Goal: Task Accomplishment & Management: Manage account settings

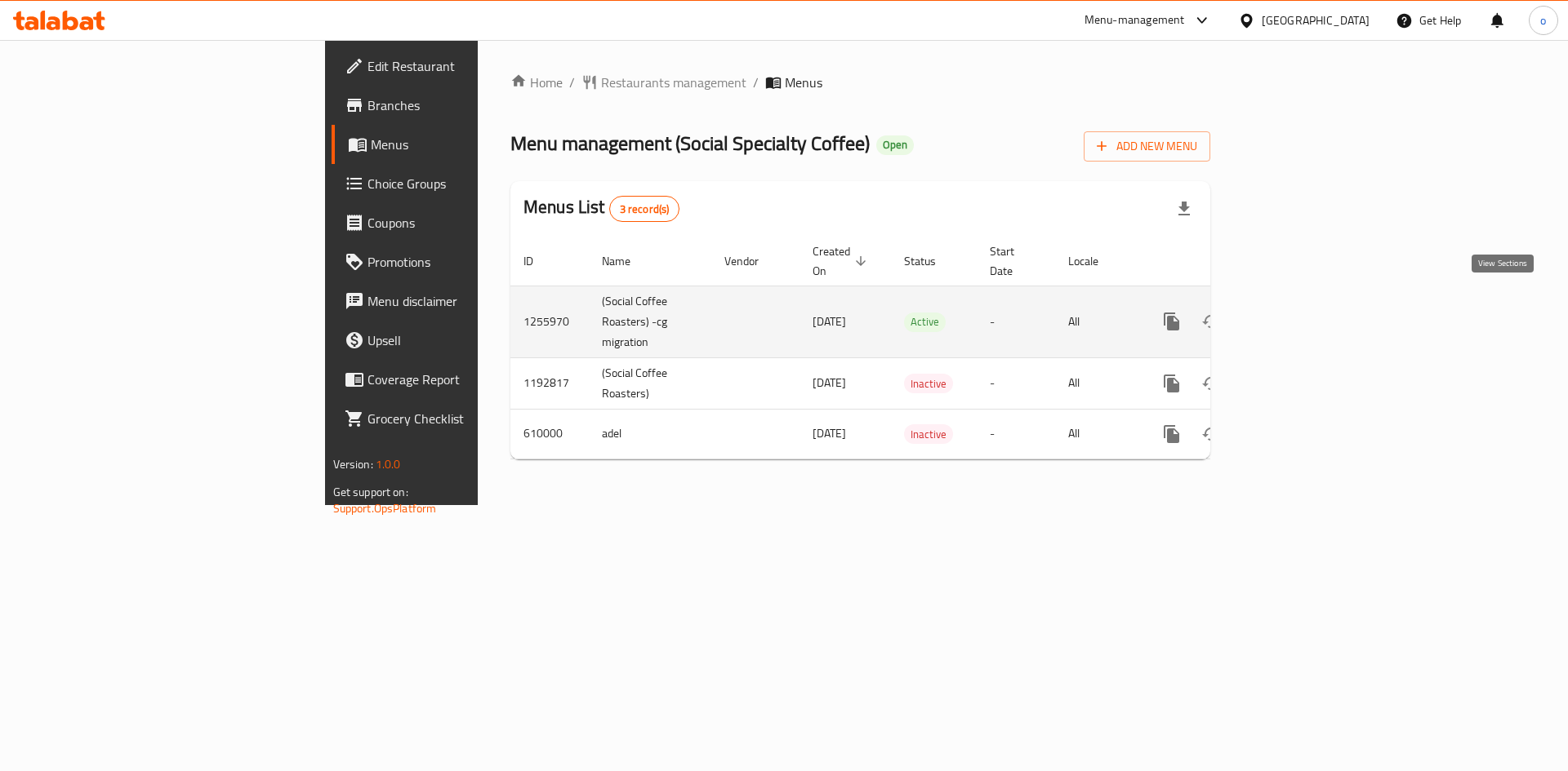
click at [1299, 312] on icon "enhanced table" at bounding box center [1289, 321] width 19 height 19
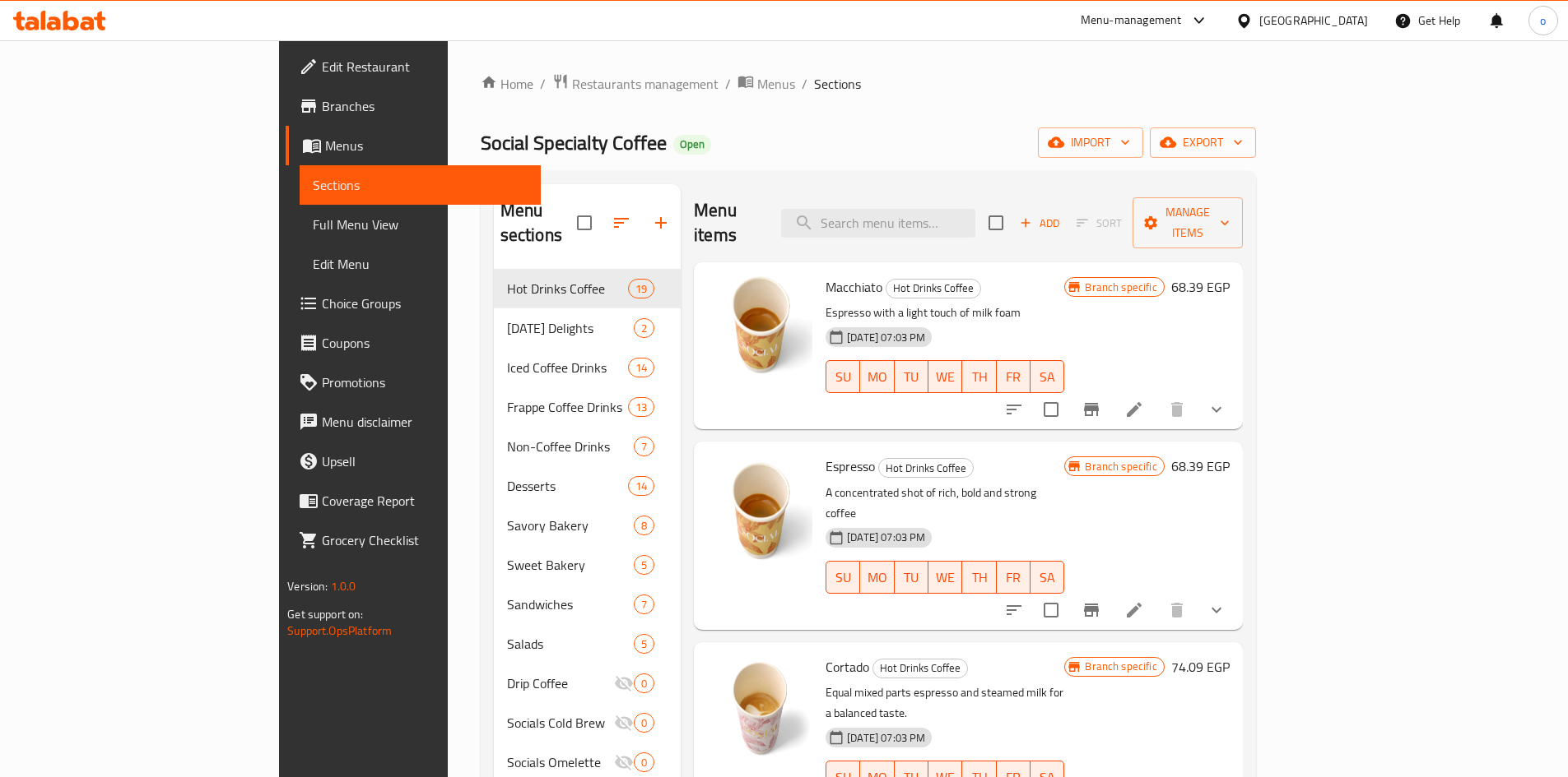
click at [645, 99] on div "Home / Restaurants management / Menus / Sections Social Specialty Coffee Open i…" at bounding box center [869, 524] width 776 height 902
click at [757, 83] on span "Menus" at bounding box center [776, 84] width 38 height 20
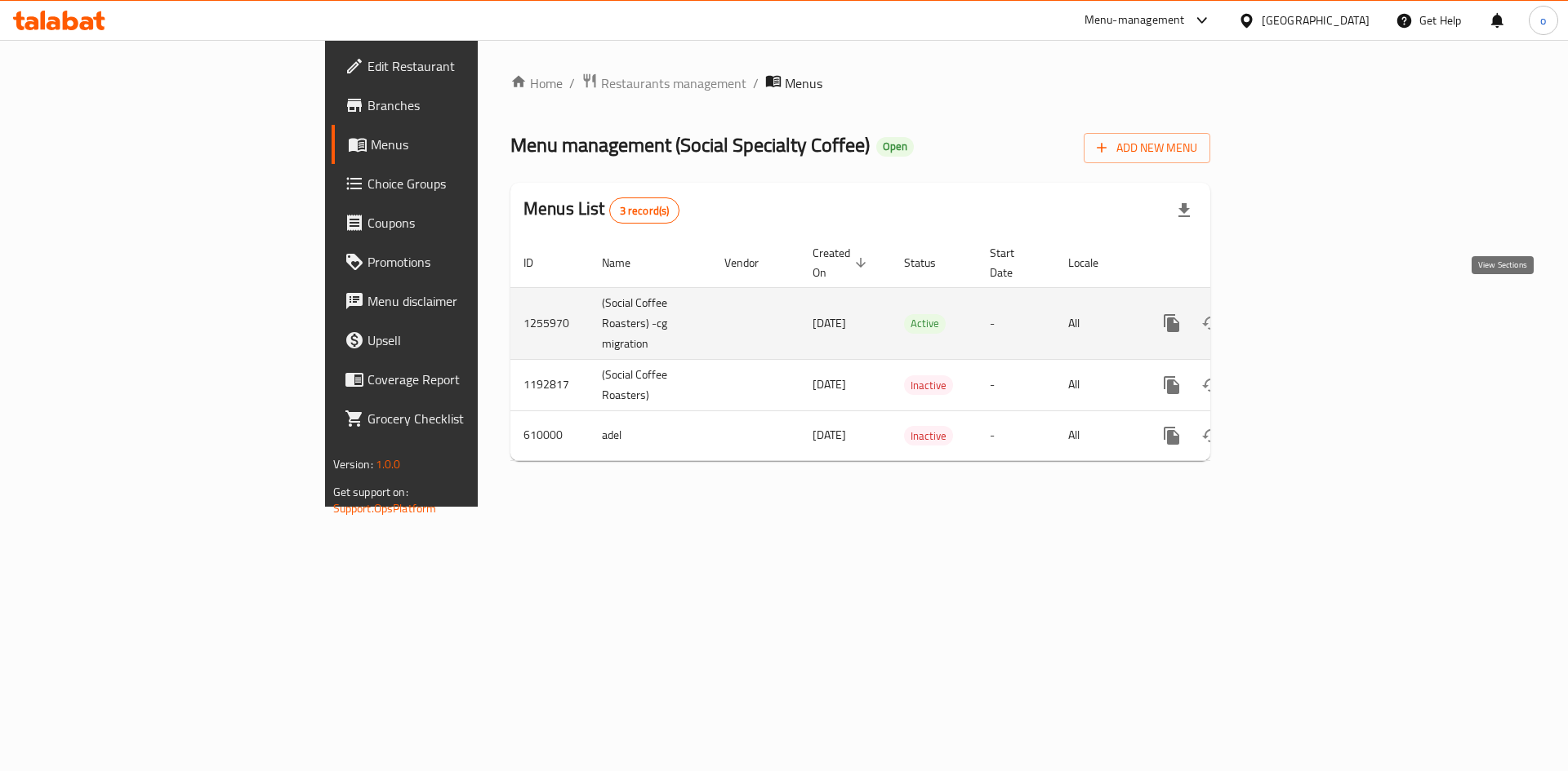
click at [1299, 314] on icon "enhanced table" at bounding box center [1289, 323] width 19 height 19
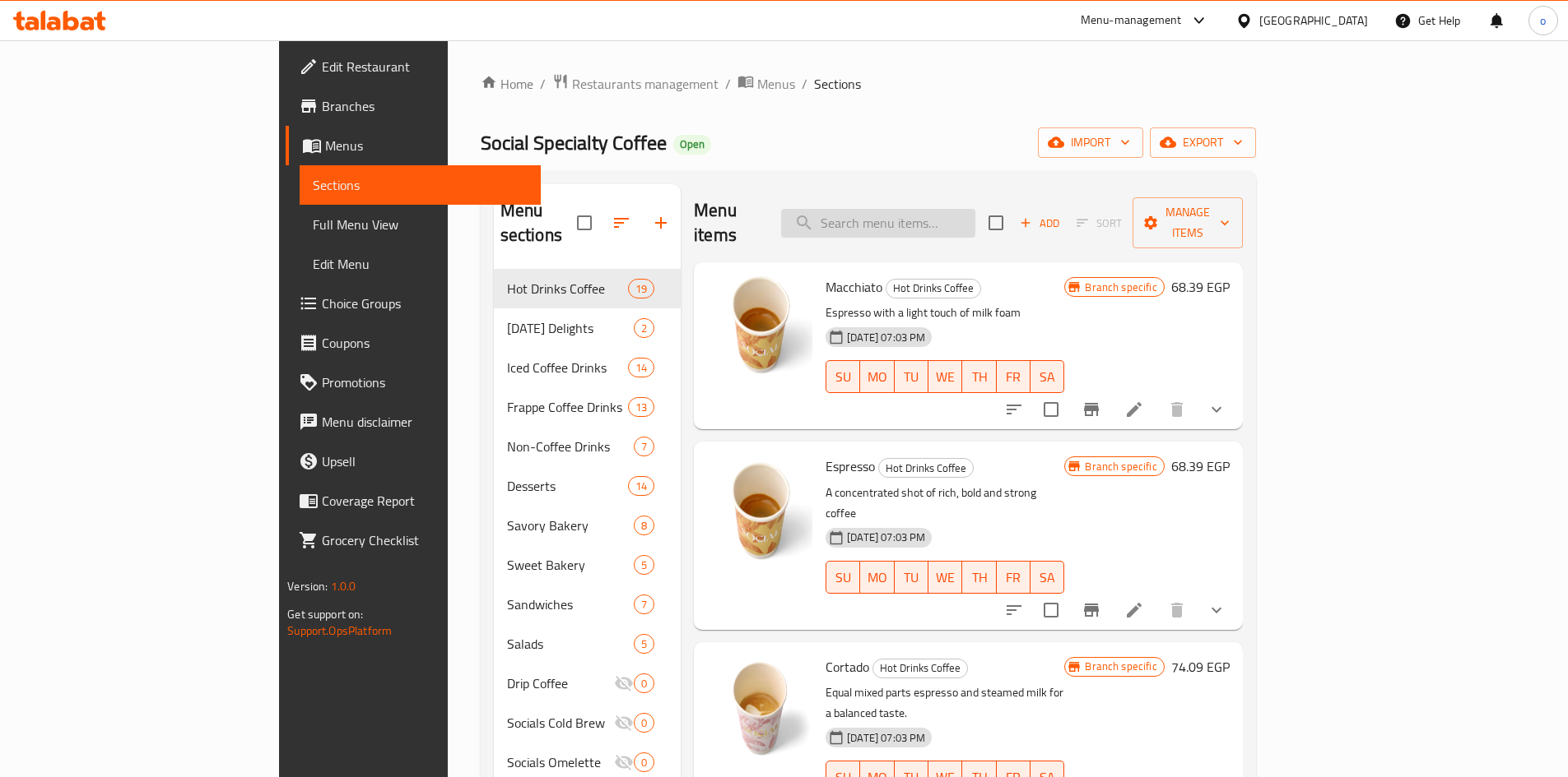
click at [949, 209] on input "search" at bounding box center [878, 223] width 194 height 29
paste input "Breakfast bundle 1:"
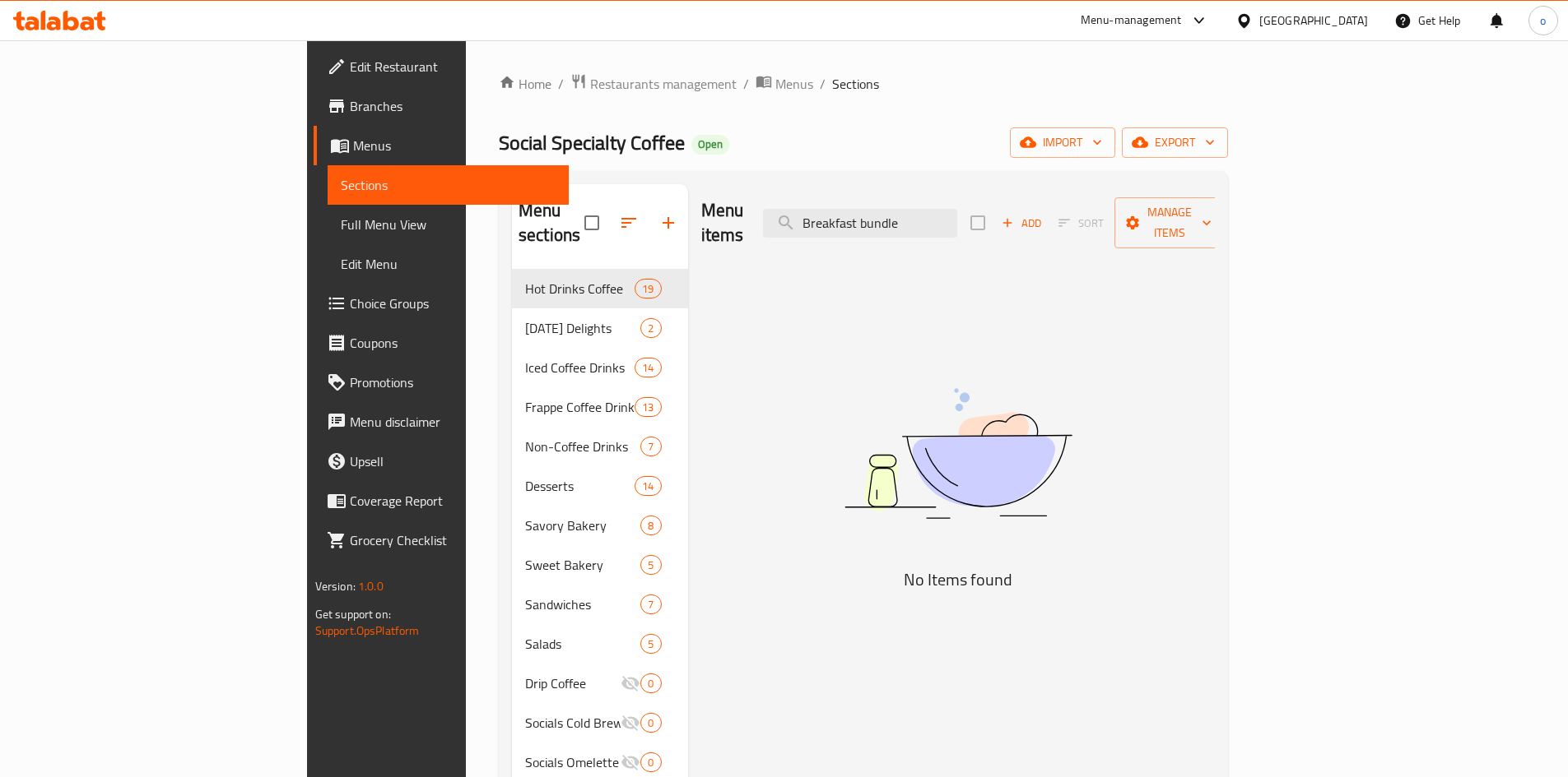
type input "Breakfast bundle"
click at [591, 81] on span "Restaurants management" at bounding box center [664, 84] width 147 height 20
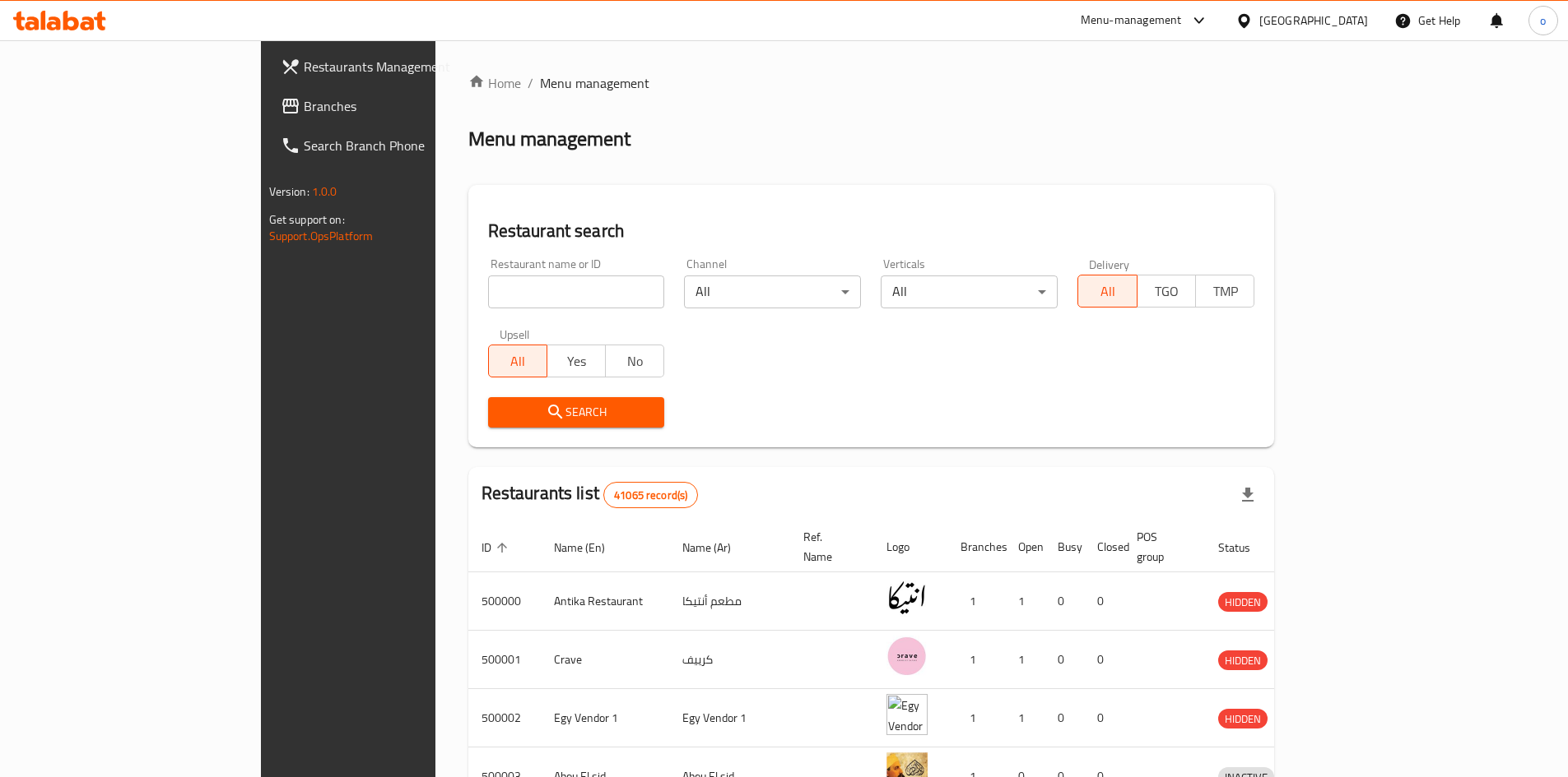
drag, startPoint x: 432, startPoint y: 294, endPoint x: 419, endPoint y: 290, distance: 13.6
click at [488, 294] on input "search" at bounding box center [577, 292] width 177 height 33
paste input "664925"
type input "664925"
click at [488, 401] on button "Search" at bounding box center [577, 413] width 177 height 31
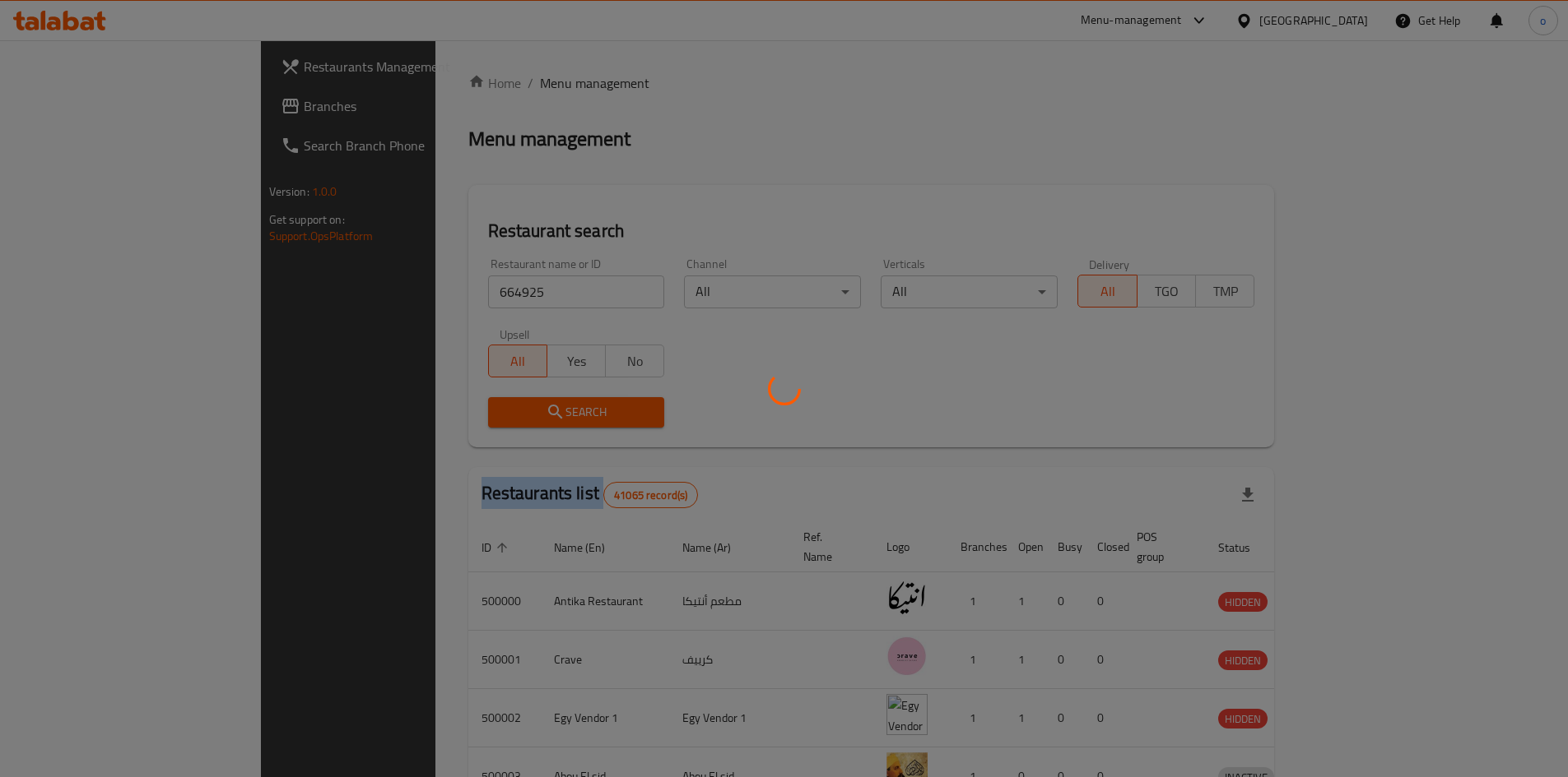
click at [460, 401] on div at bounding box center [784, 388] width 1568 height 777
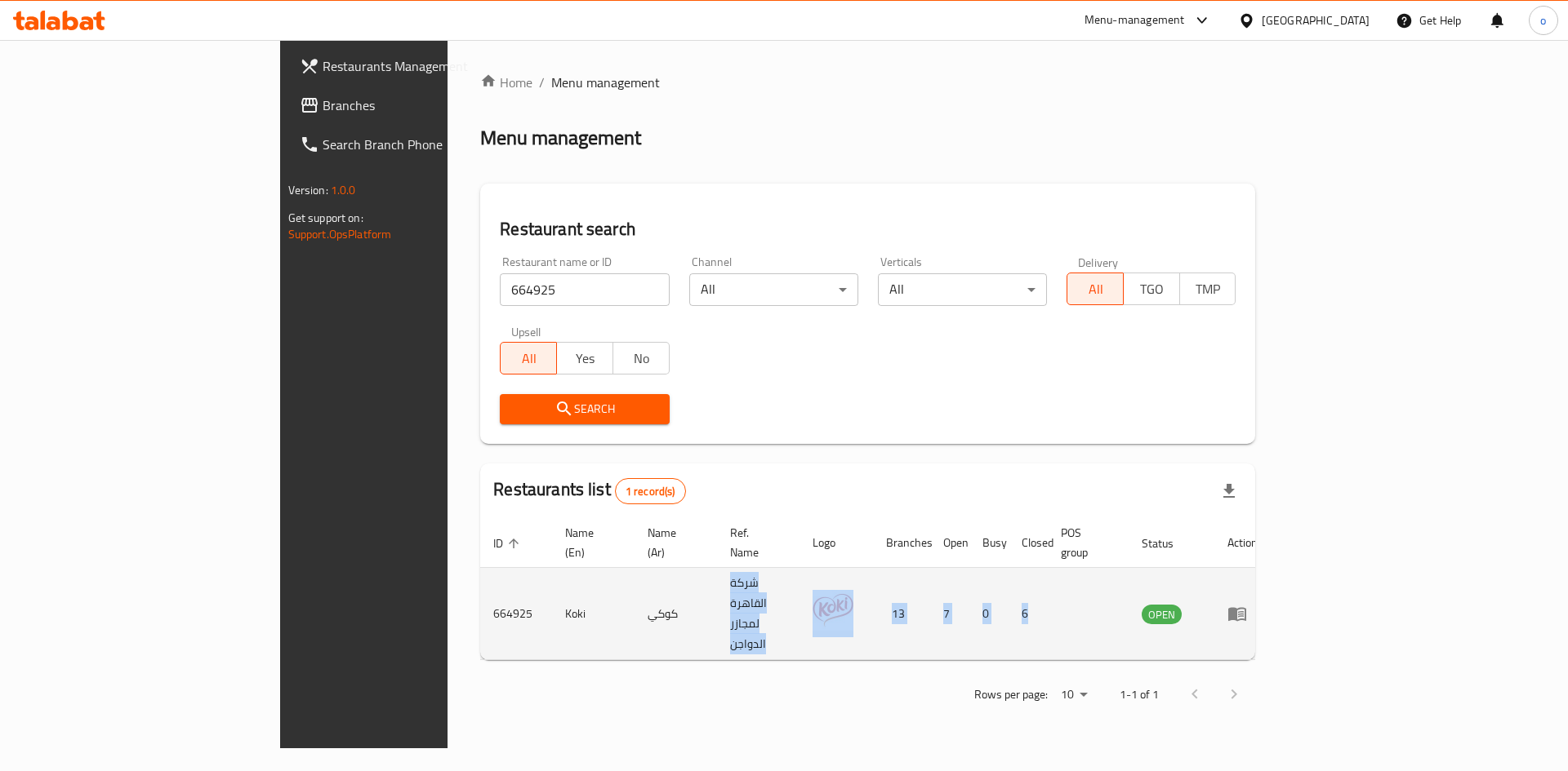
drag, startPoint x: 614, startPoint y: 586, endPoint x: 1255, endPoint y: 589, distance: 641.0
click at [1248, 593] on tr "664925 Koki كوكي شركة القاهرة لمجازر الدواجن 13 7 0 6 OPEN" at bounding box center [874, 614] width 790 height 92
click at [1247, 604] on icon "enhanced table" at bounding box center [1236, 613] width 19 height 19
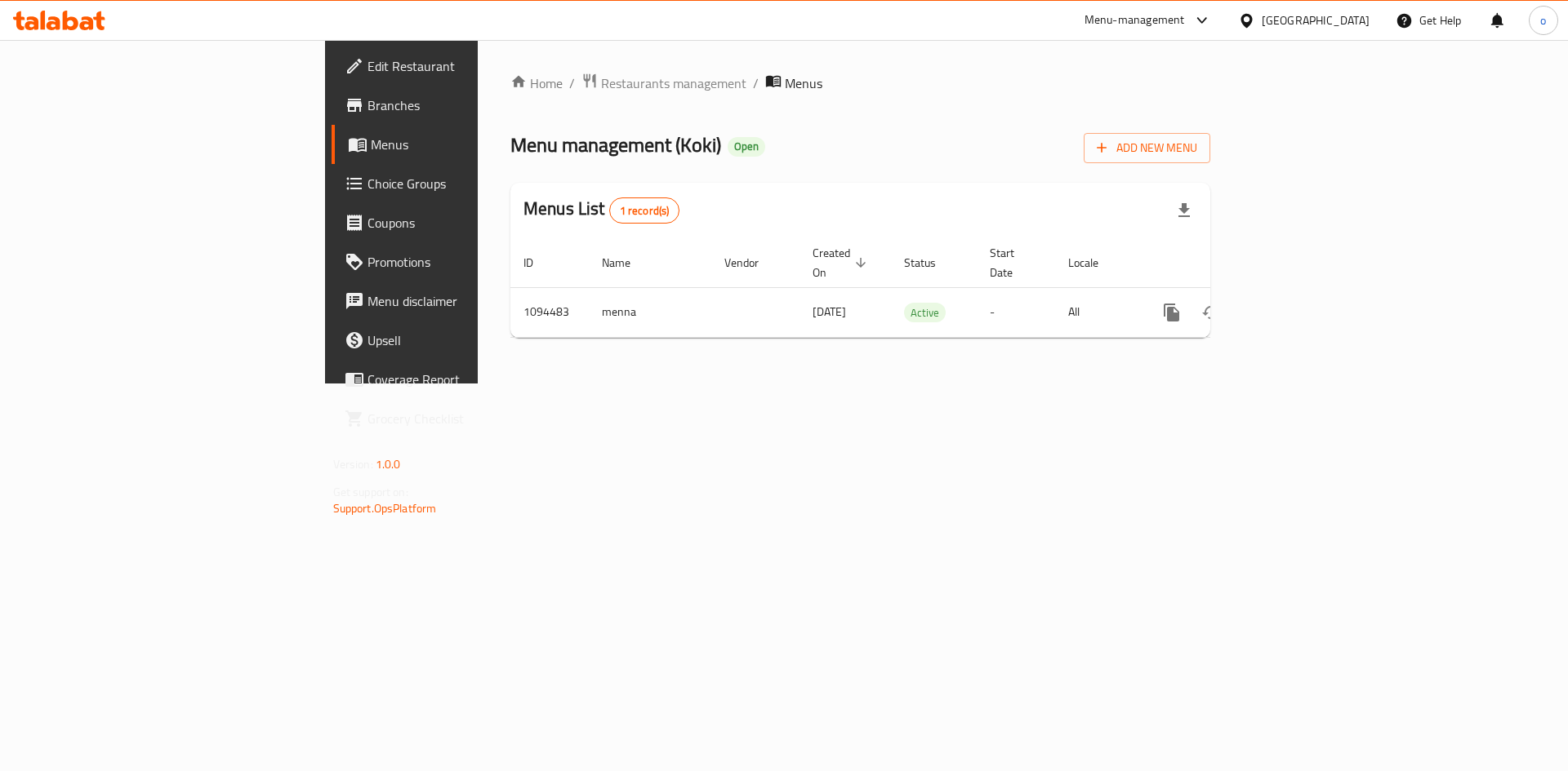
click at [367, 103] on span "Branches" at bounding box center [470, 105] width 207 height 19
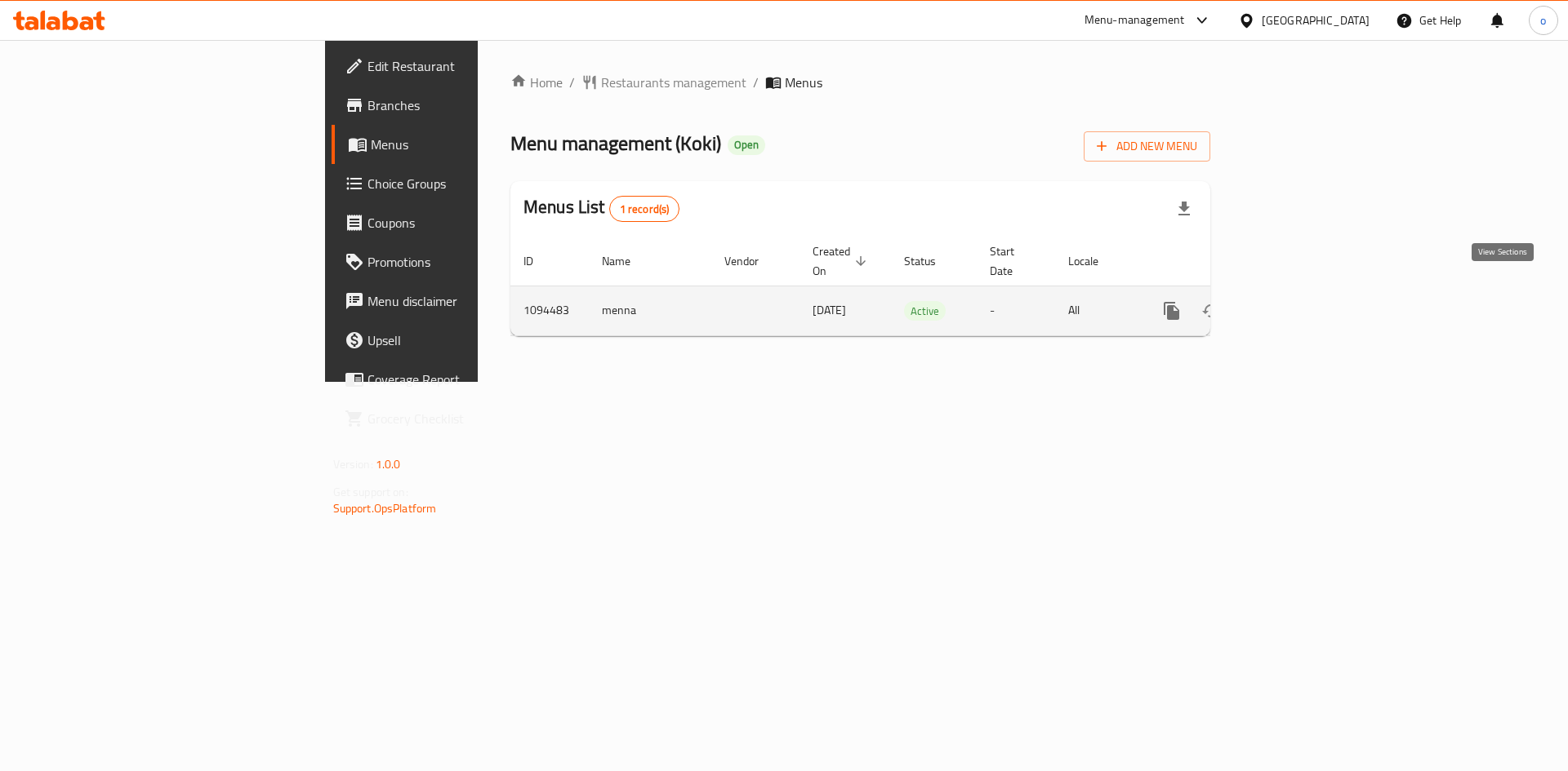
click at [1299, 302] on icon "enhanced table" at bounding box center [1289, 311] width 19 height 19
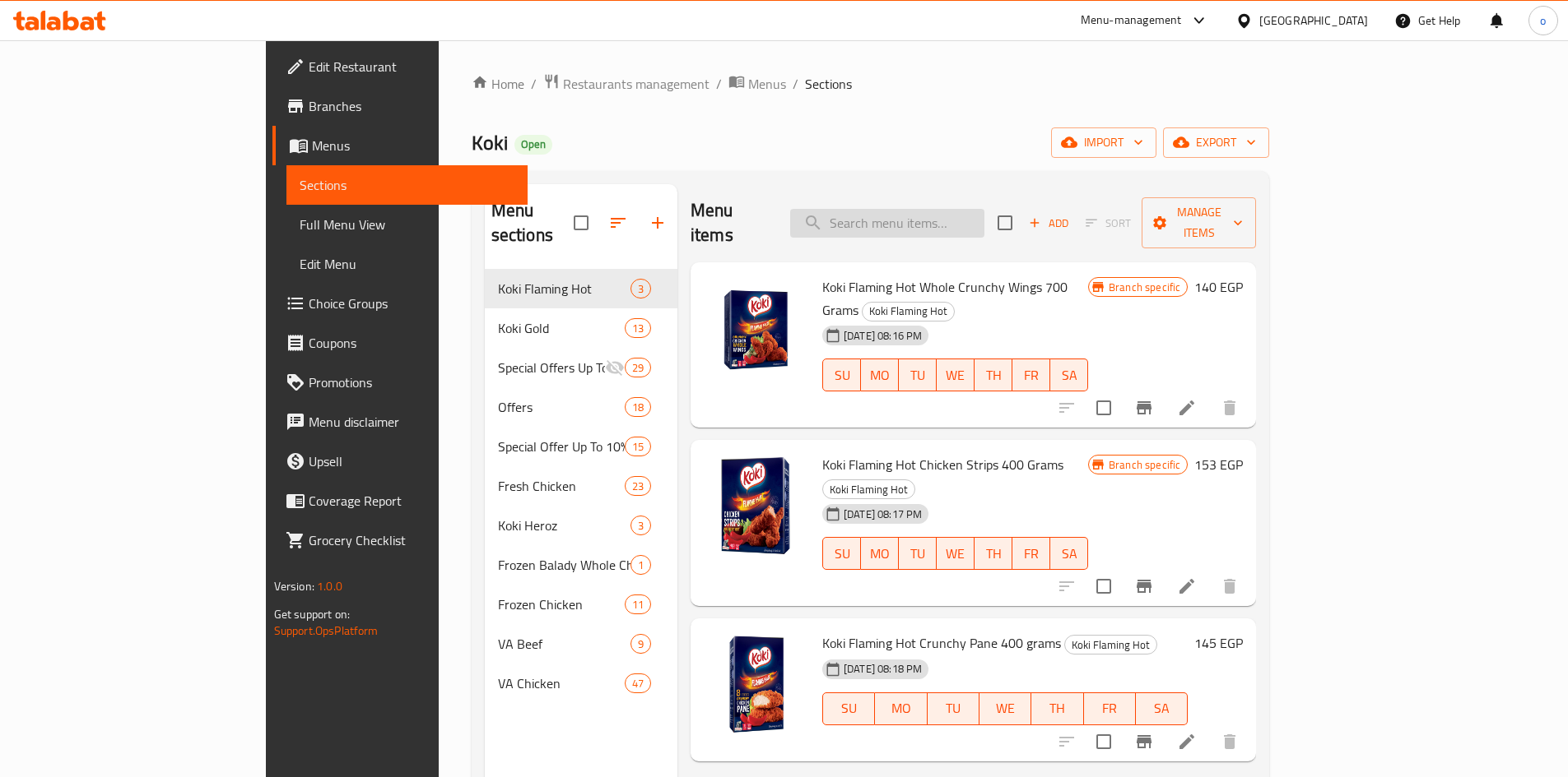
click at [943, 214] on input "search" at bounding box center [887, 223] width 194 height 29
paste input "Chicken Strips 1 KG - Super Tawfeer"
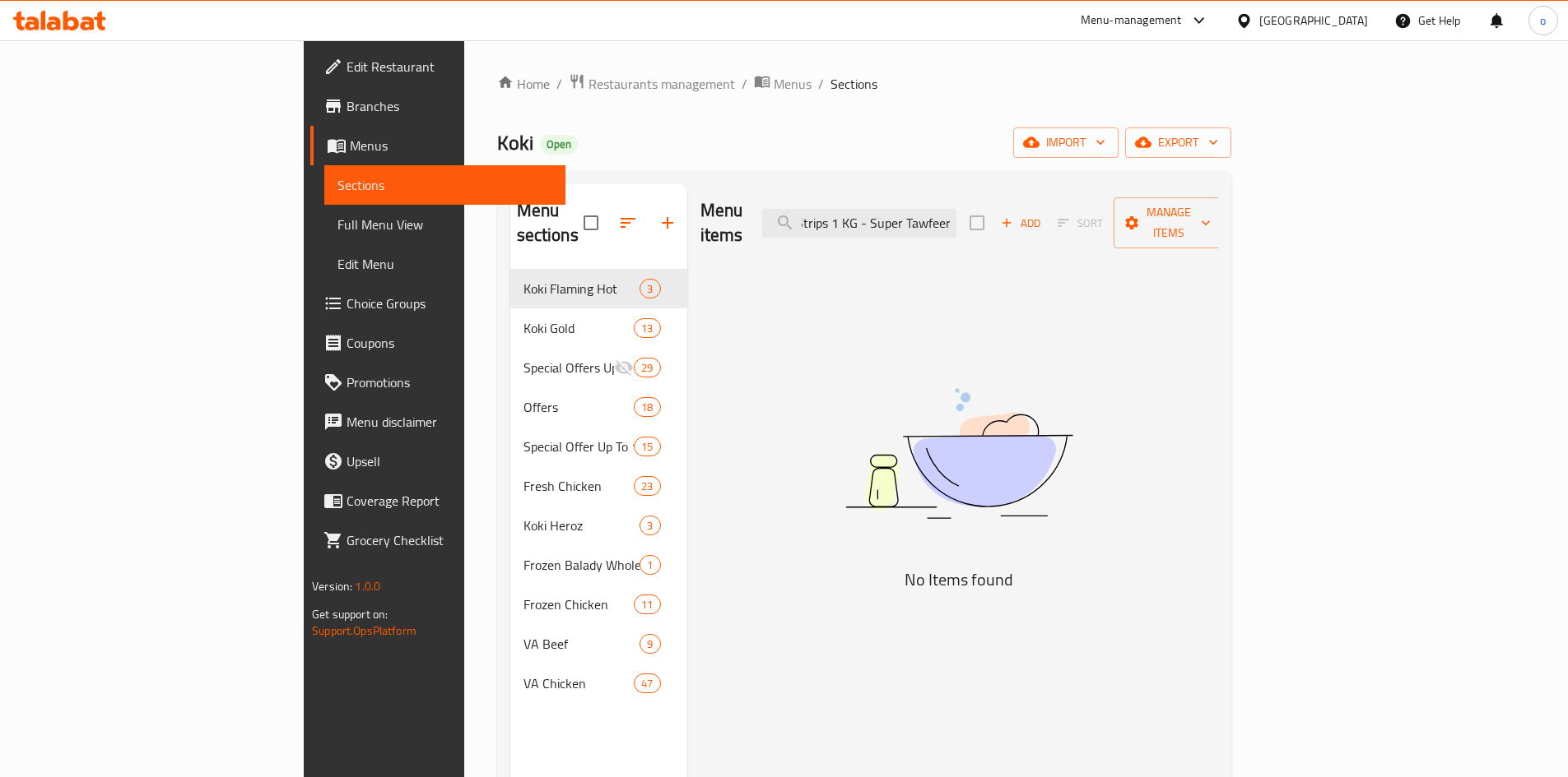
scroll to position [0, 50]
drag, startPoint x: 988, startPoint y: 216, endPoint x: 1102, endPoint y: 209, distance: 114.2
click at [1102, 209] on div "Menu items Chicken Strips 1 KG - Super Tawfeer Add Sort Manage items" at bounding box center [959, 223] width 518 height 78
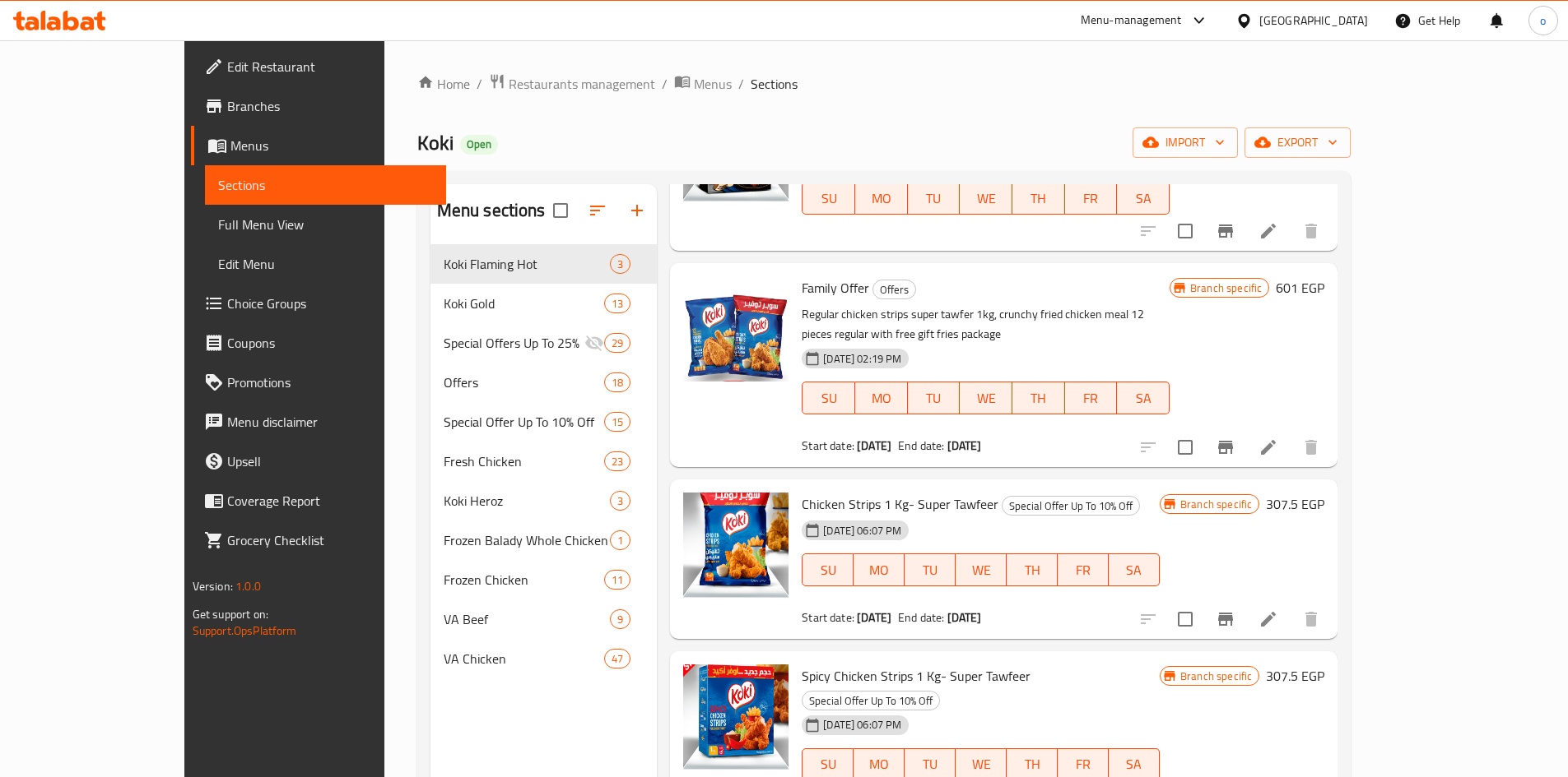
scroll to position [494, 0]
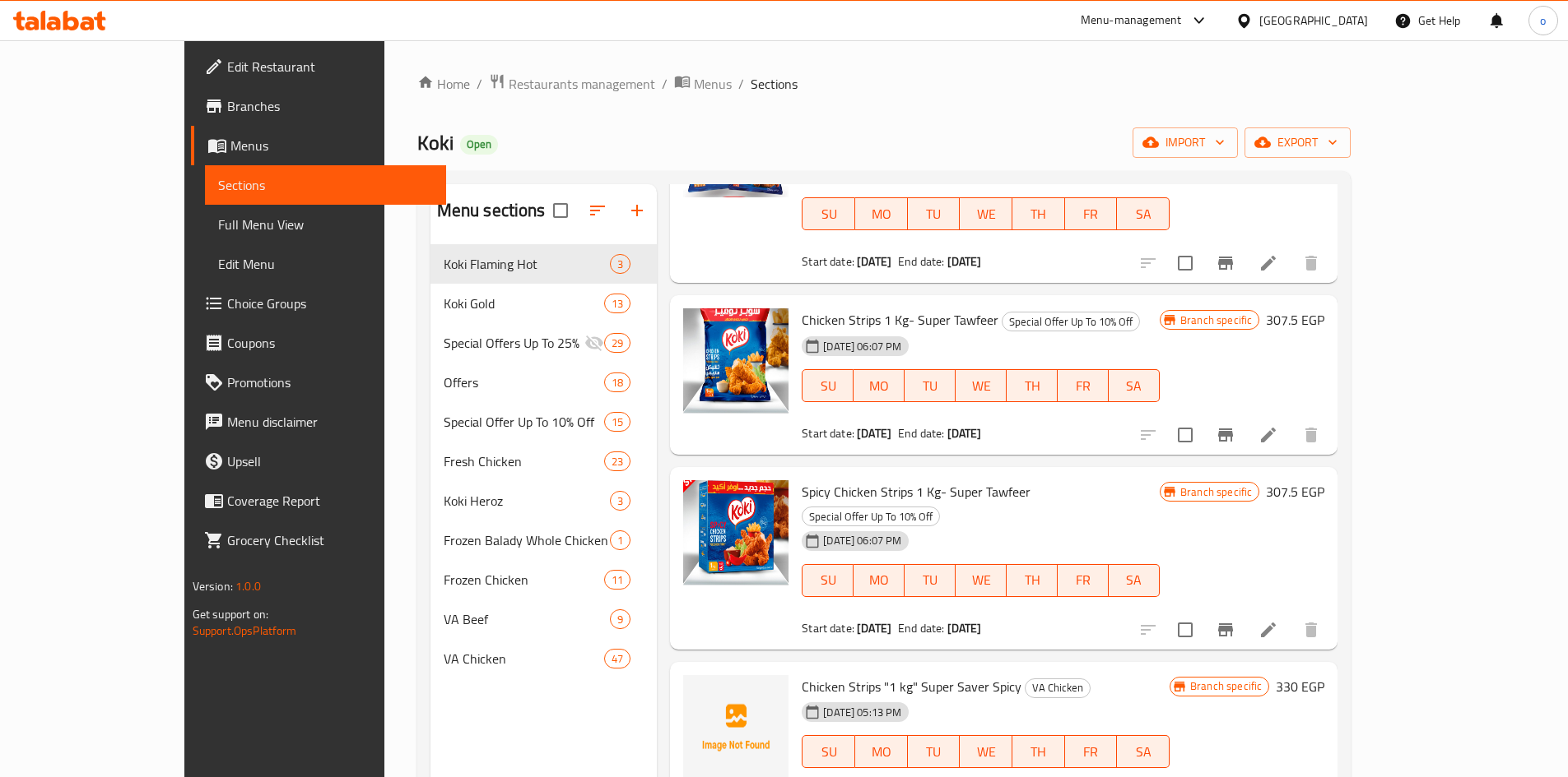
click at [1026, 138] on div "Koki Open import export" at bounding box center [884, 142] width 935 height 31
click at [1147, 669] on div "Chicken Strips "1 kg" Super Saver Spicy VA Chicken [DATE] 05:13 PM SU MO TU WE …" at bounding box center [986, 743] width 381 height 147
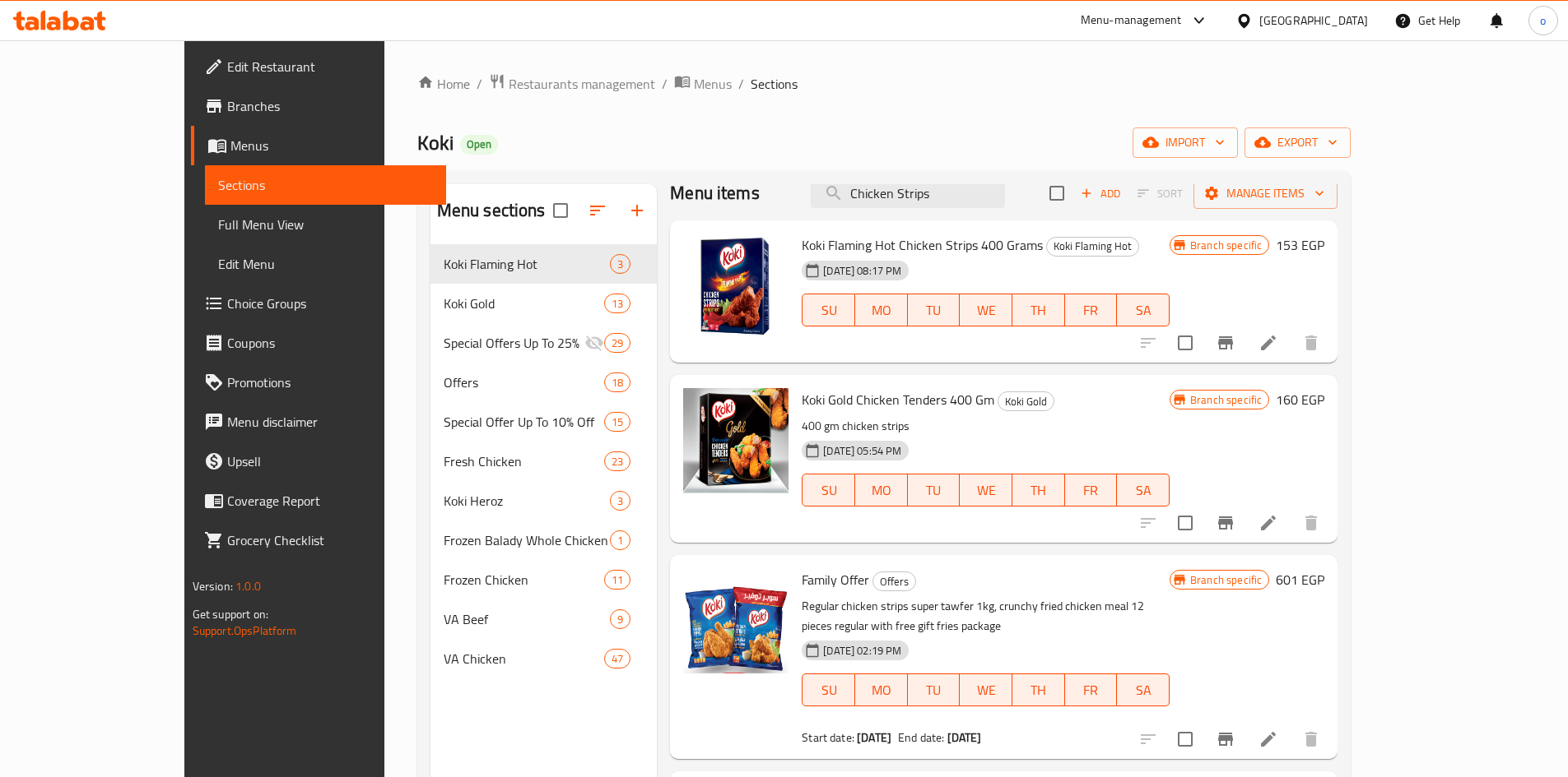
scroll to position [0, 0]
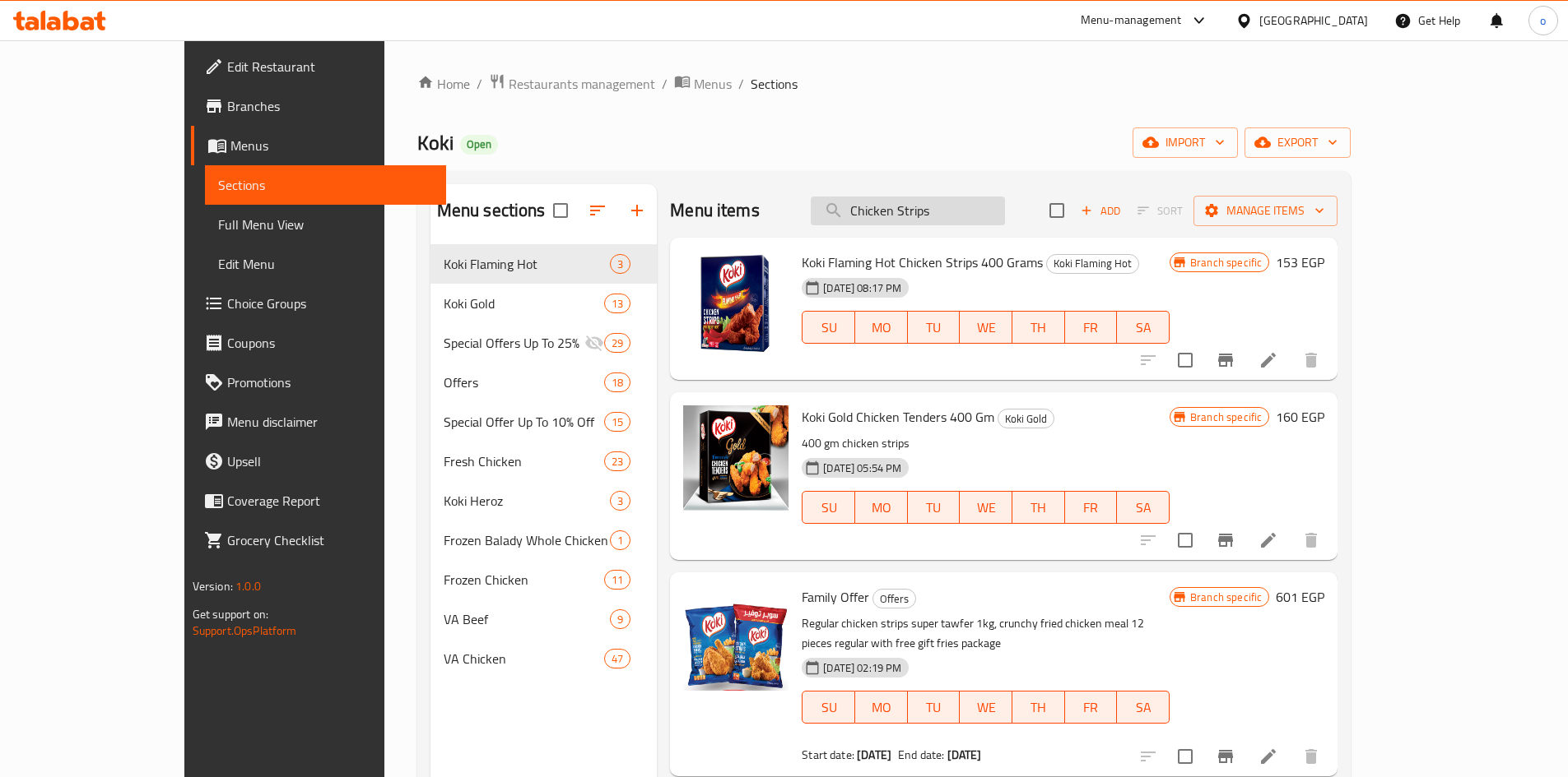
click at [1005, 212] on input "Chicken Strips" at bounding box center [908, 211] width 194 height 29
paste input "1 KG - Super Tawfeer"
drag, startPoint x: 1015, startPoint y: 213, endPoint x: 770, endPoint y: 217, distance: 245.0
click at [770, 217] on div "Menu items Chicken Strips 1 KG - Super Tawfeer Add Sort Manage items" at bounding box center [1004, 211] width 668 height 54
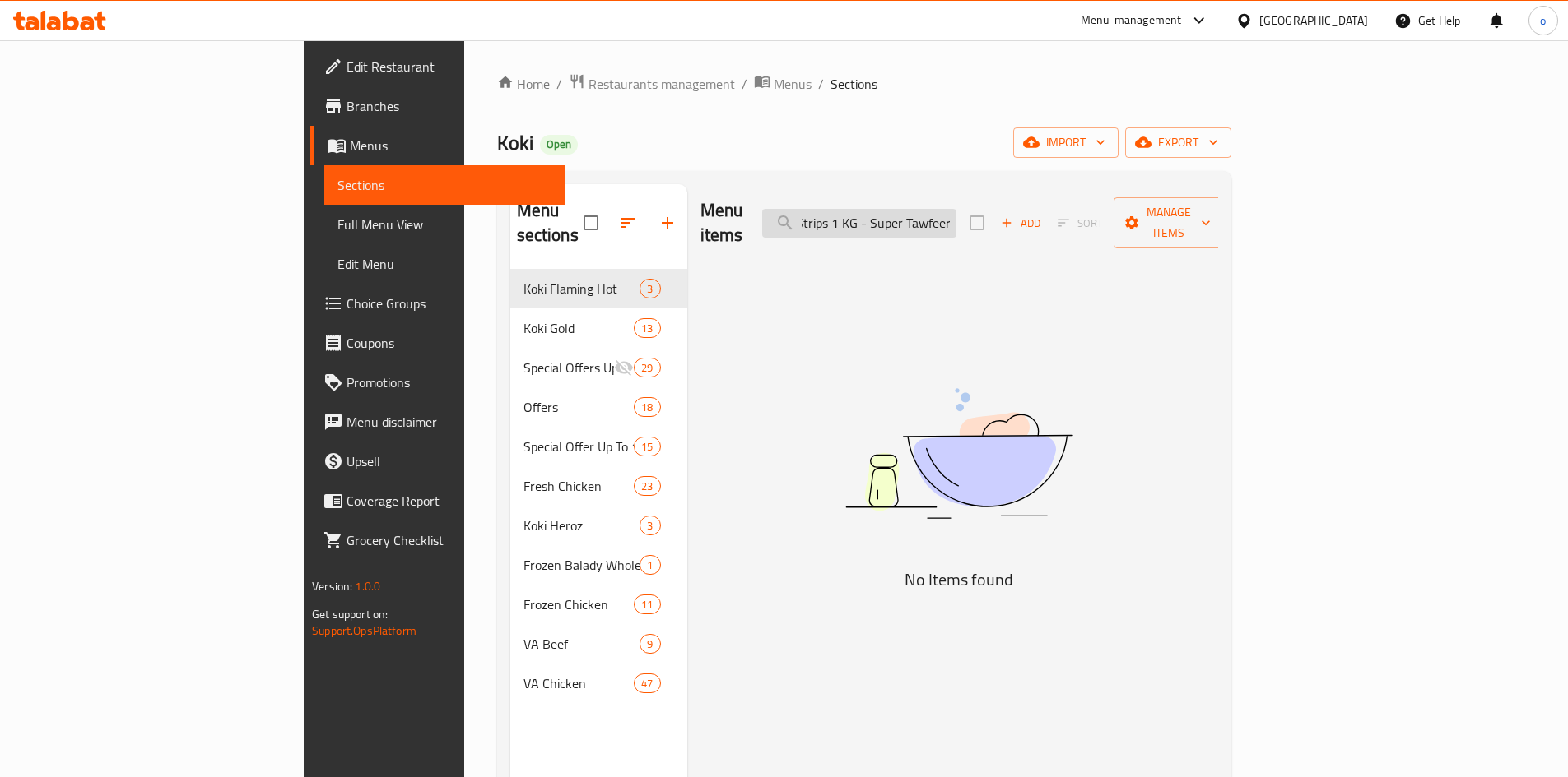
click at [957, 213] on input "Chicken Strips 1 KG - Super Tawfeer" at bounding box center [859, 223] width 194 height 29
click at [957, 214] on input "Chicken Strips 1 KG Super Tawfeer" at bounding box center [859, 223] width 194 height 29
drag, startPoint x: 1021, startPoint y: 212, endPoint x: 1104, endPoint y: 203, distance: 83.5
click at [1104, 203] on div "Menu items Chicken Strips 1 KG Super Tawfeer Add Sort Manage items" at bounding box center [959, 223] width 518 height 78
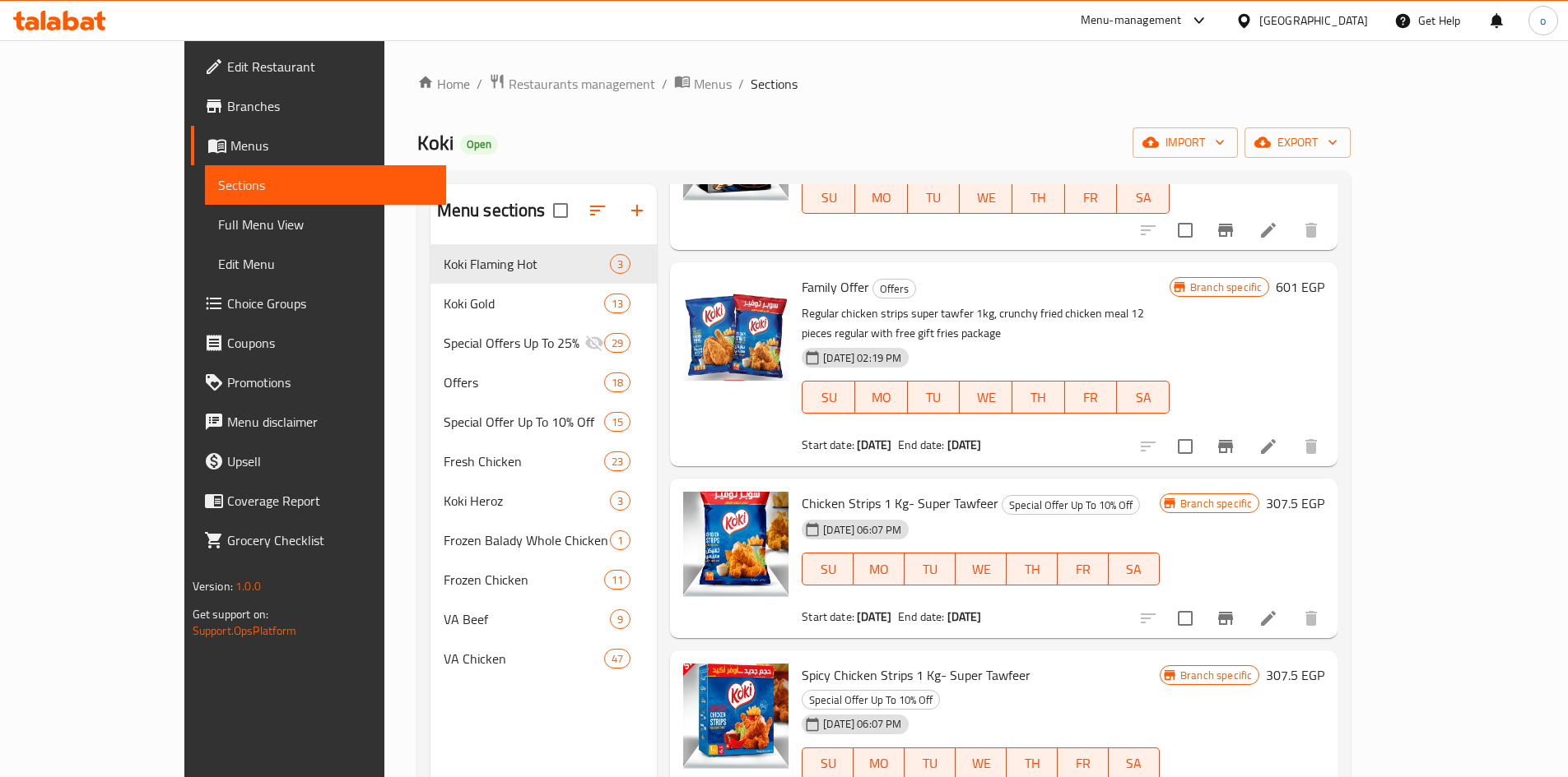
scroll to position [412, 0]
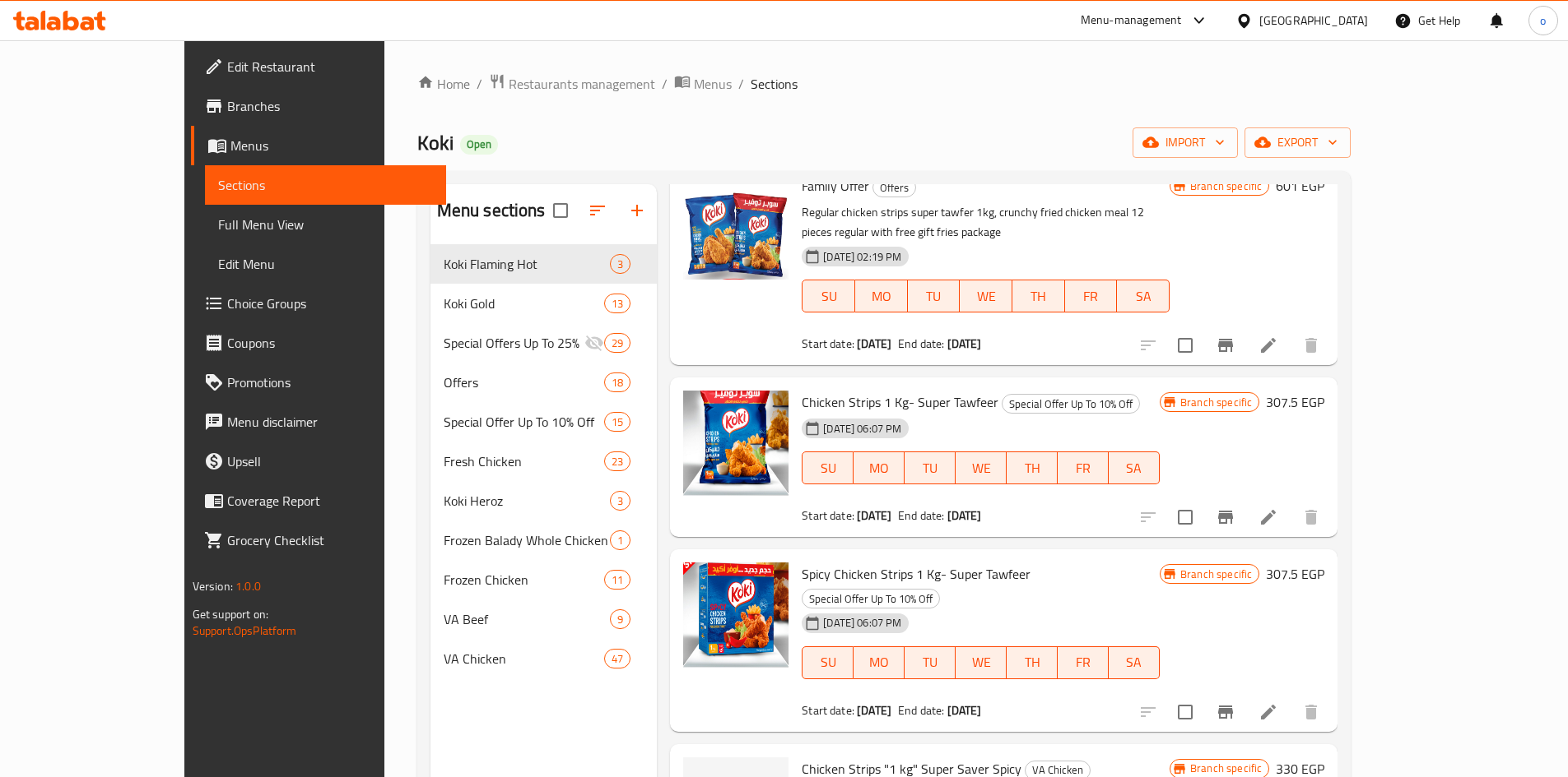
click at [1109, 510] on div "Chicken Strips 1 Kg- Super Tawfeer Special Offer Up To 10% Off 05-07-2024 06:07…" at bounding box center [1004, 457] width 668 height 160
click at [1233, 511] on icon "Branch-specific-item" at bounding box center [1226, 518] width 15 height 13
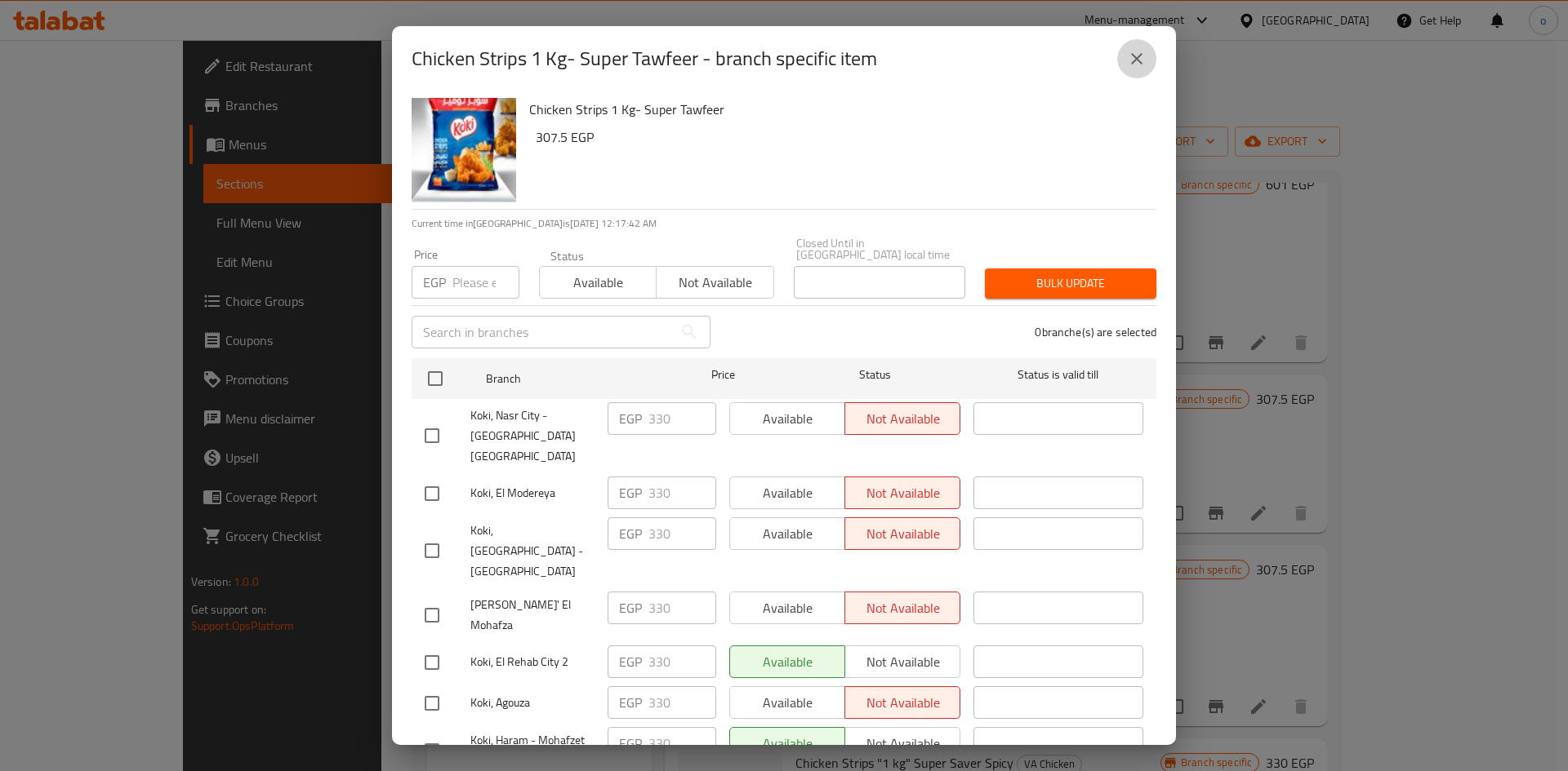
click at [1142, 64] on icon "close" at bounding box center [1136, 58] width 19 height 19
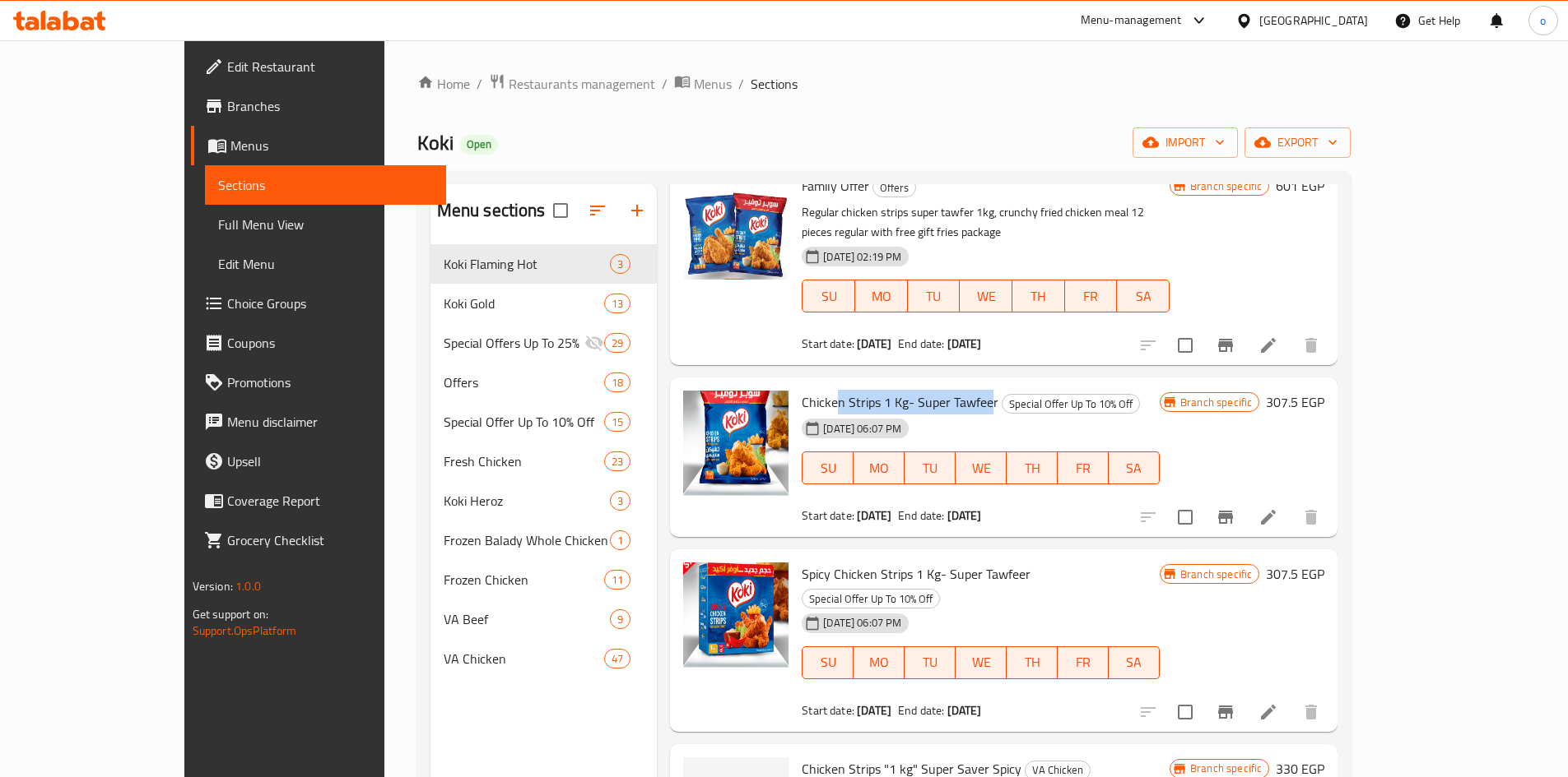
drag, startPoint x: 792, startPoint y: 383, endPoint x: 946, endPoint y: 377, distance: 154.1
click at [946, 390] on span "Chicken Strips 1 Kg- Super Tawfeer" at bounding box center [900, 402] width 197 height 25
click at [1143, 390] on h6 "Chicken Strips 1 Kg- Super Tawfeer Special Offer Up To 10% Off" at bounding box center [980, 402] width 358 height 23
drag, startPoint x: 791, startPoint y: 383, endPoint x: 932, endPoint y: 376, distance: 141.2
click at [932, 390] on span "Chicken Strips 1 Kg- Super Tawfeer" at bounding box center [900, 402] width 197 height 25
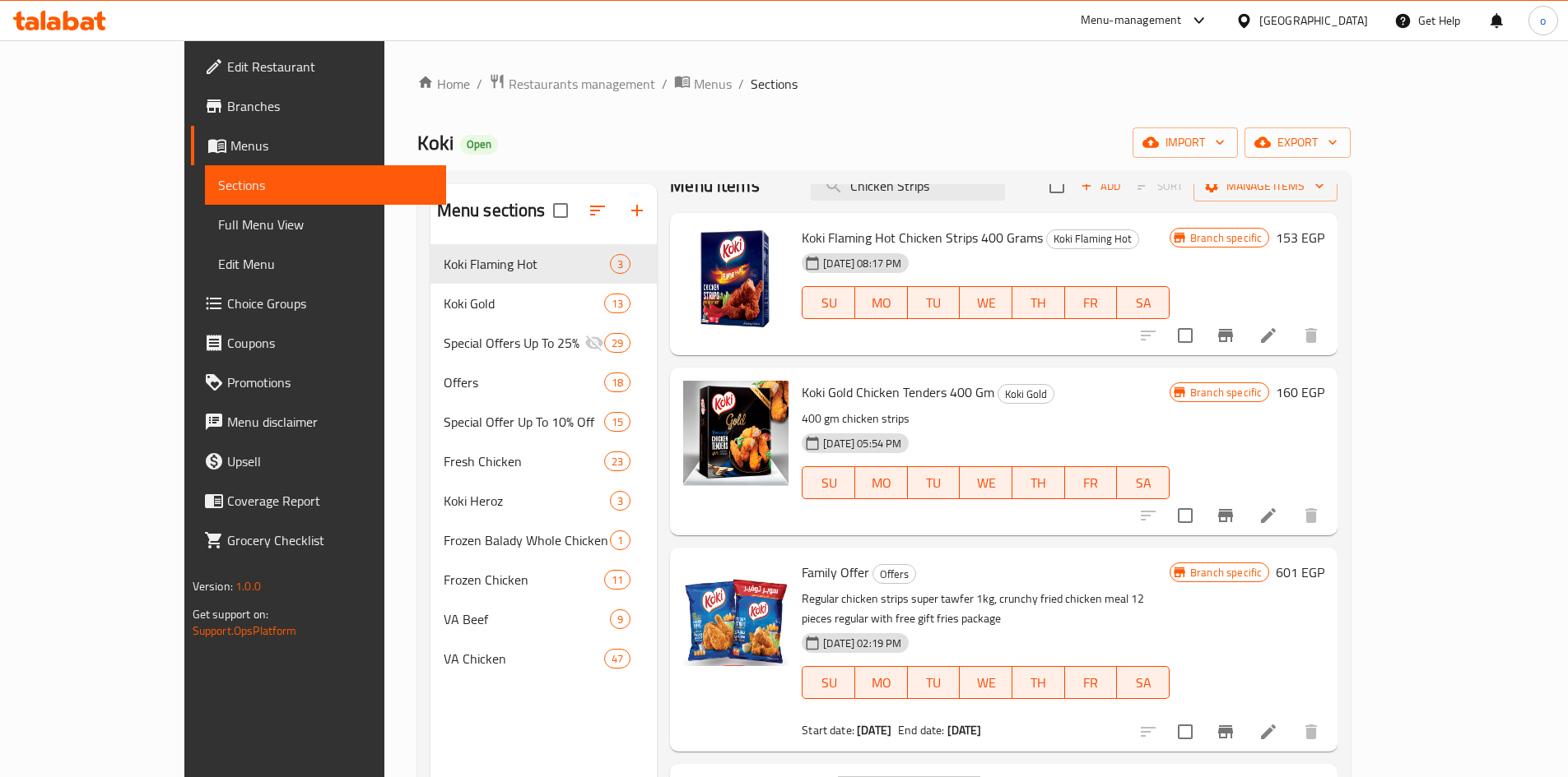
scroll to position [0, 0]
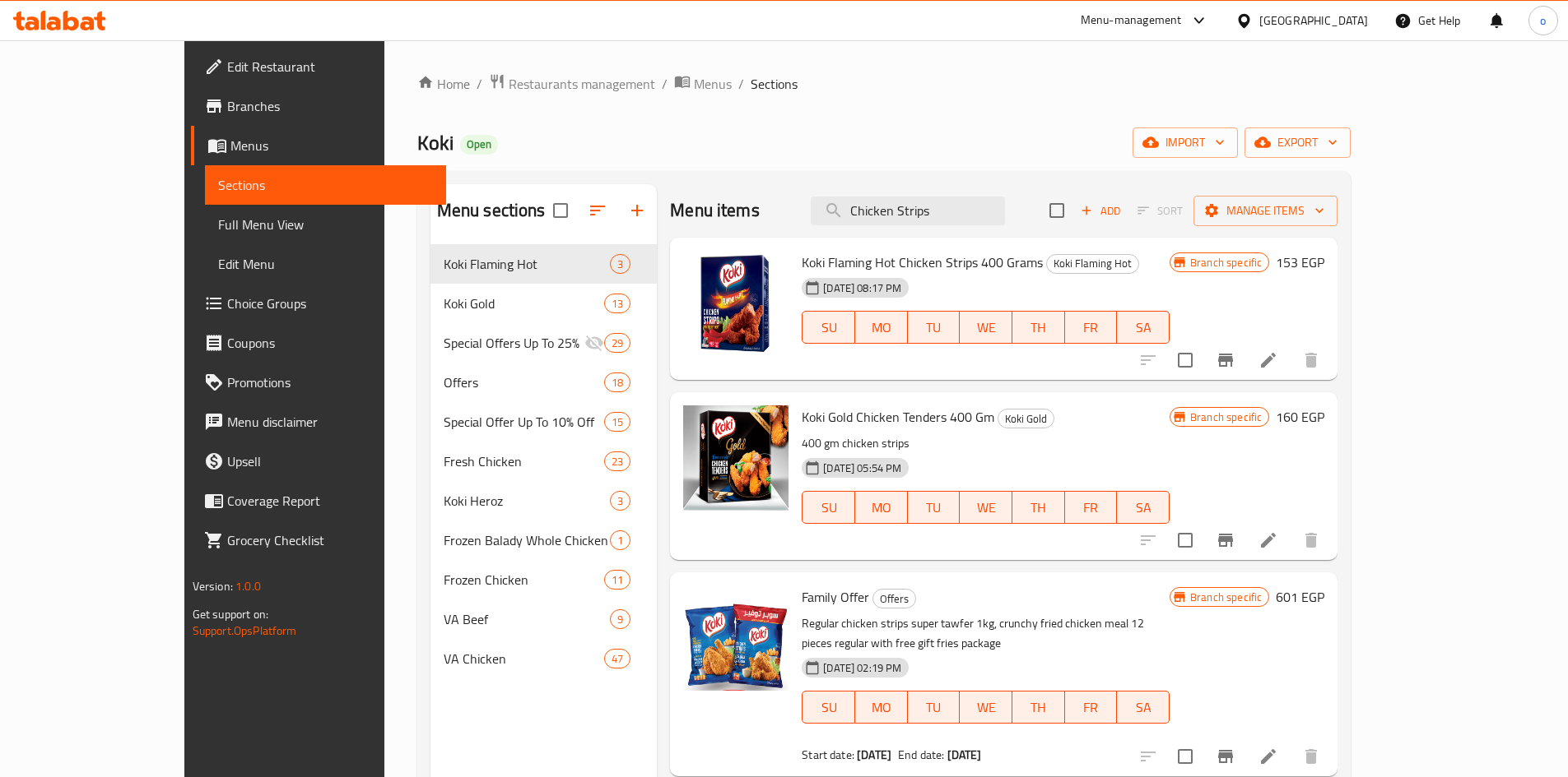
click at [1113, 274] on div "27-04-2025 08:17 PM SU MO TU WE TH FR SA" at bounding box center [986, 316] width 381 height 89
drag, startPoint x: 1004, startPoint y: 217, endPoint x: 864, endPoint y: 217, distance: 140.0
click at [864, 217] on div "Menu items Chicken Strips Add Sort Manage items" at bounding box center [1004, 211] width 668 height 54
paste input "Spicy Chicken strips 400 gm"
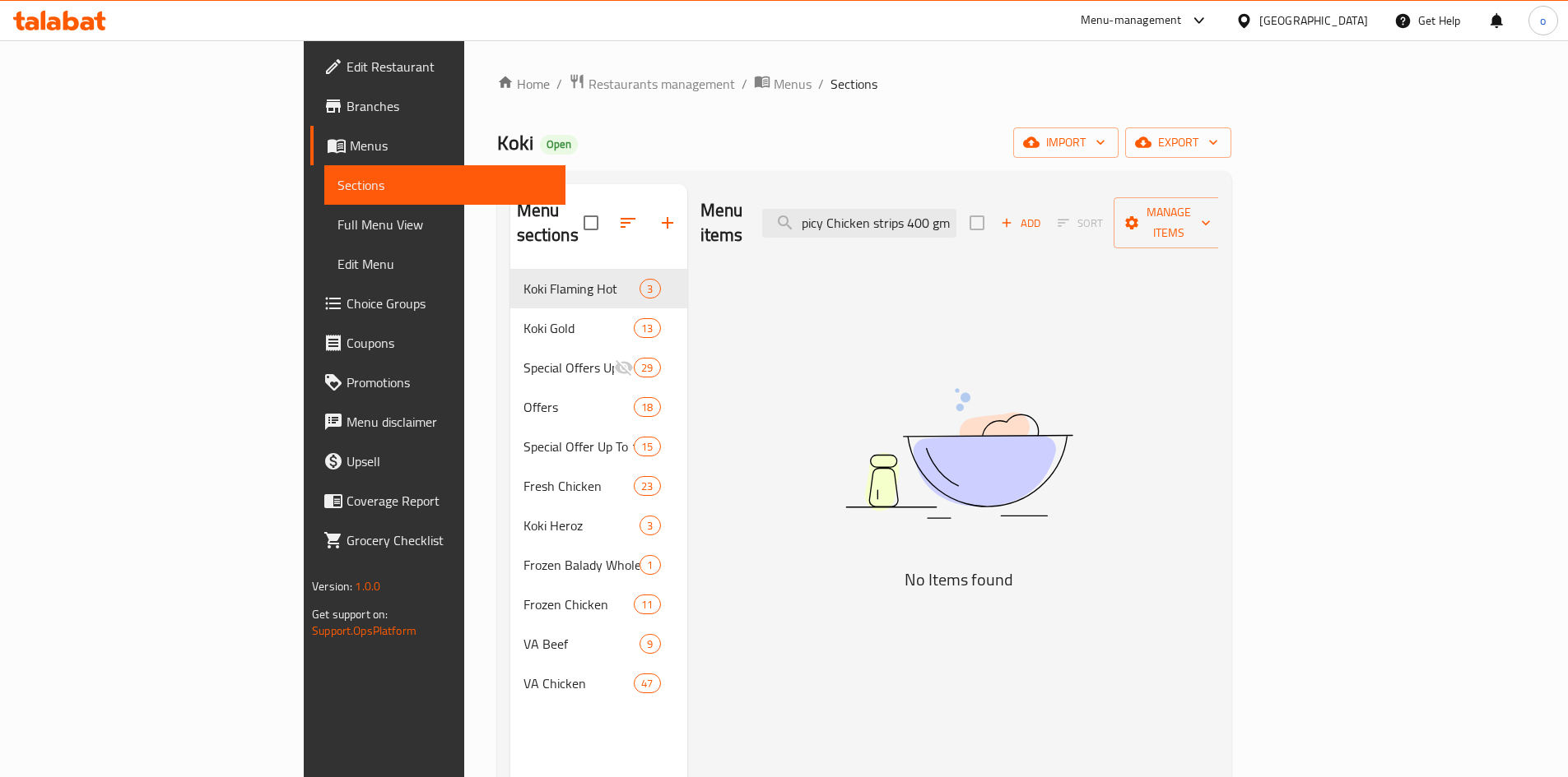
scroll to position [0, 7]
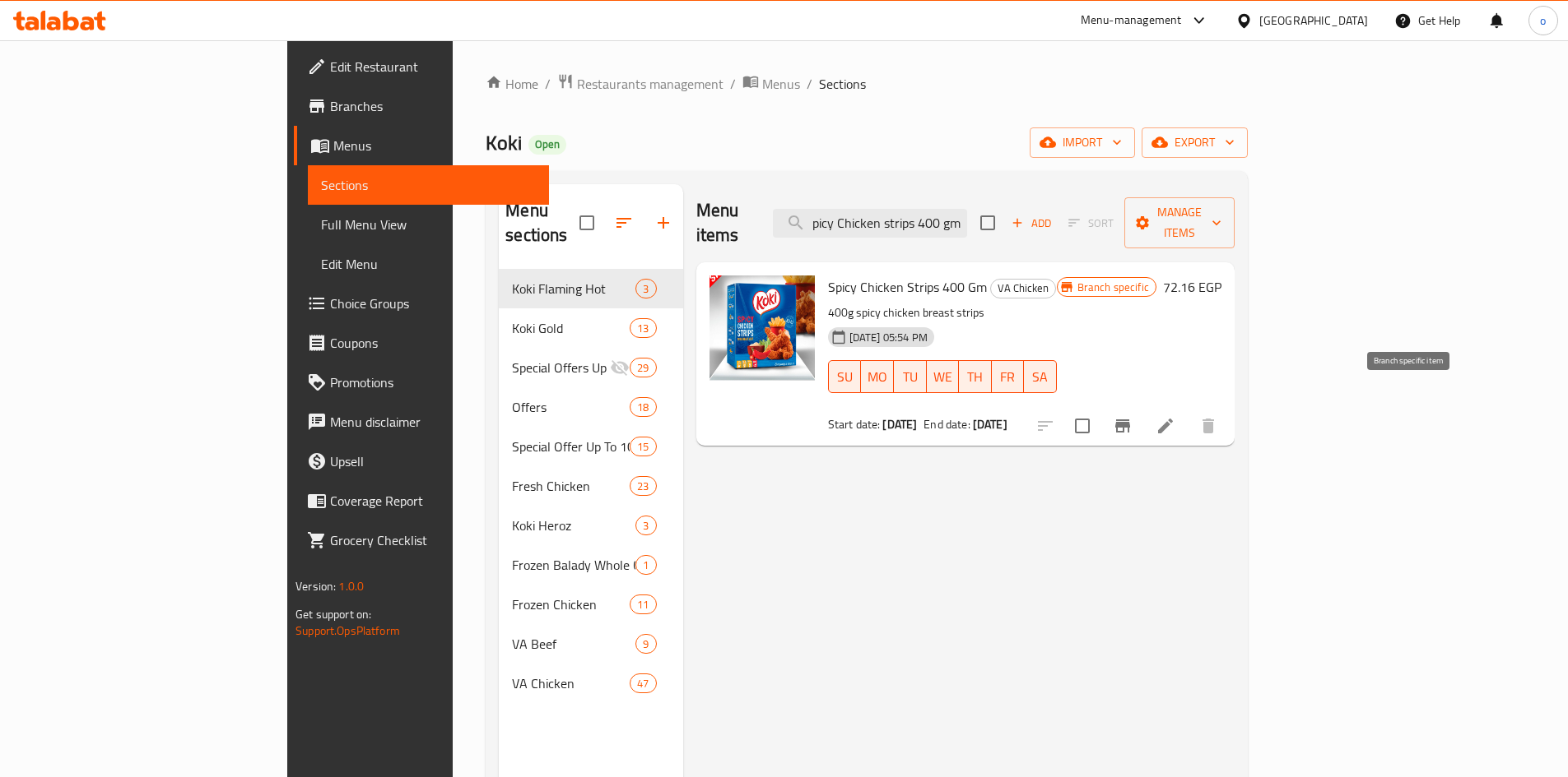
type input "Spicy Chicken strips 400 gm"
click at [1133, 416] on icon "Branch-specific-item" at bounding box center [1123, 426] width 20 height 20
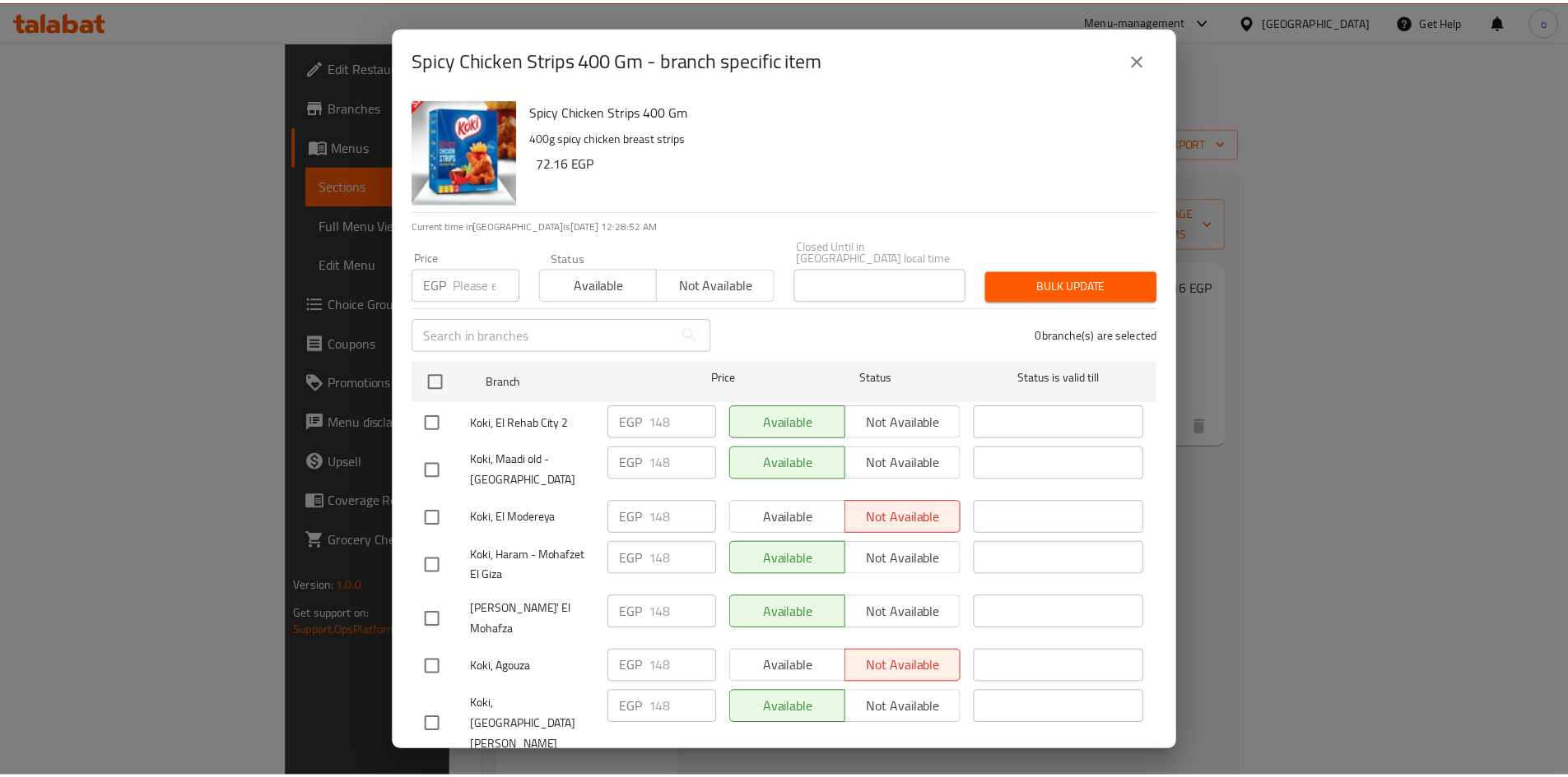
scroll to position [297, 0]
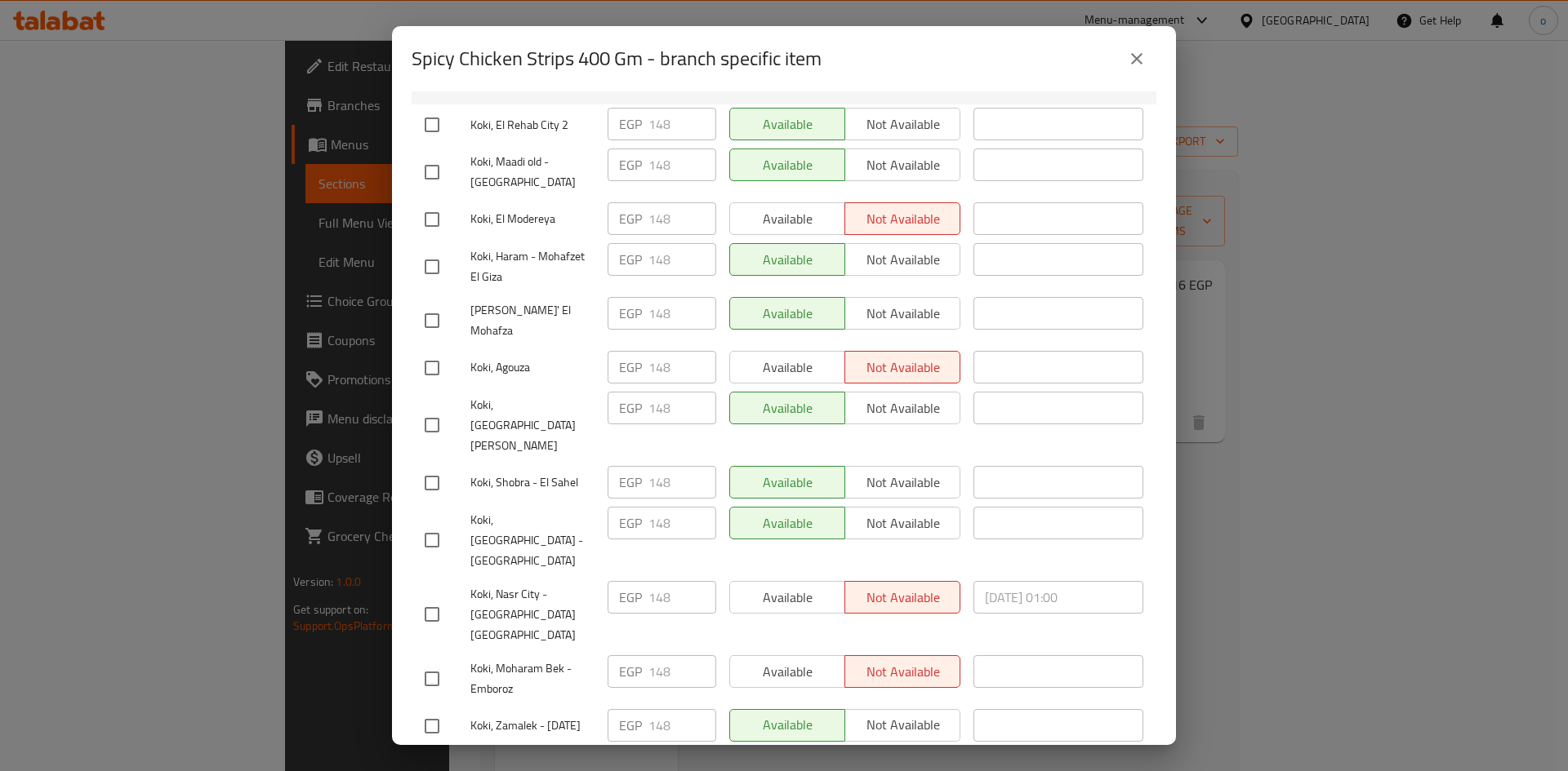
click at [438, 598] on input "checkbox" at bounding box center [432, 614] width 34 height 34
checkbox input "true"
click at [778, 587] on span "Available" at bounding box center [787, 599] width 102 height 24
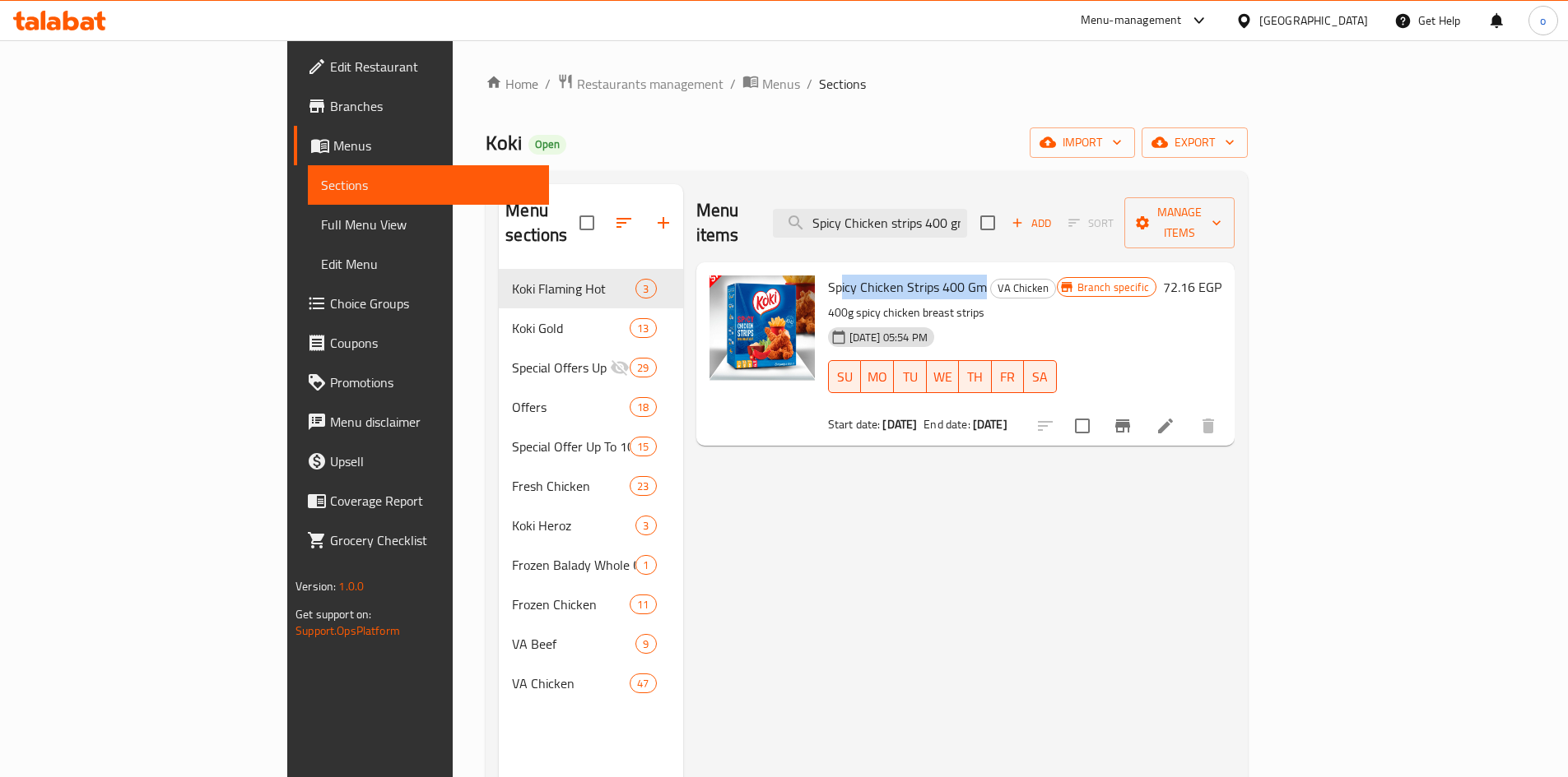
drag, startPoint x: 913, startPoint y: 265, endPoint x: 767, endPoint y: 259, distance: 146.1
click at [828, 276] on h6 "Spicy Chicken Strips 400 Gm VA Chicken" at bounding box center [942, 287] width 229 height 23
click at [800, 468] on div "Menu items Spicy Chicken strips 400 gm Add Sort Manage items Spicy Chicken Stri…" at bounding box center [959, 573] width 551 height 777
click at [831, 275] on span "Spicy Chicken Strips 400 Gm" at bounding box center [907, 287] width 159 height 25
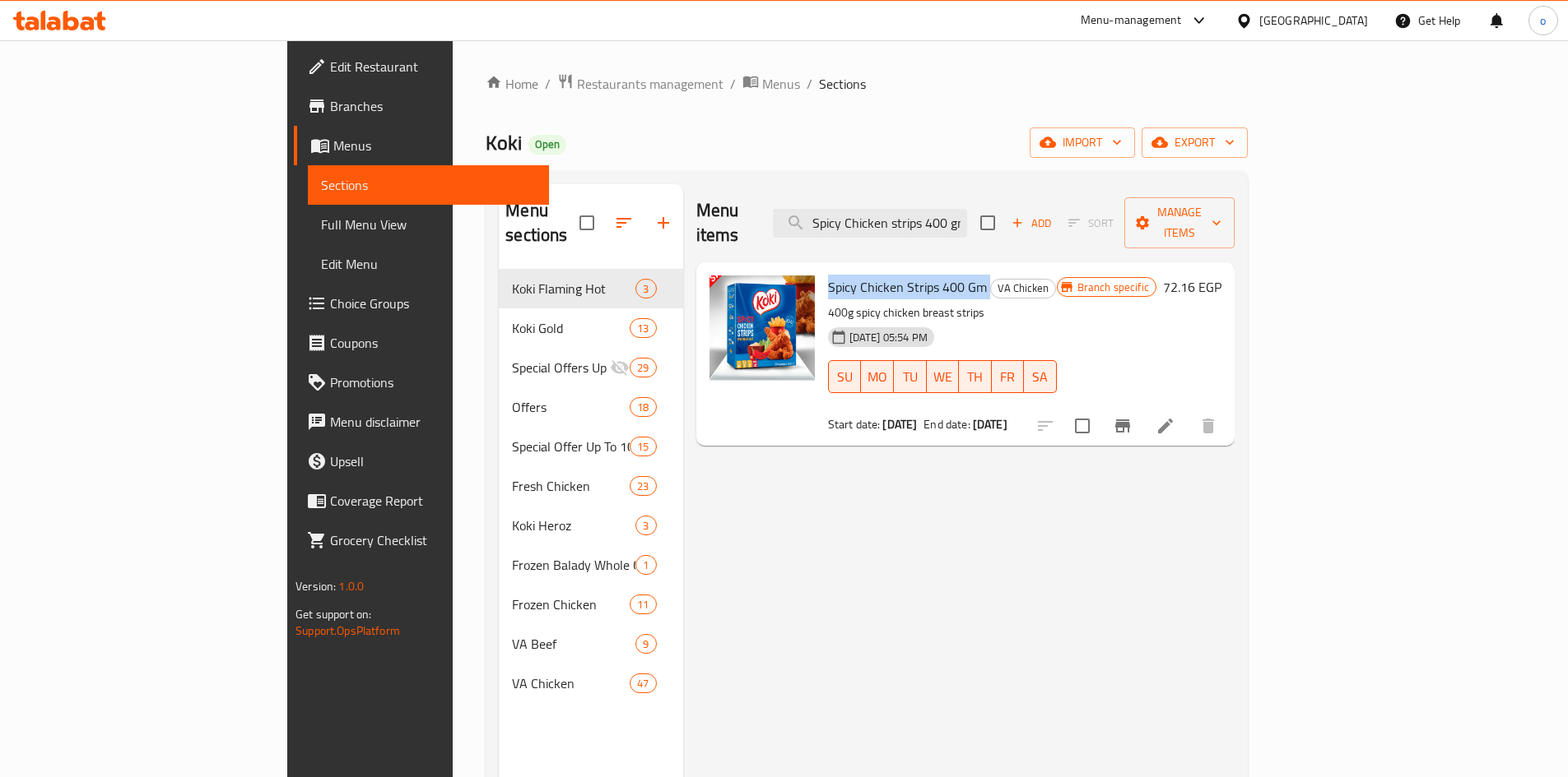
click at [831, 275] on span "Spicy Chicken Strips 400 Gm" at bounding box center [907, 287] width 159 height 25
copy h6 "Spicy Chicken Strips 400 Gm"
click at [1130, 419] on icon "Branch-specific-item" at bounding box center [1123, 426] width 15 height 13
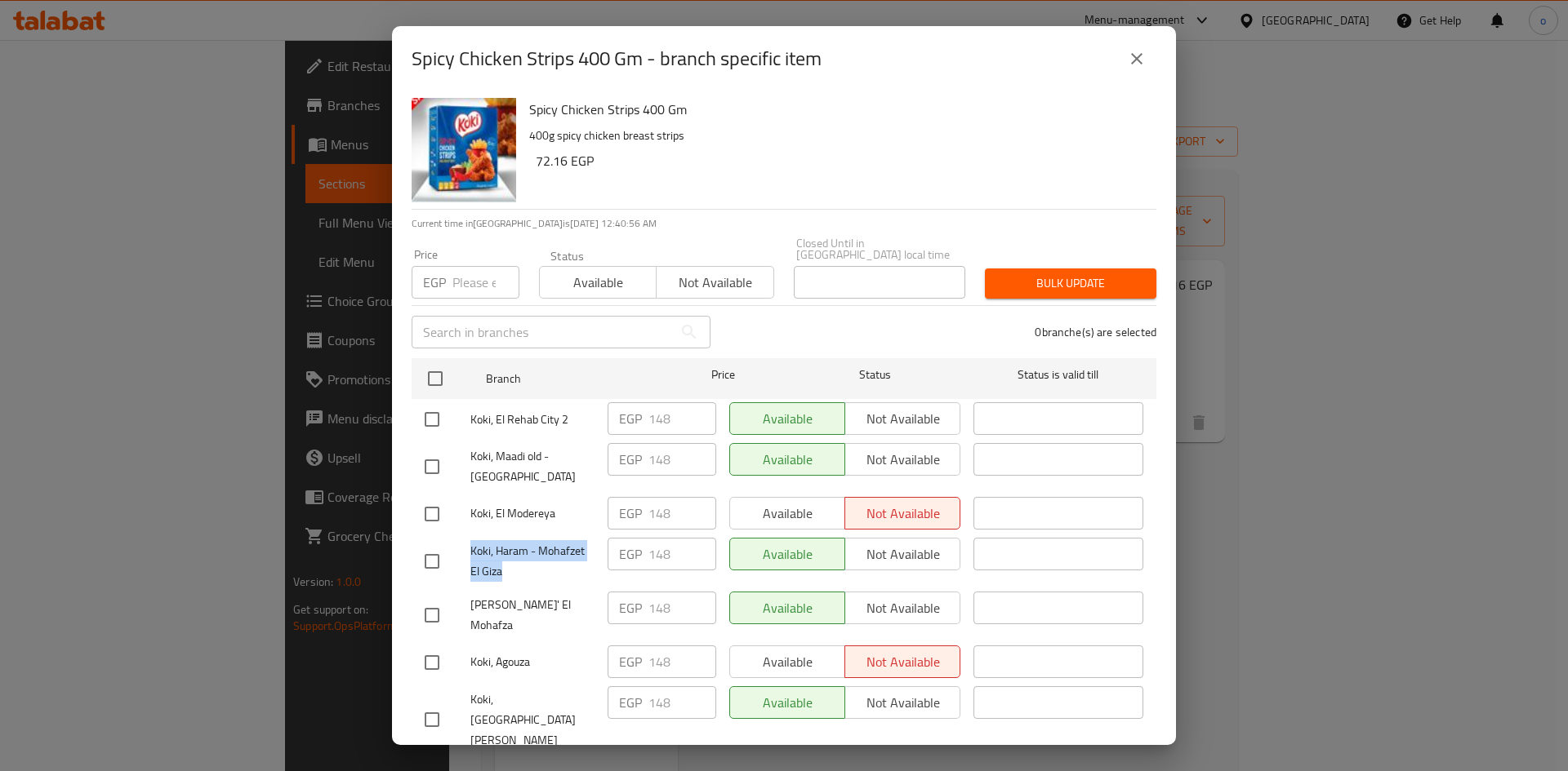
drag, startPoint x: 540, startPoint y: 558, endPoint x: 472, endPoint y: 546, distance: 69.1
click at [472, 546] on span "Koki, Haram - Mohafzet El Giza" at bounding box center [532, 562] width 125 height 41
copy span "Koki, Haram - Mohafzet El Giza"
drag, startPoint x: 685, startPoint y: 104, endPoint x: 527, endPoint y: 110, distance: 158.1
click at [527, 110] on div "Spicy Chicken Strips 400 Gm 400g spicy chicken breast strips 72.16 EGP" at bounding box center [837, 149] width 627 height 117
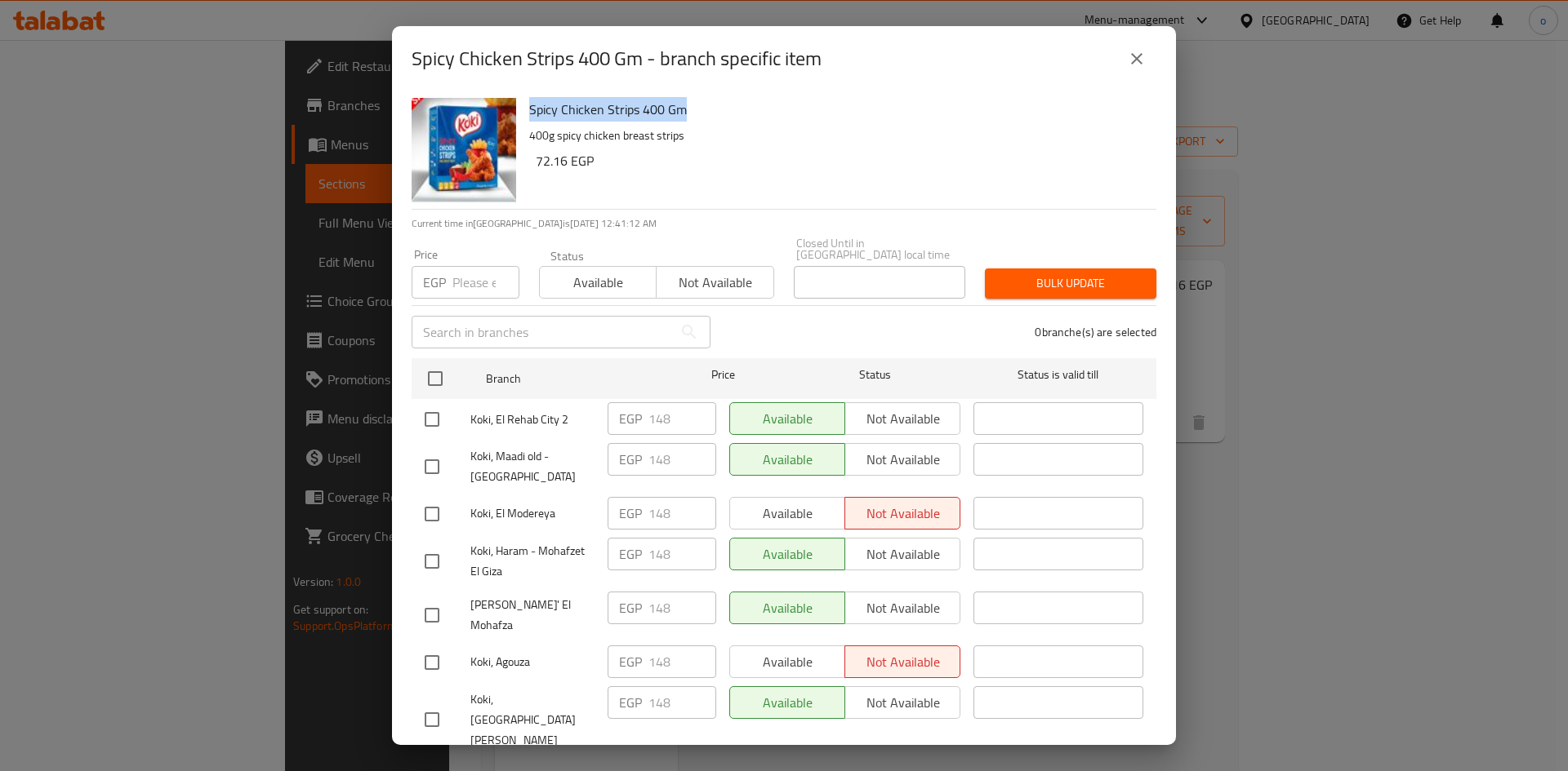
copy h6 "Spicy Chicken Strips 400 Gm"
click at [1178, 92] on div "Spicy Chicken Strips 400 Gm - branch specific item Spicy Chicken Strips 400 Gm …" at bounding box center [784, 386] width 1568 height 771
click at [1141, 70] on button "close" at bounding box center [1136, 58] width 39 height 39
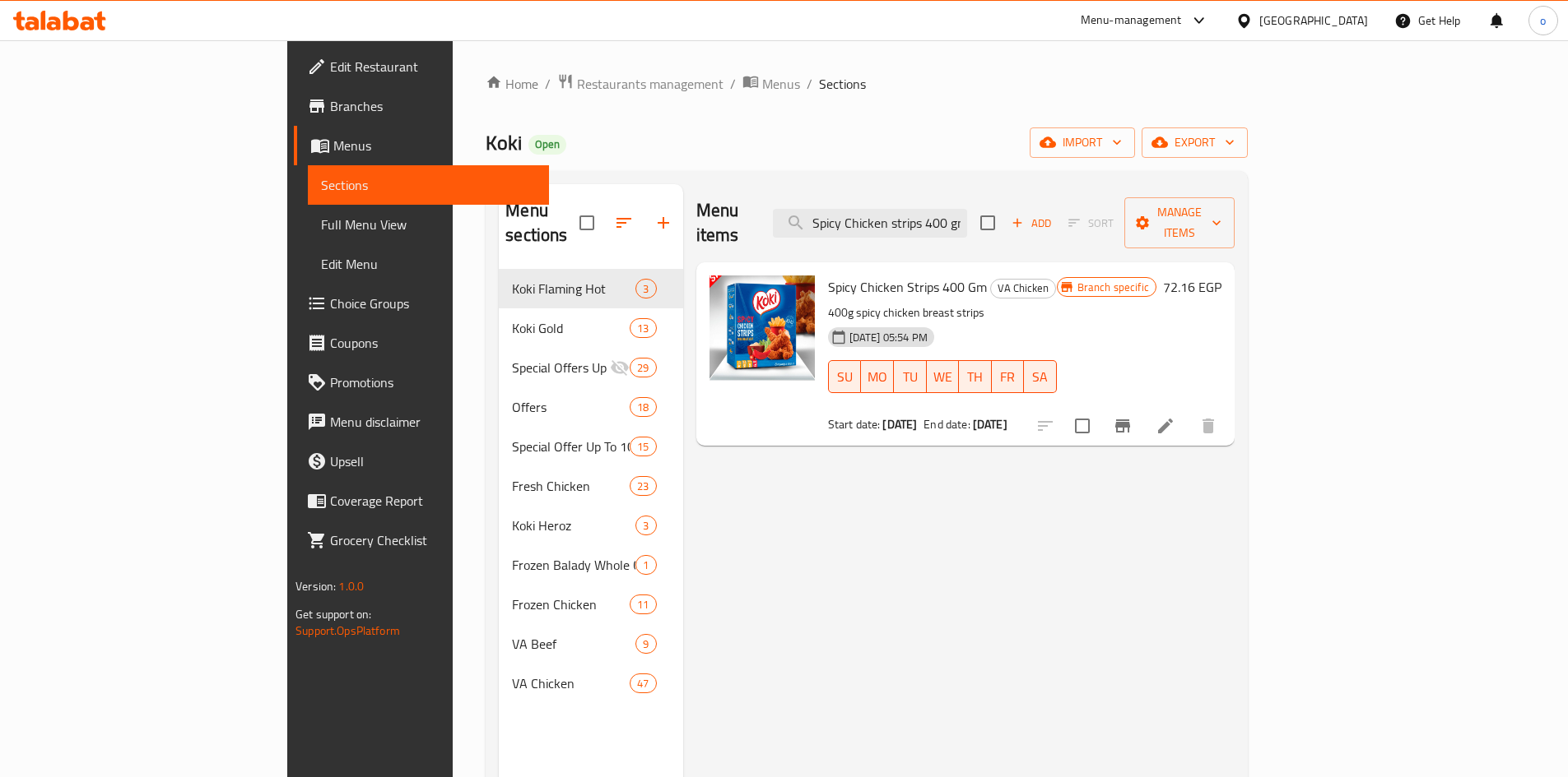
click at [1074, 544] on div "Menu items Spicy Chicken strips 400 gm Add Sort Manage items Spicy Chicken Stri…" at bounding box center [959, 573] width 551 height 777
click at [1176, 416] on icon at bounding box center [1165, 426] width 20 height 20
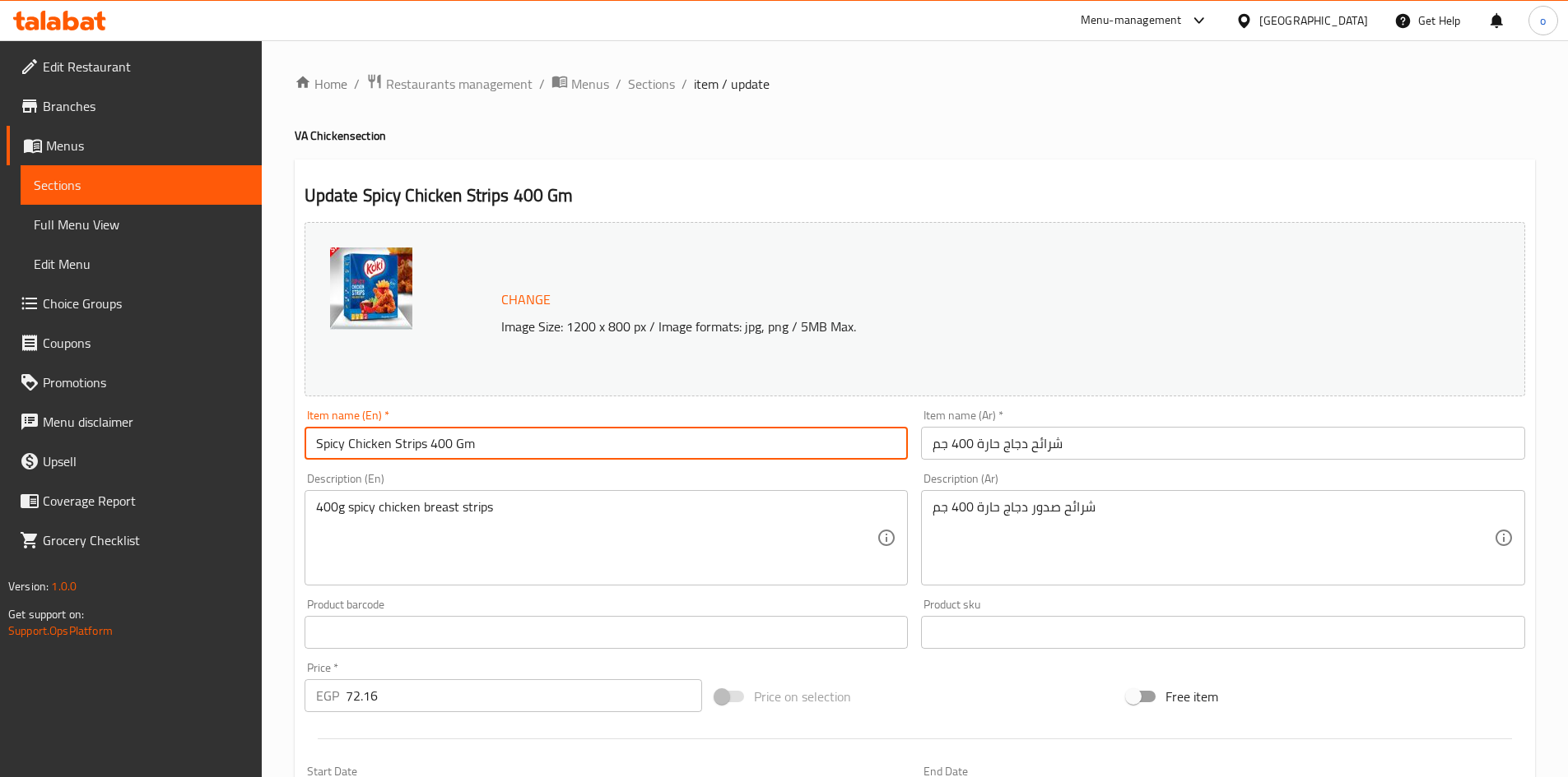
drag, startPoint x: 398, startPoint y: 433, endPoint x: 247, endPoint y: 425, distance: 151.2
click at [253, 427] on div "Edit Restaurant Branches Menus Sections Full Menu View Edit Menu Choice Groups …" at bounding box center [784, 612] width 1568 height 1146
click at [658, 90] on span "Sections" at bounding box center [651, 84] width 47 height 20
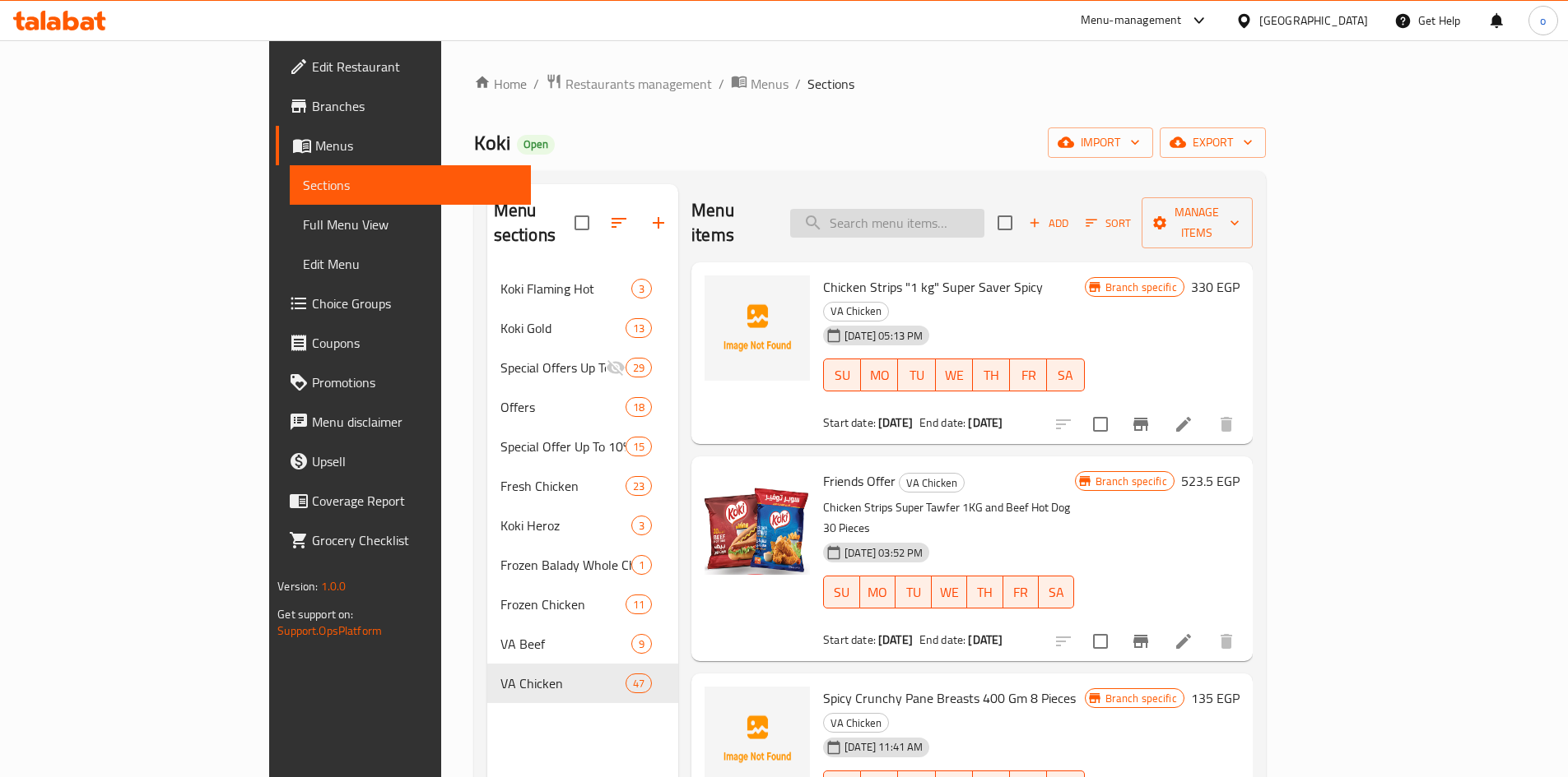
click at [985, 217] on input "search" at bounding box center [887, 223] width 194 height 29
paste input "Crunchy Nuggets 20 Pieces"
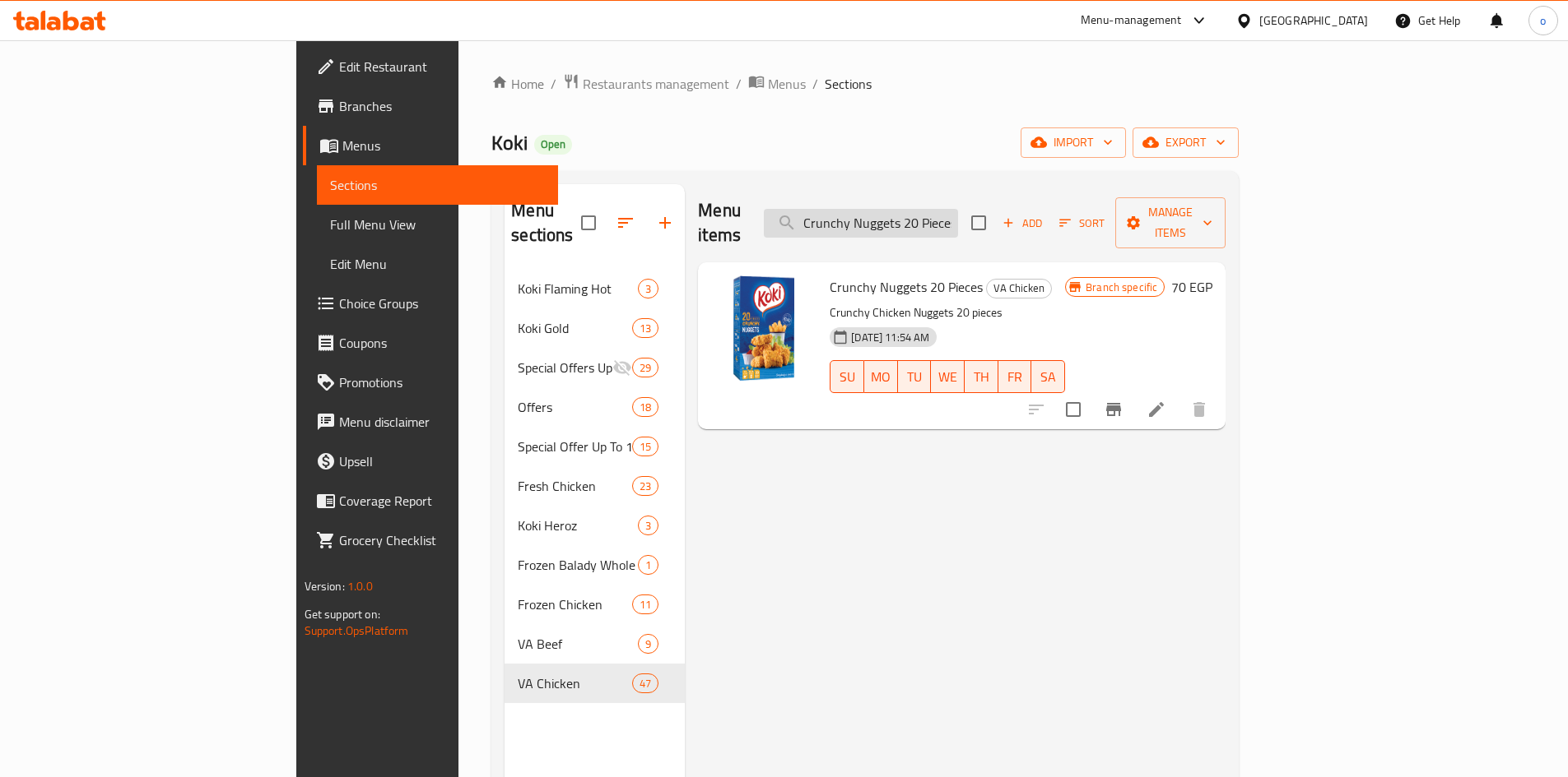
click at [958, 213] on input "Crunchy Nuggets 20 Pieces" at bounding box center [860, 223] width 194 height 29
paste input "Spicy Chicken strips 400 gm"
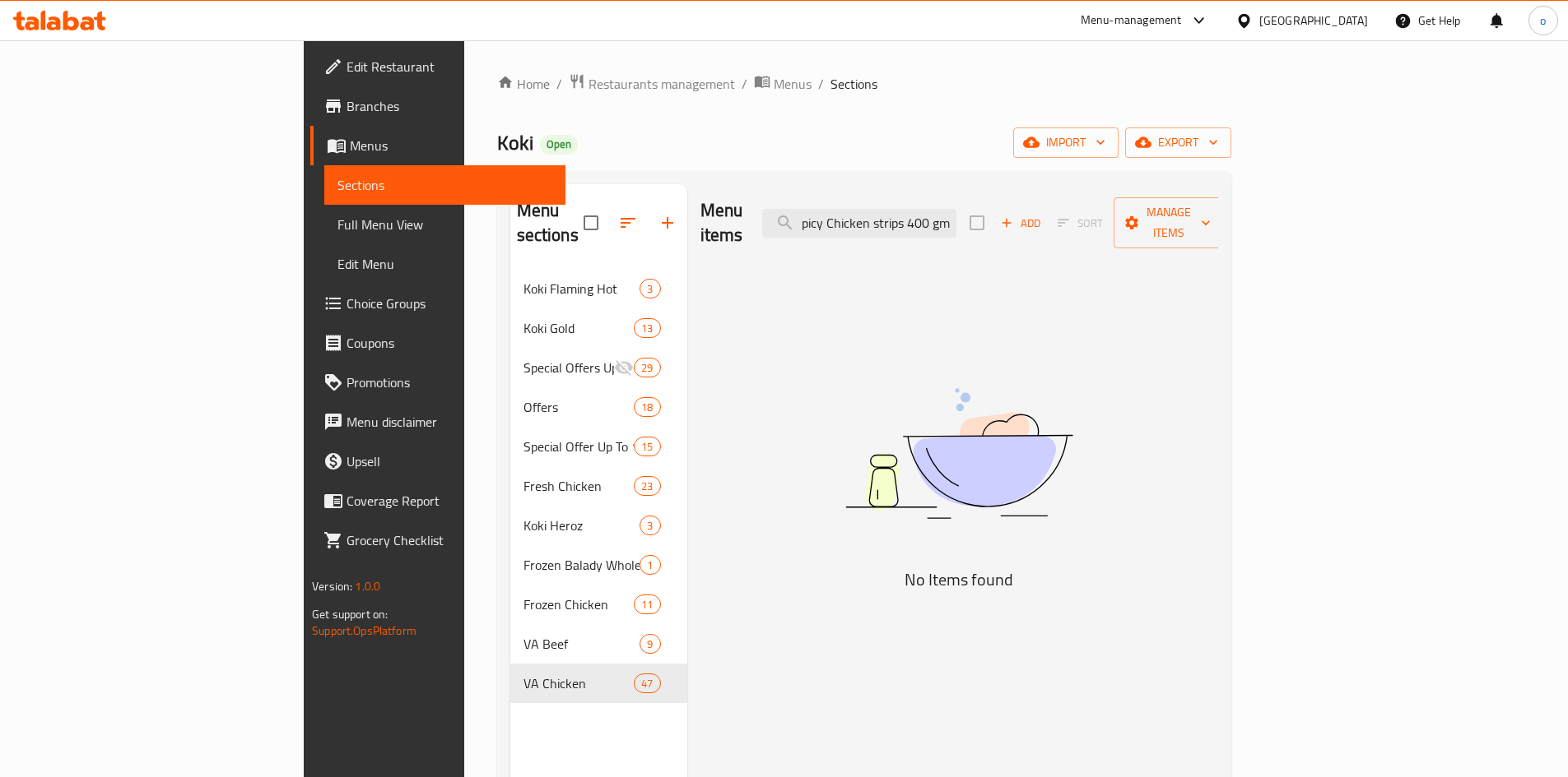
scroll to position [0, 7]
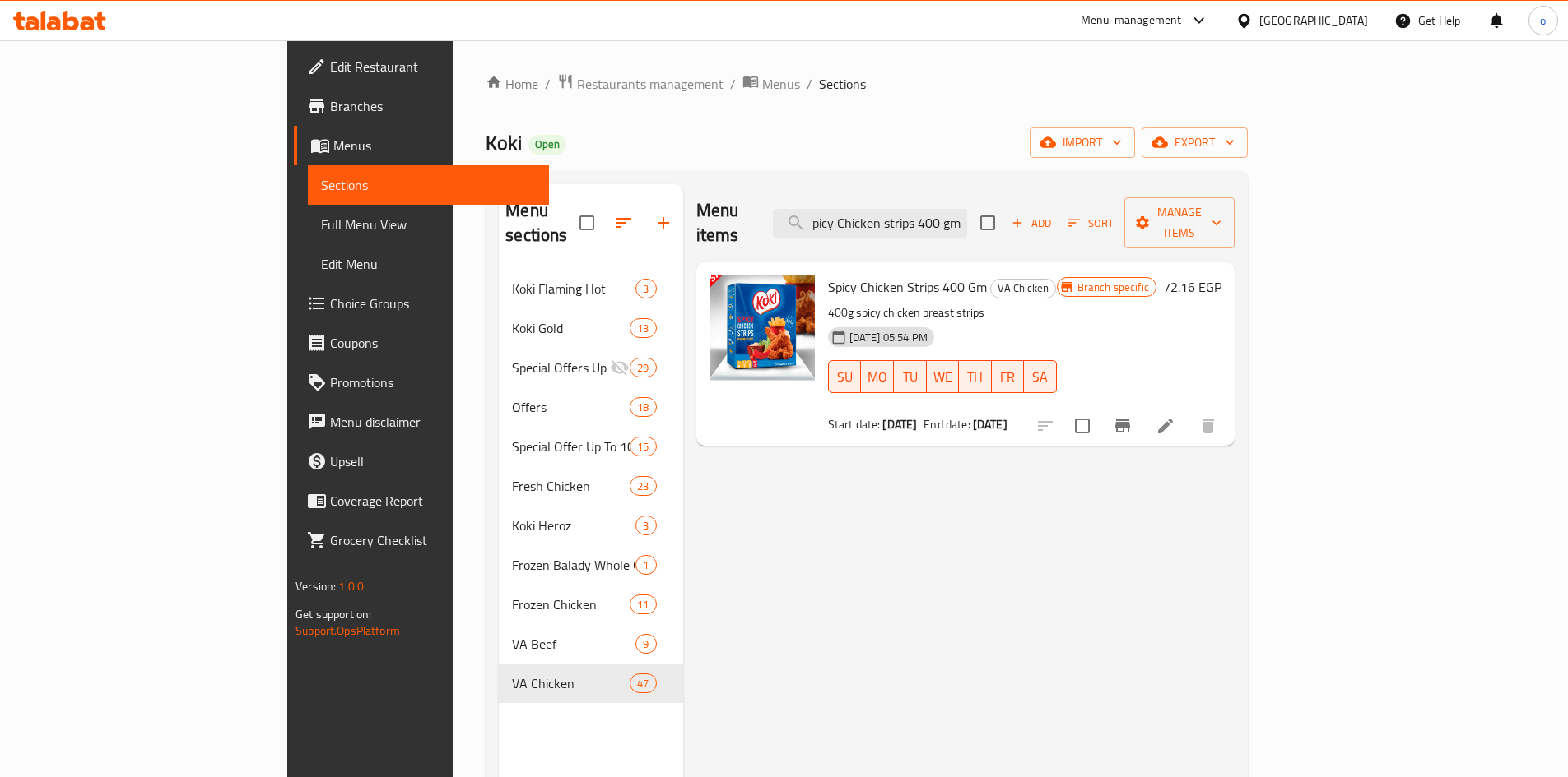
type input "Spicy Chicken strips 400 gm"
click at [1189, 412] on li at bounding box center [1166, 427] width 47 height 30
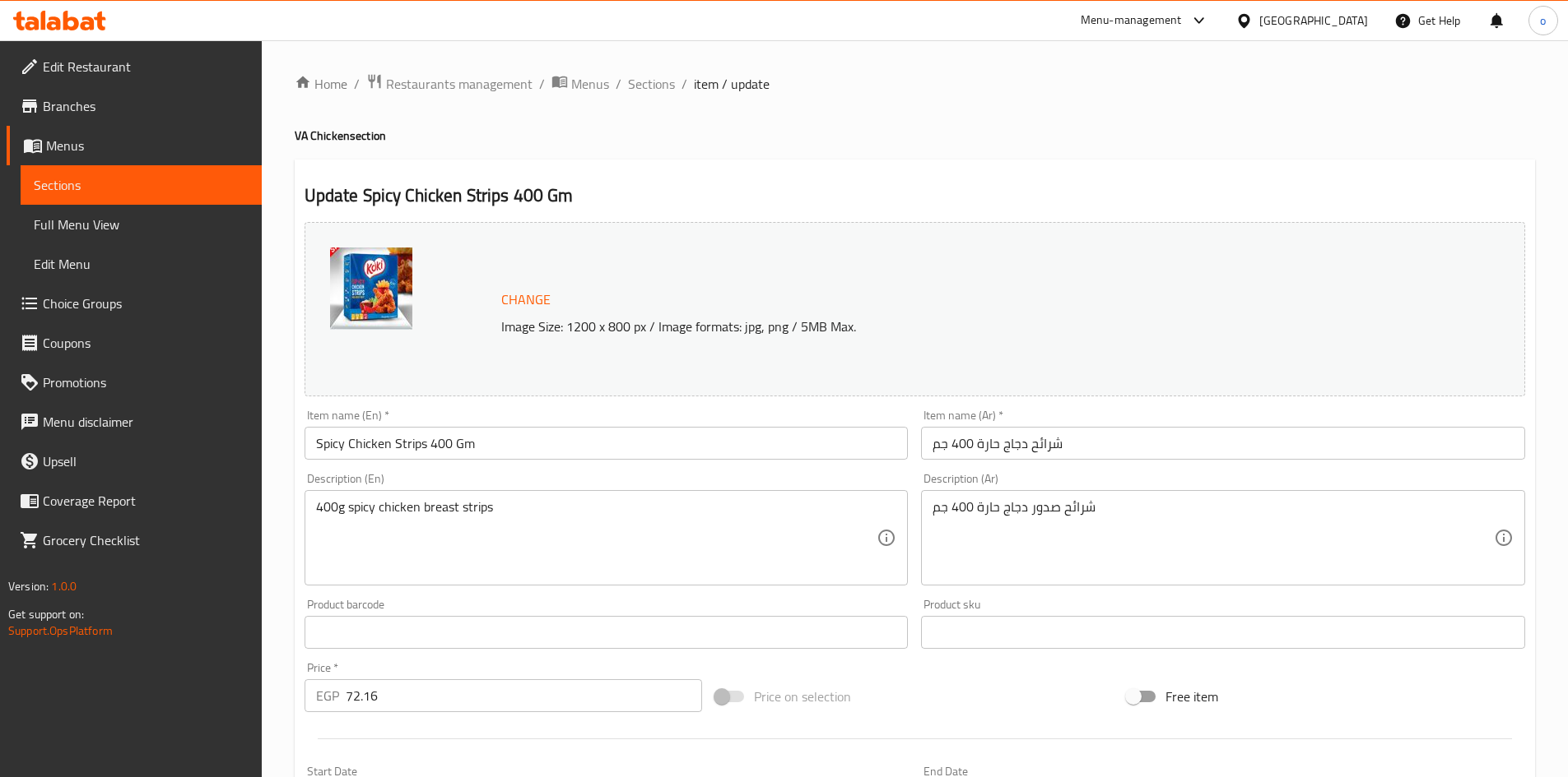
drag, startPoint x: 618, startPoint y: 130, endPoint x: 627, endPoint y: 100, distance: 31.3
click at [621, 129] on h4 "VA Chicken section" at bounding box center [915, 136] width 1241 height 17
click at [630, 91] on span "Sections" at bounding box center [651, 84] width 47 height 20
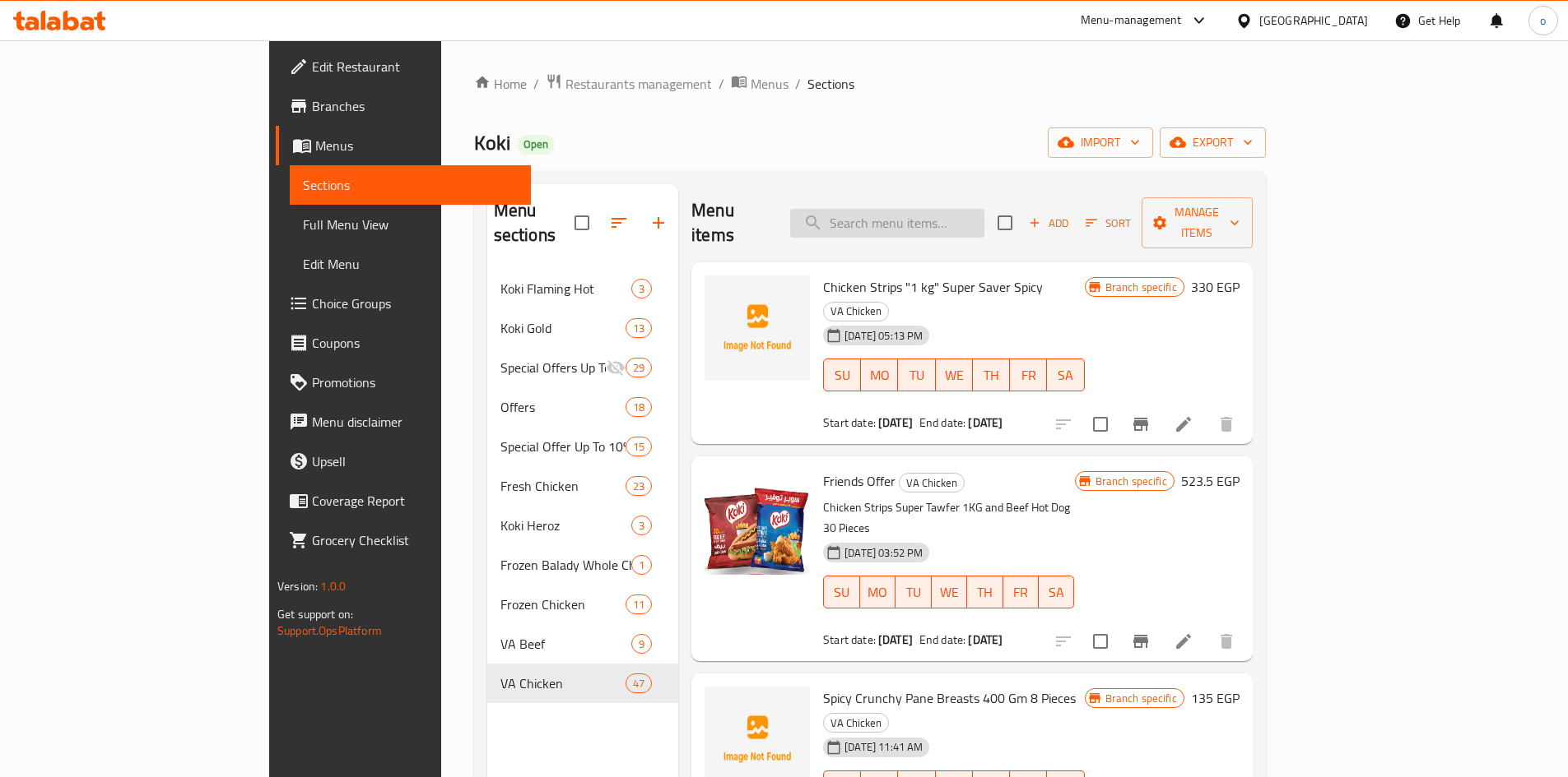
click at [950, 216] on input "search" at bounding box center [887, 223] width 194 height 29
paste input "Chicken Strips 1 KG - Super Tawfeer"
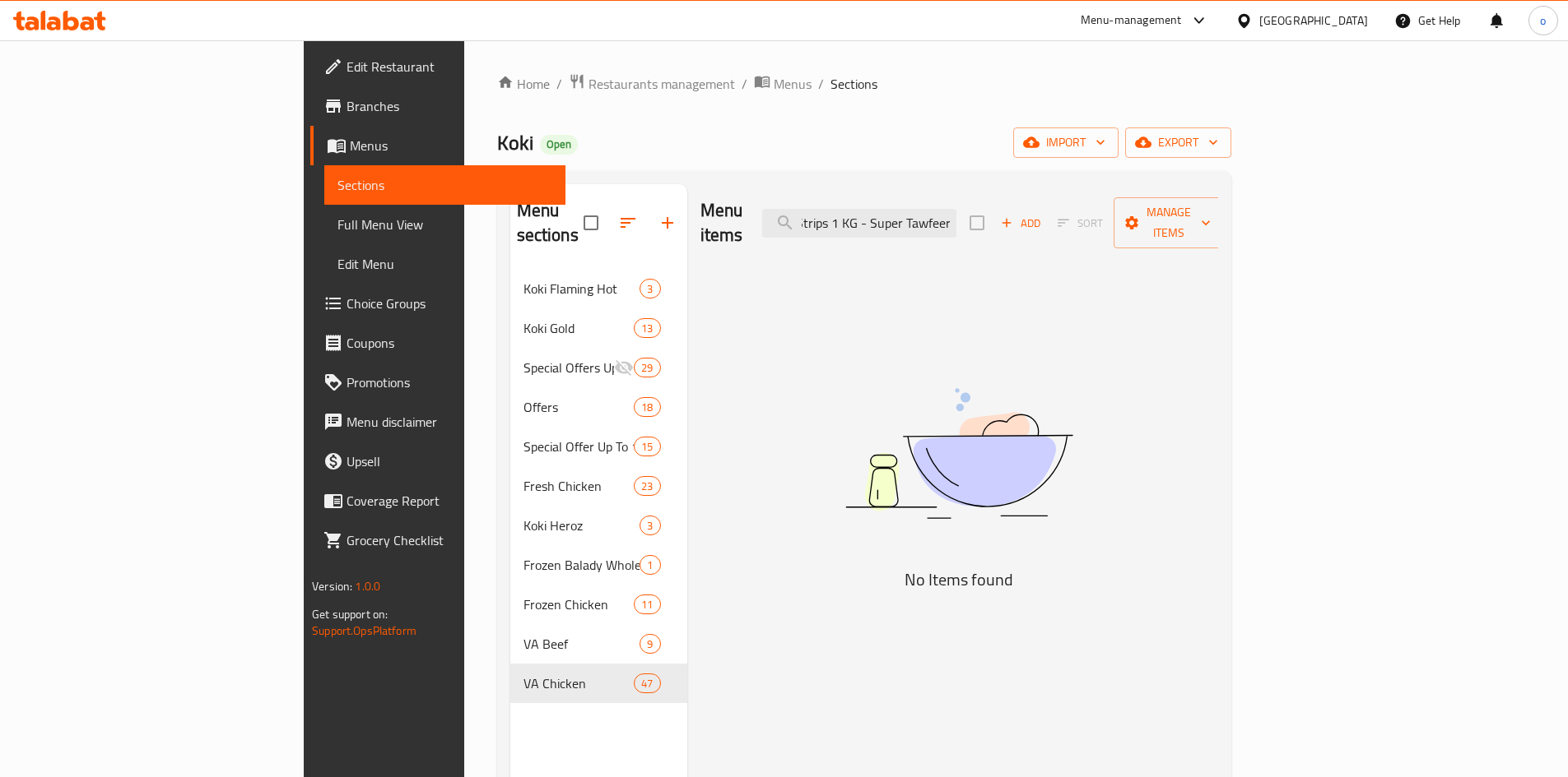
scroll to position [0, 50]
click at [957, 214] on input "Chicken Strips 1 KG - Super Tawfeer" at bounding box center [859, 223] width 194 height 29
drag, startPoint x: 992, startPoint y: 218, endPoint x: 1095, endPoint y: 212, distance: 103.2
click at [1095, 212] on div "Menu items Chicken Strips 1 KG Super Tawfeer Add Sort Manage items" at bounding box center [959, 223] width 518 height 78
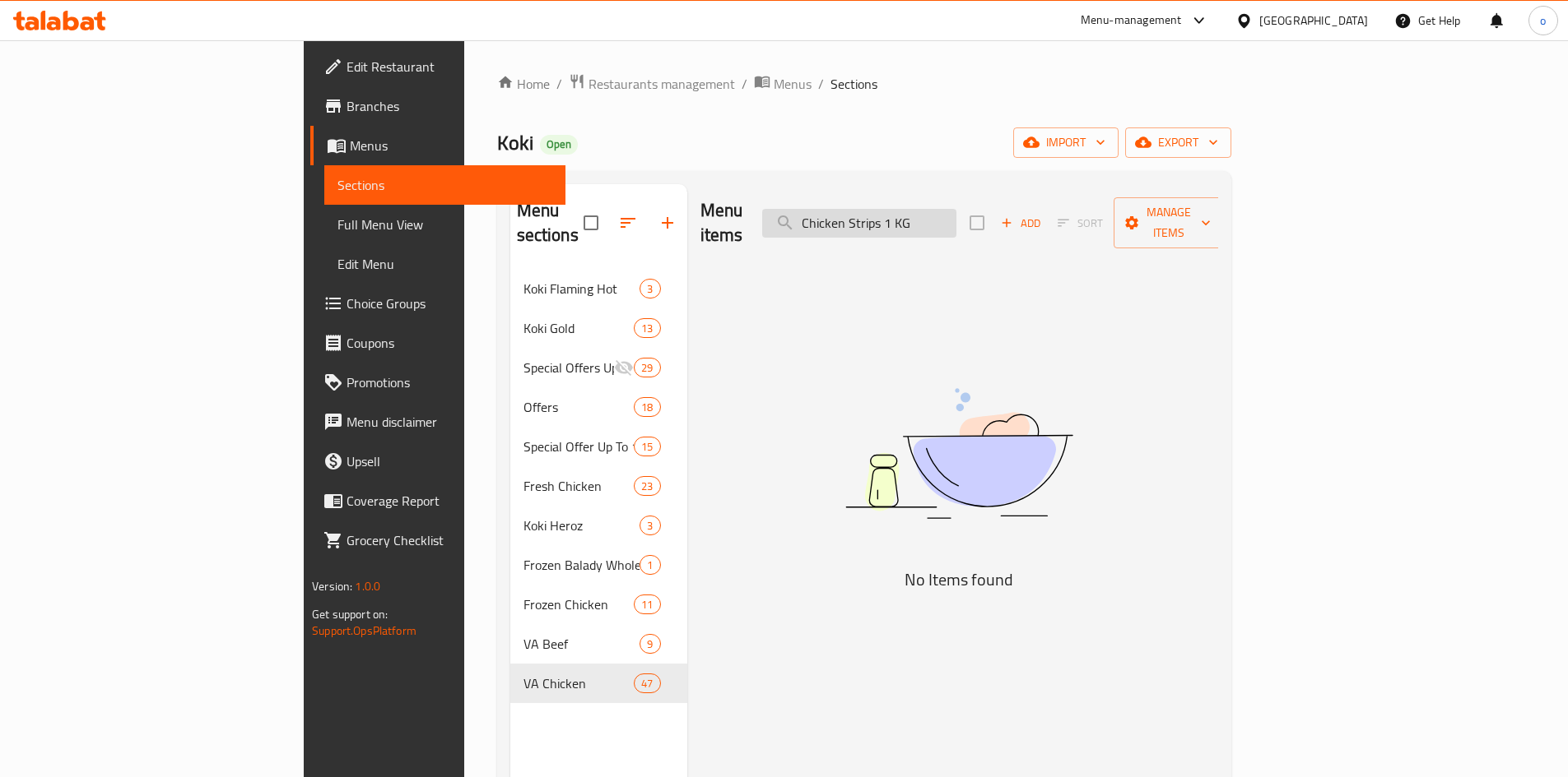
scroll to position [0, 0]
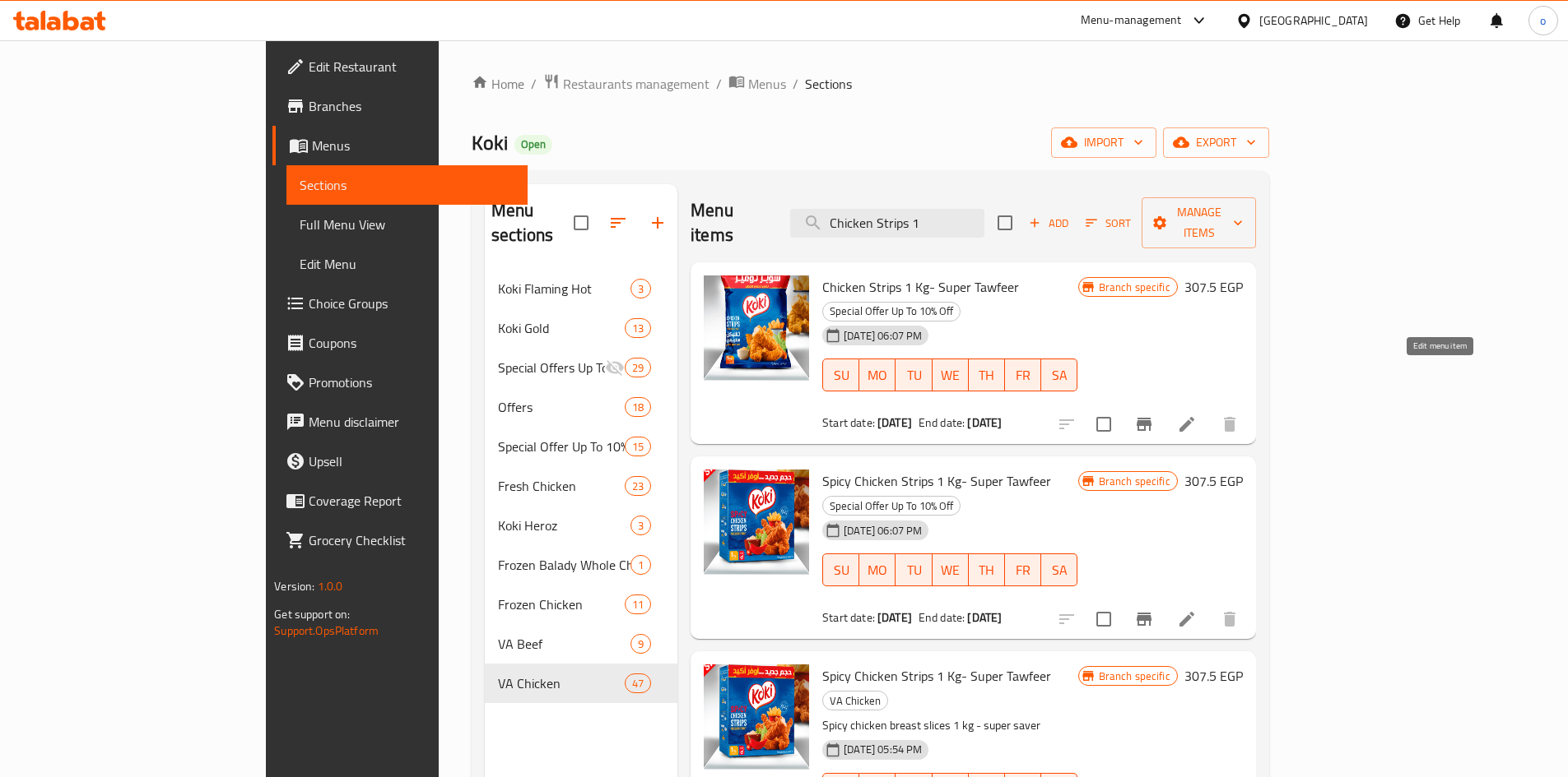
type input "Chicken Strips 1"
click at [1197, 415] on icon at bounding box center [1187, 424] width 20 height 20
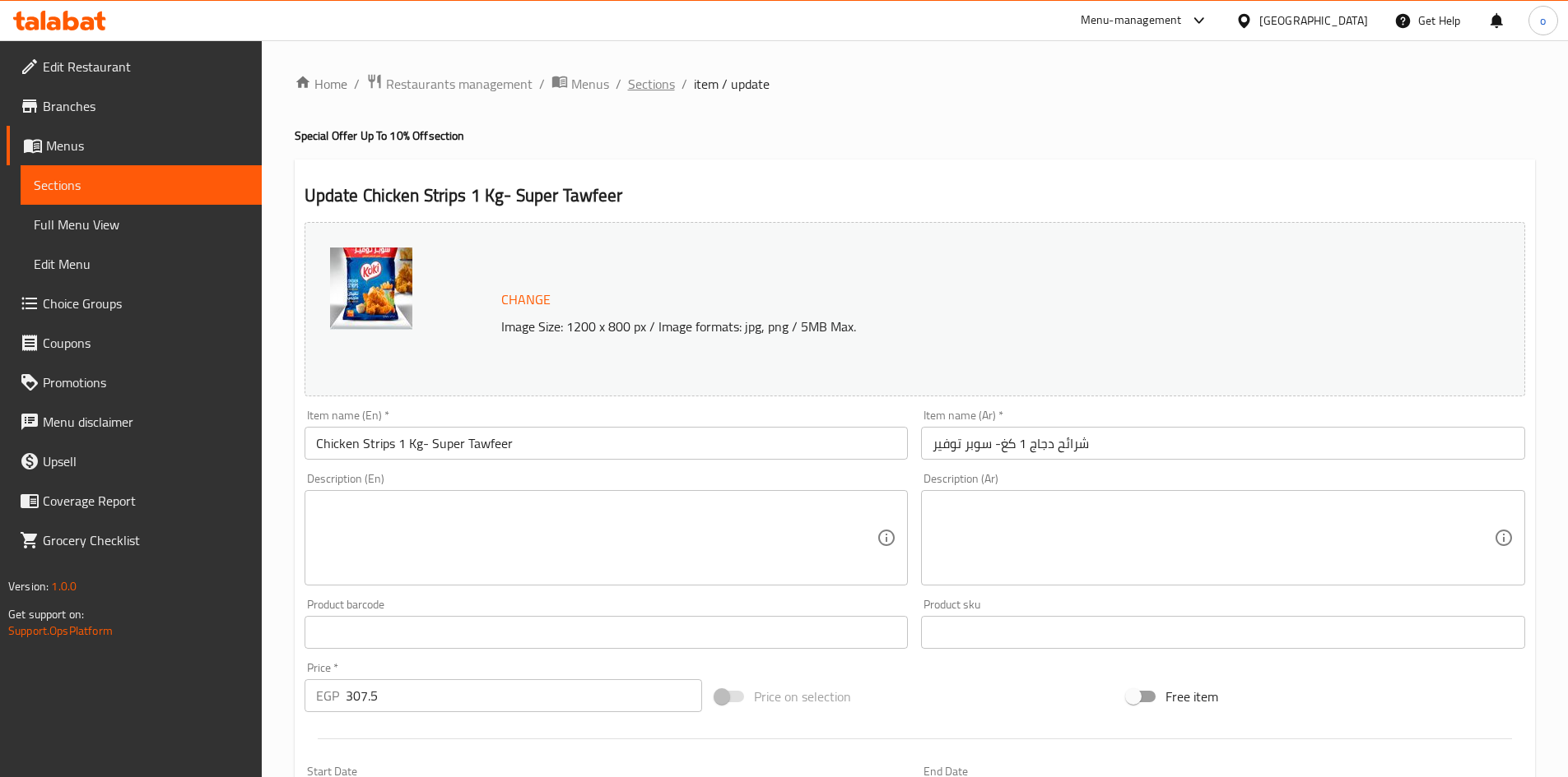
click at [671, 81] on span "Sections" at bounding box center [651, 84] width 47 height 20
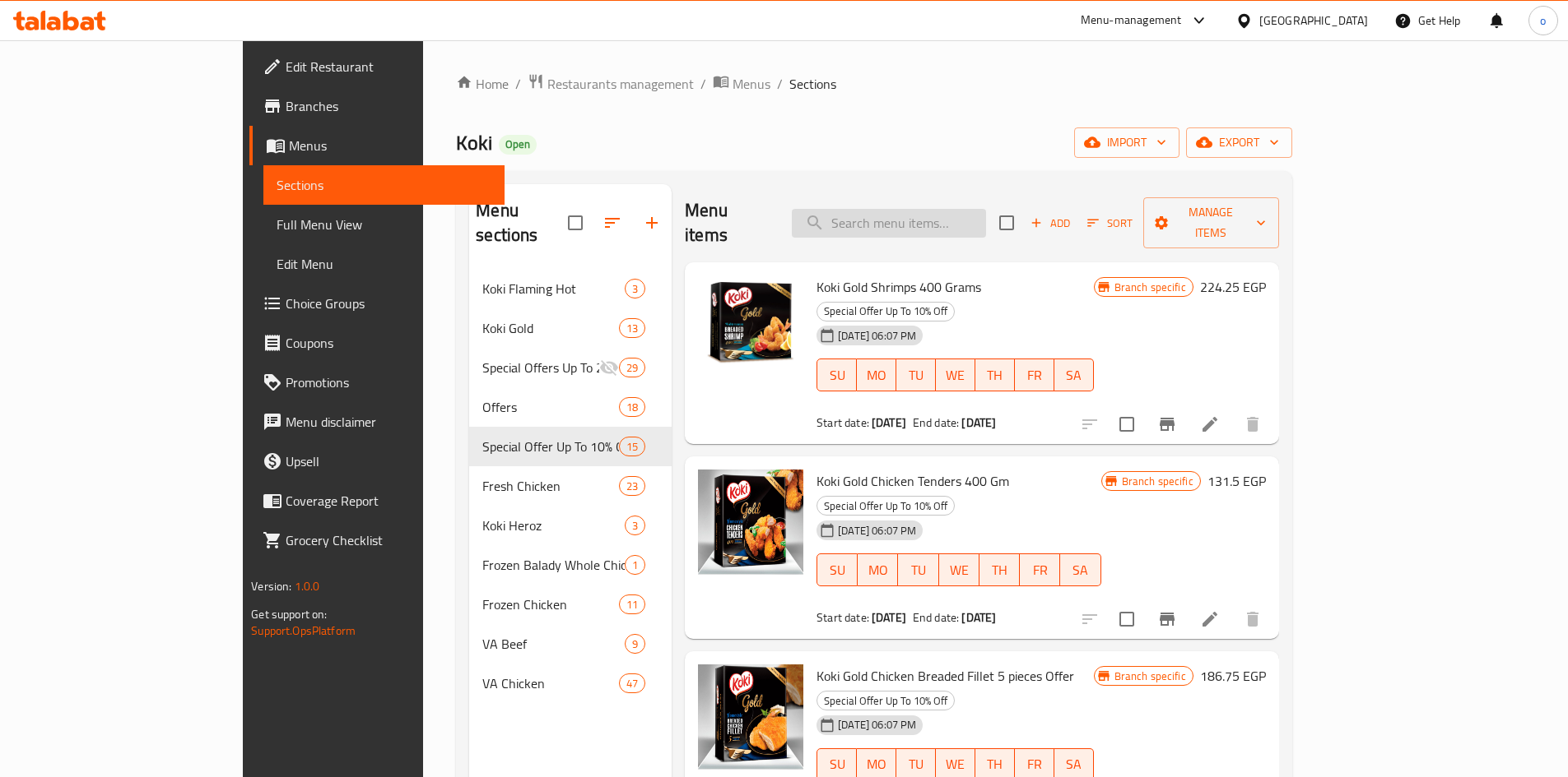
click at [986, 212] on input "search" at bounding box center [889, 223] width 194 height 29
paste input "Chicken Strips 1 KG - Super Tawfeer"
click at [986, 210] on input "Chicken Strips 1 KG - Super Tawfeer" at bounding box center [889, 223] width 194 height 29
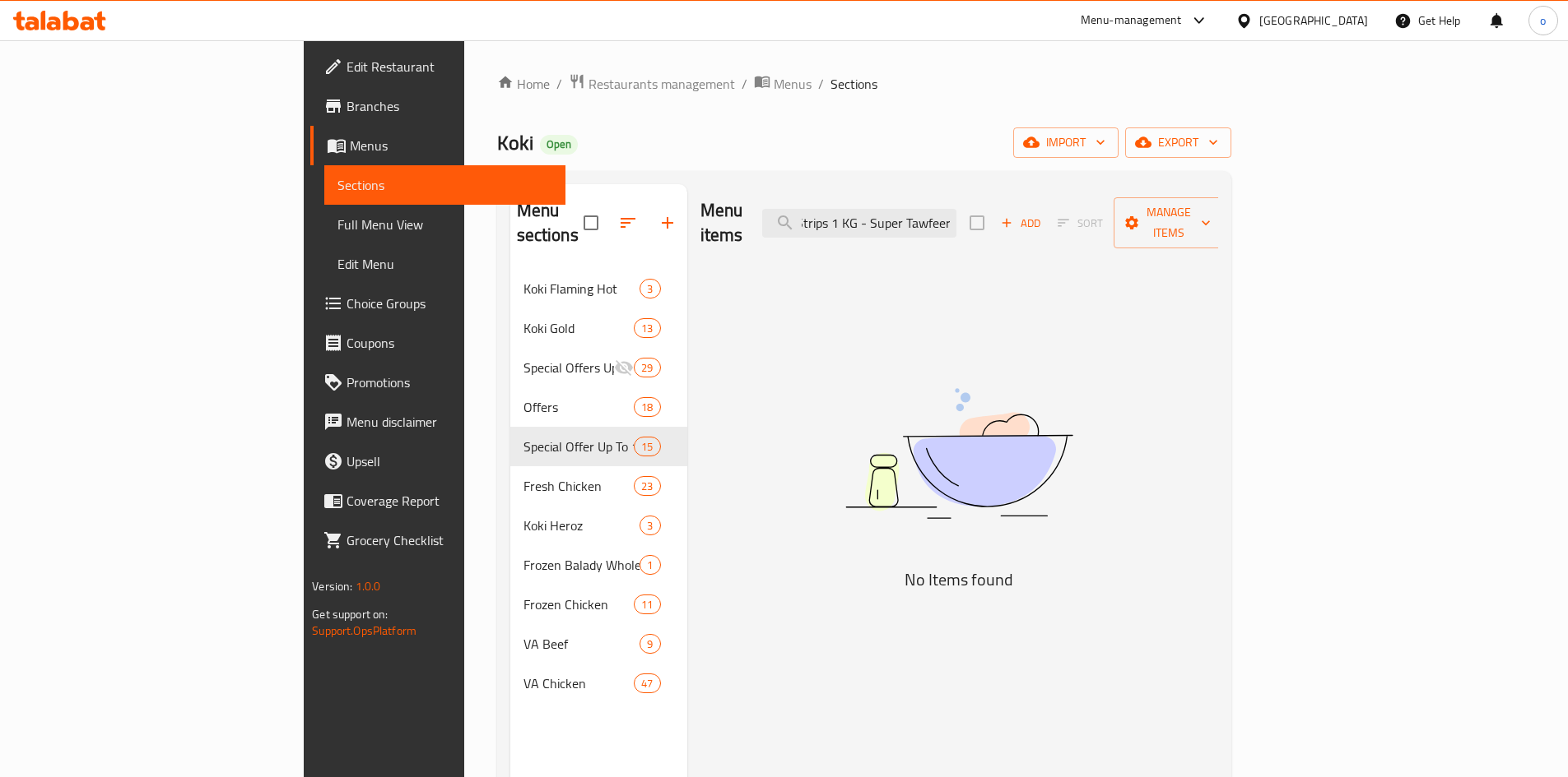
drag, startPoint x: 978, startPoint y: 208, endPoint x: 1179, endPoint y: 186, distance: 202.2
click at [1179, 186] on div "Menu items Chicken Strips 1 KG - Super Tawfeer Add Sort Manage items" at bounding box center [959, 223] width 518 height 78
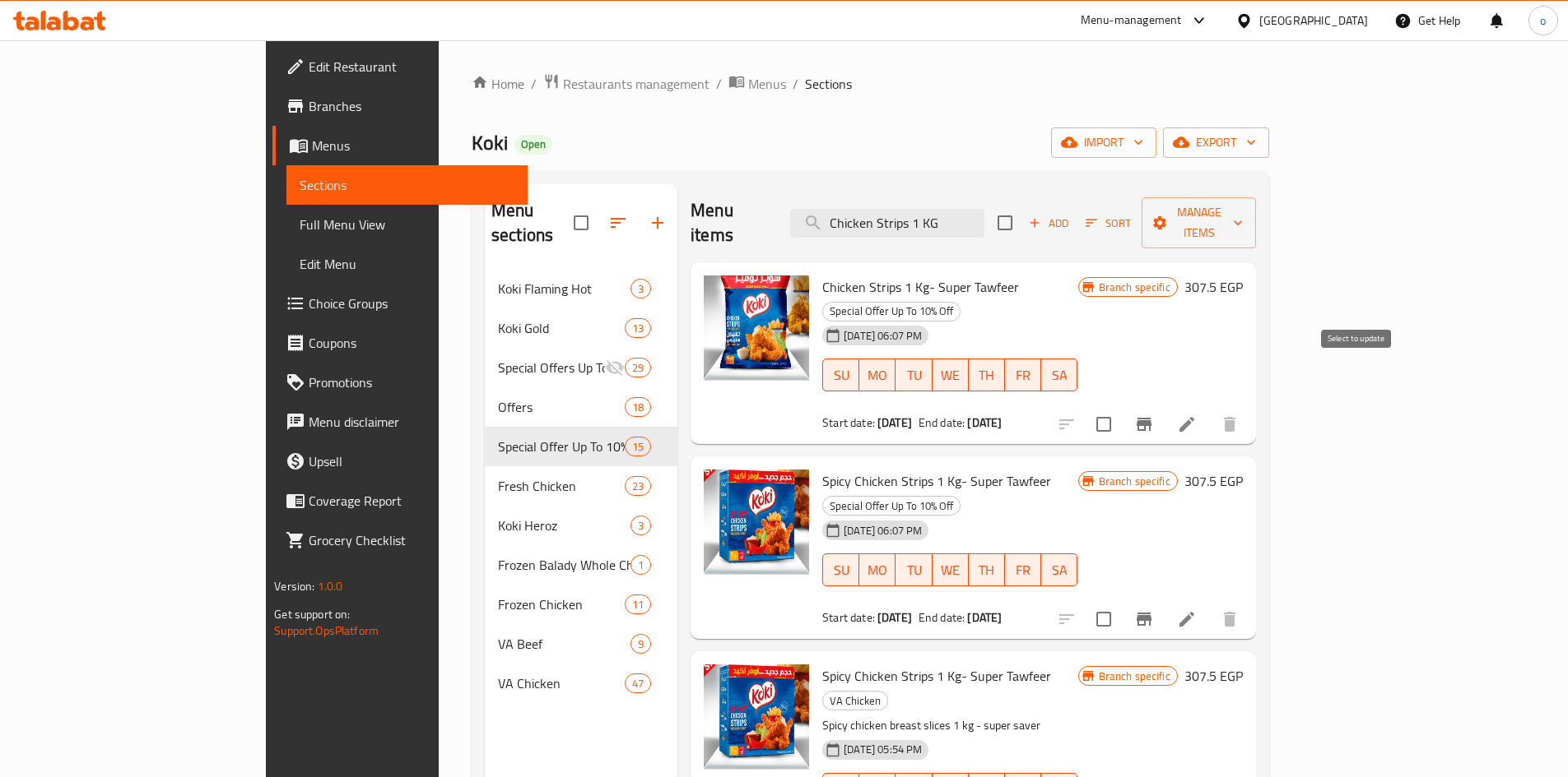
type input "Chicken Strips 1 KG"
click at [1122, 407] on input "checkbox" at bounding box center [1103, 424] width 34 height 34
checkbox input "true"
drag, startPoint x: 1440, startPoint y: 231, endPoint x: 1442, endPoint y: 219, distance: 12.2
click at [1256, 226] on div "Menu items Chicken Strips 1 KG Add Sort Manage items" at bounding box center [974, 223] width 565 height 78
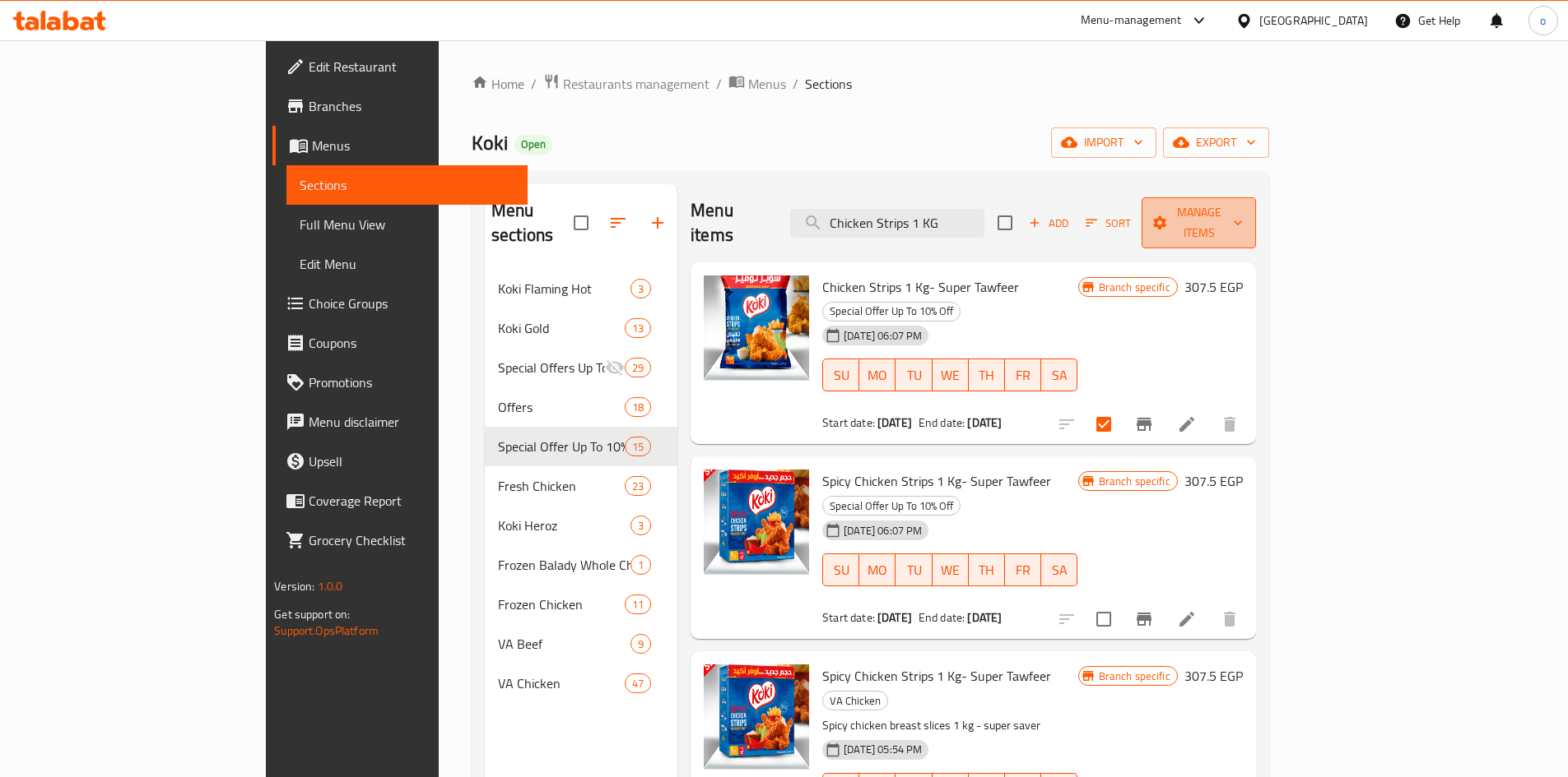
click at [1242, 219] on span "Manage items" at bounding box center [1199, 223] width 87 height 41
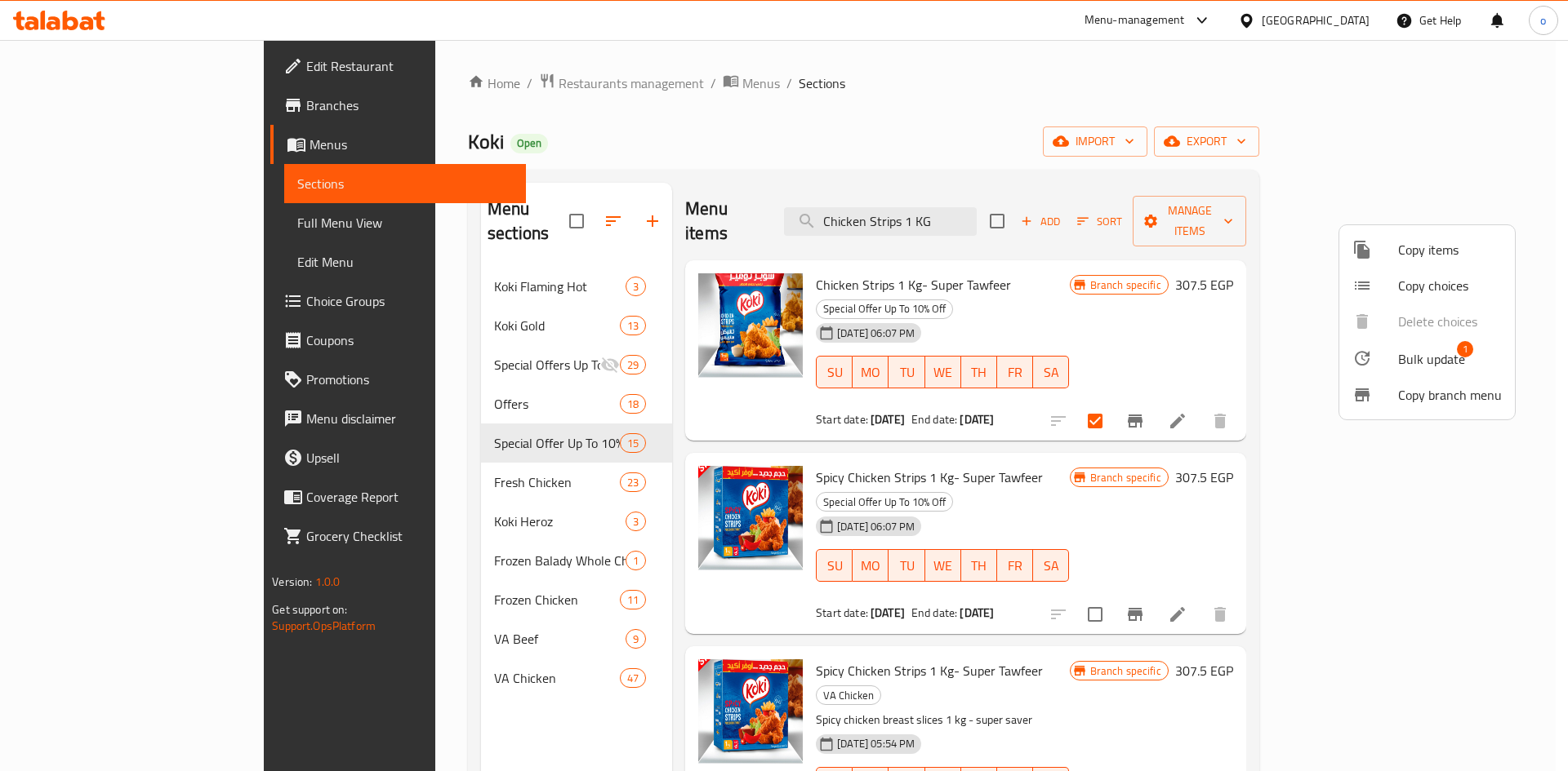
click at [1432, 366] on span "Bulk update" at bounding box center [1431, 359] width 67 height 19
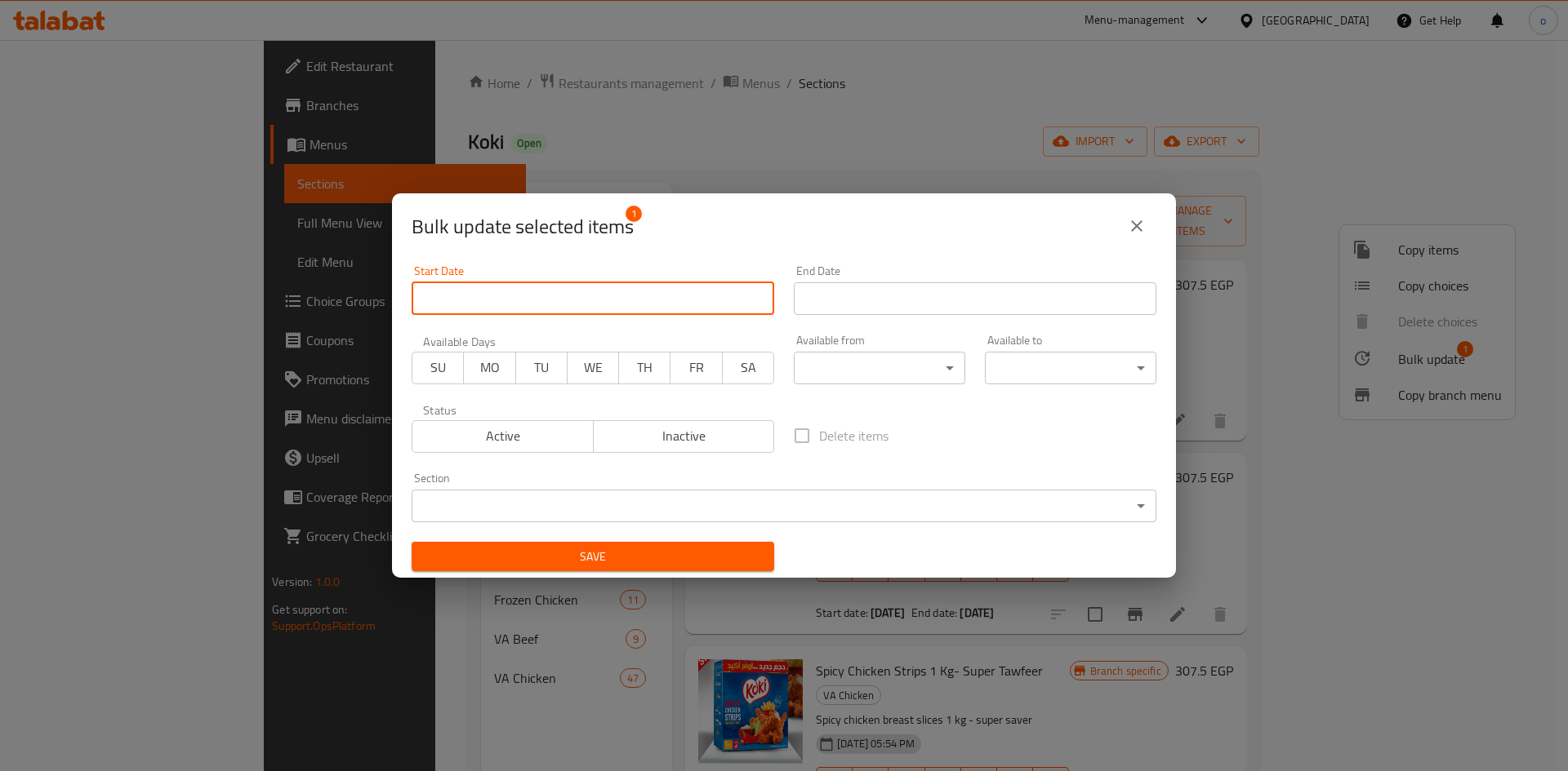
click at [543, 295] on input "Start Date" at bounding box center [592, 298] width 362 height 32
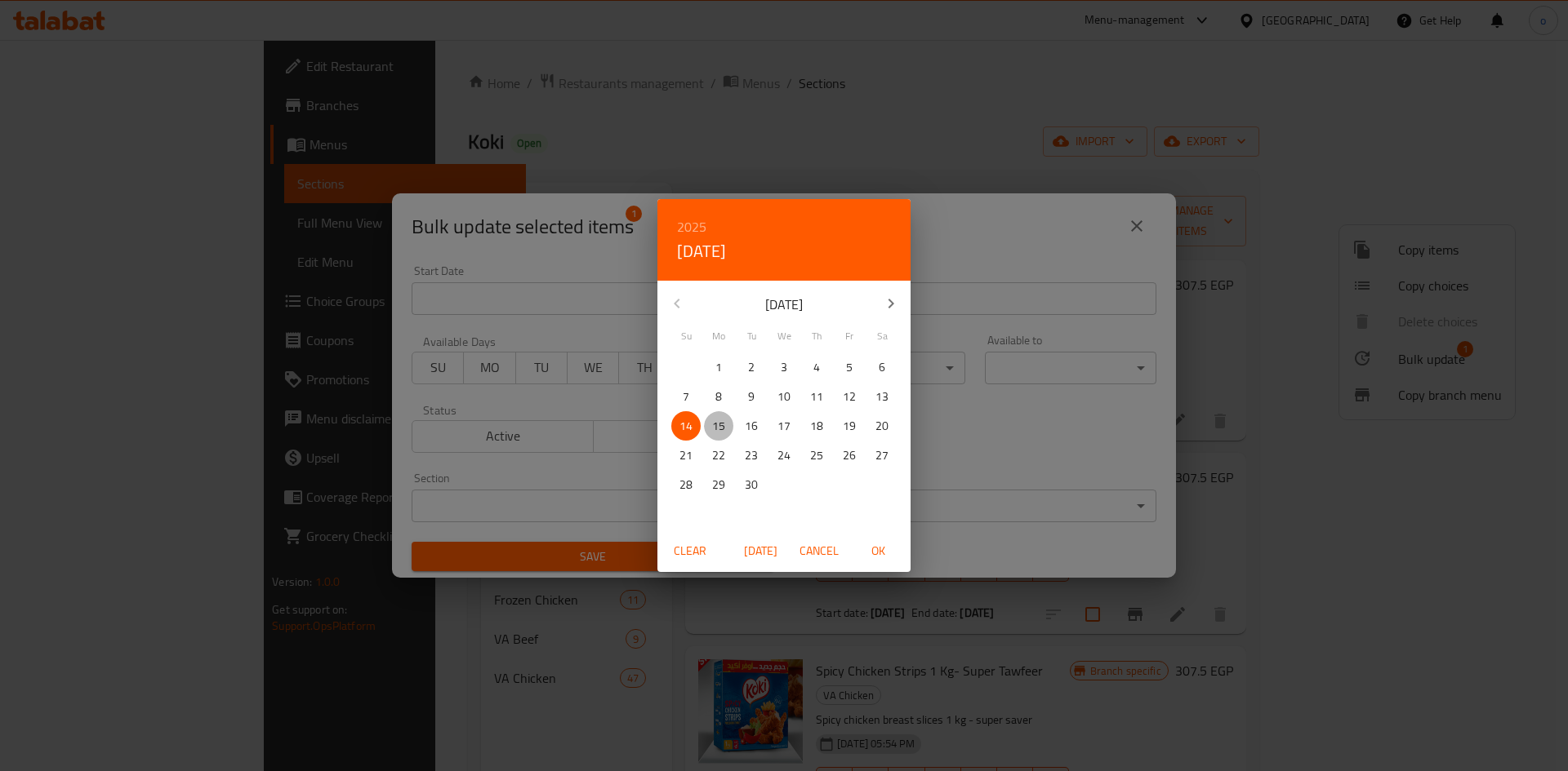
click at [718, 430] on p "15" at bounding box center [719, 426] width 13 height 20
click at [867, 538] on div "Clear Today Cancel OK" at bounding box center [784, 551] width 253 height 43
click at [889, 549] on span "OK" at bounding box center [877, 552] width 39 height 20
type input "15-09-2025"
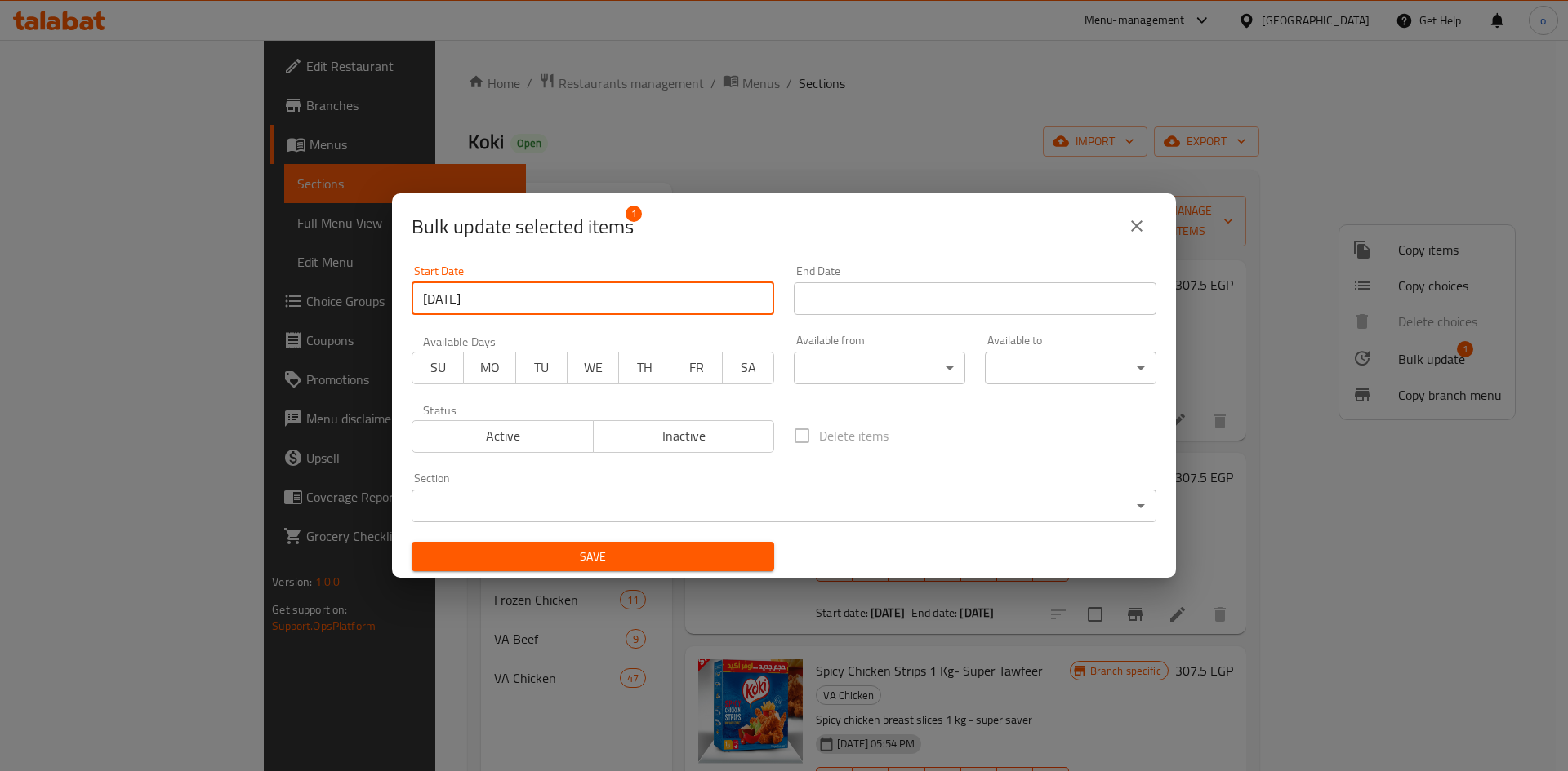
click at [866, 297] on input "Start Date" at bounding box center [974, 298] width 362 height 32
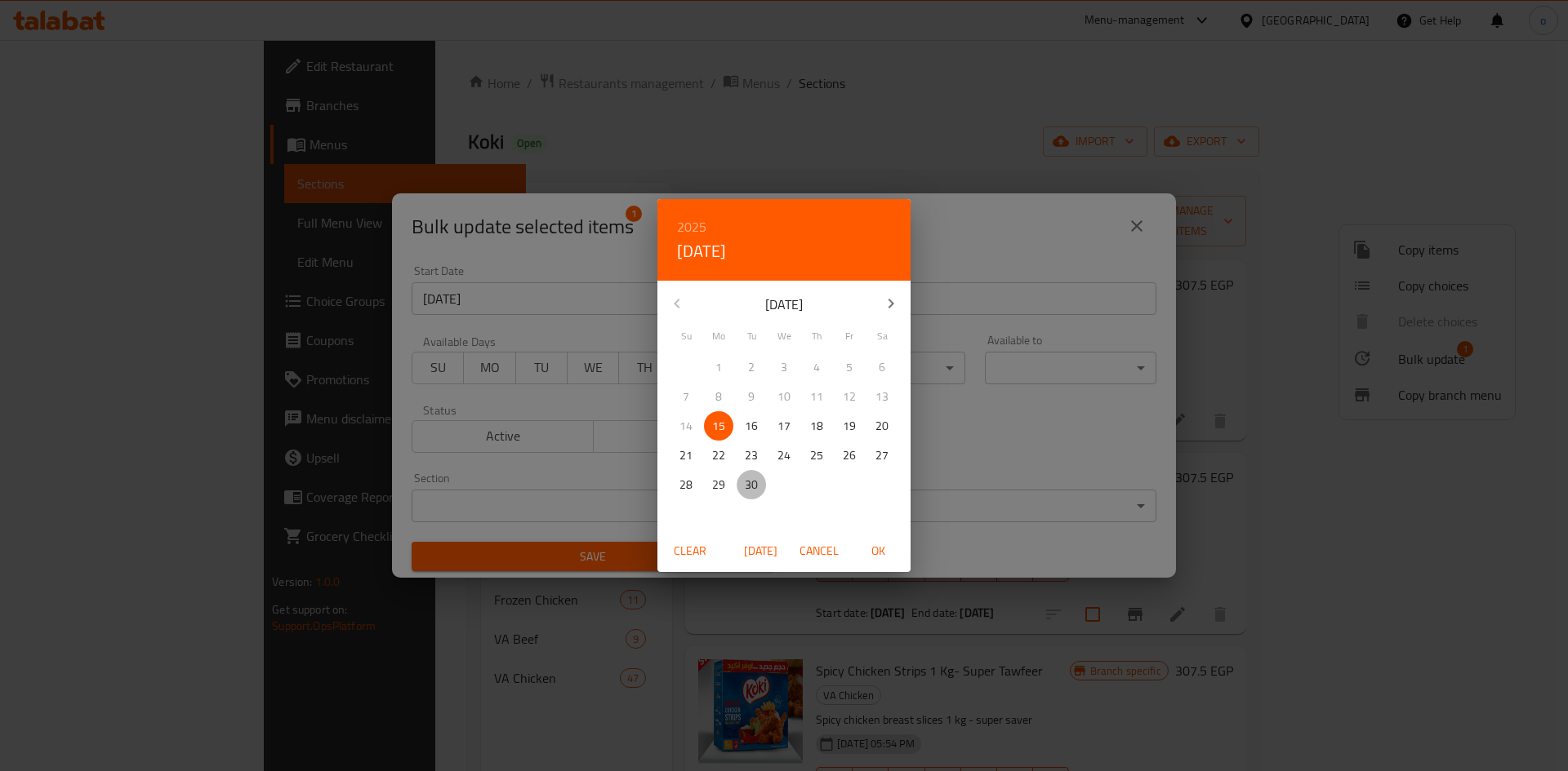
click at [750, 487] on p "30" at bounding box center [751, 485] width 13 height 20
click at [876, 551] on span "OK" at bounding box center [877, 552] width 39 height 20
type input "30-09-2025"
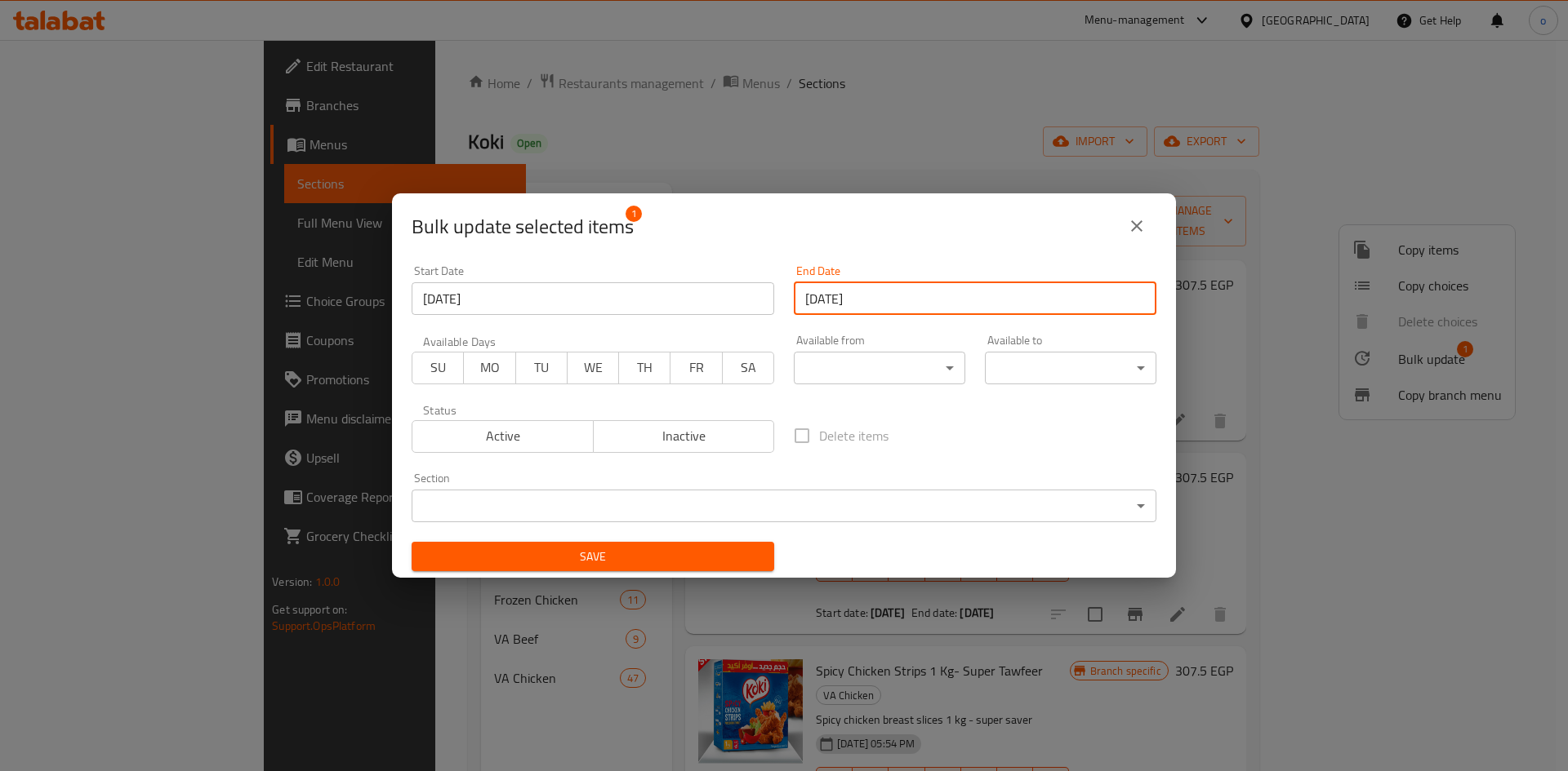
click at [740, 555] on span "Save" at bounding box center [592, 557] width 337 height 20
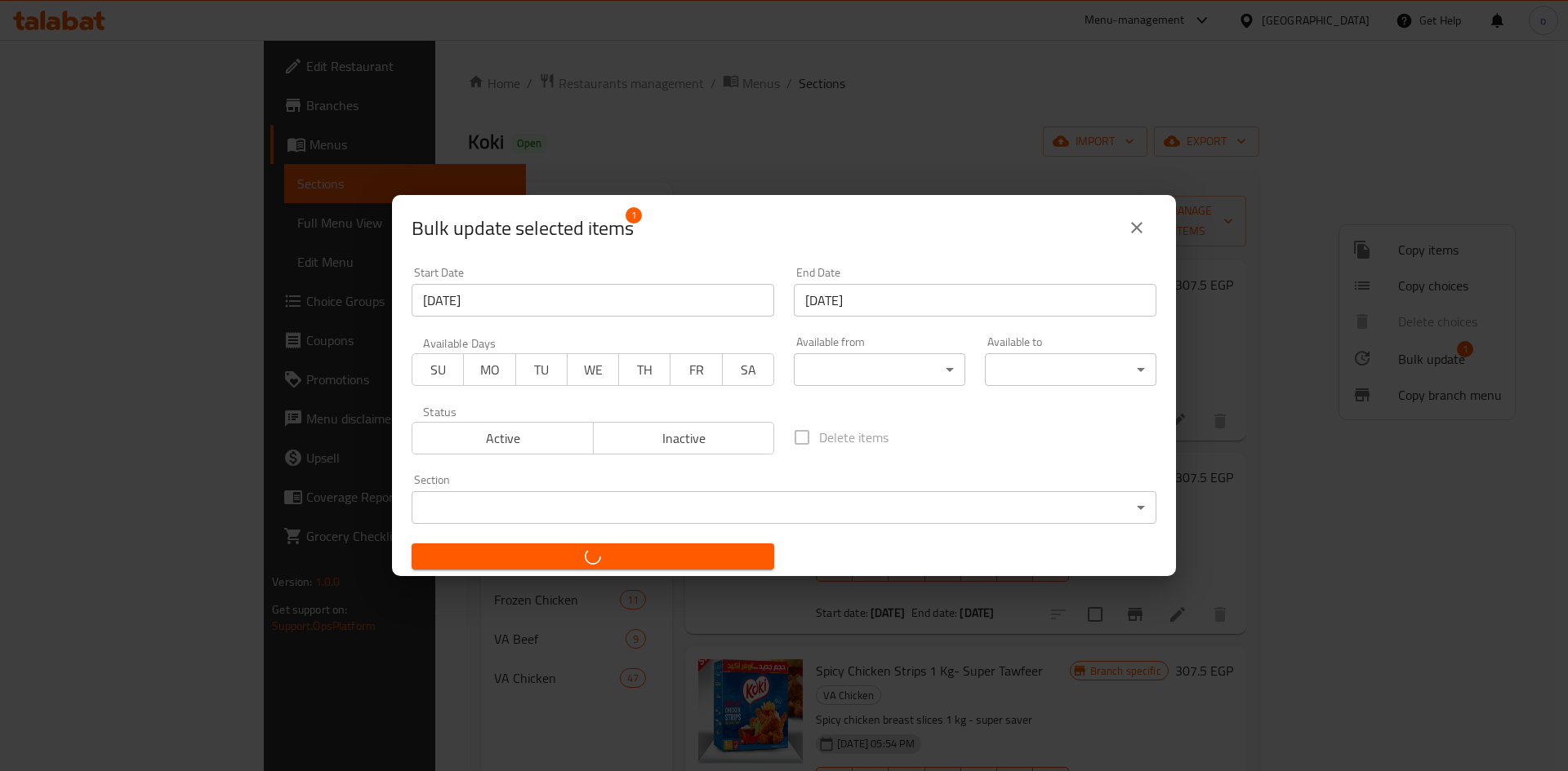
checkbox input "false"
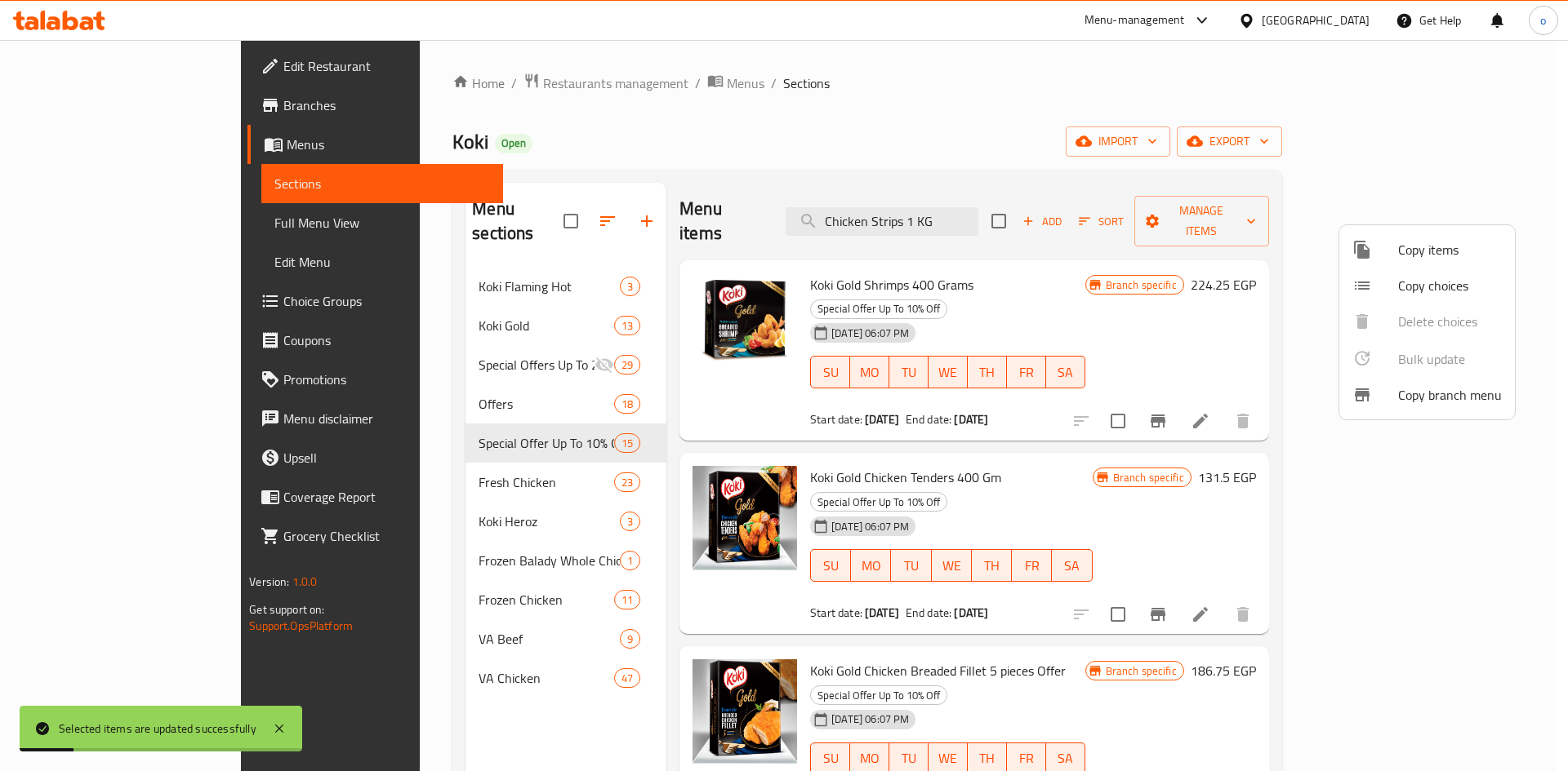
click at [1147, 148] on div at bounding box center [784, 386] width 1568 height 771
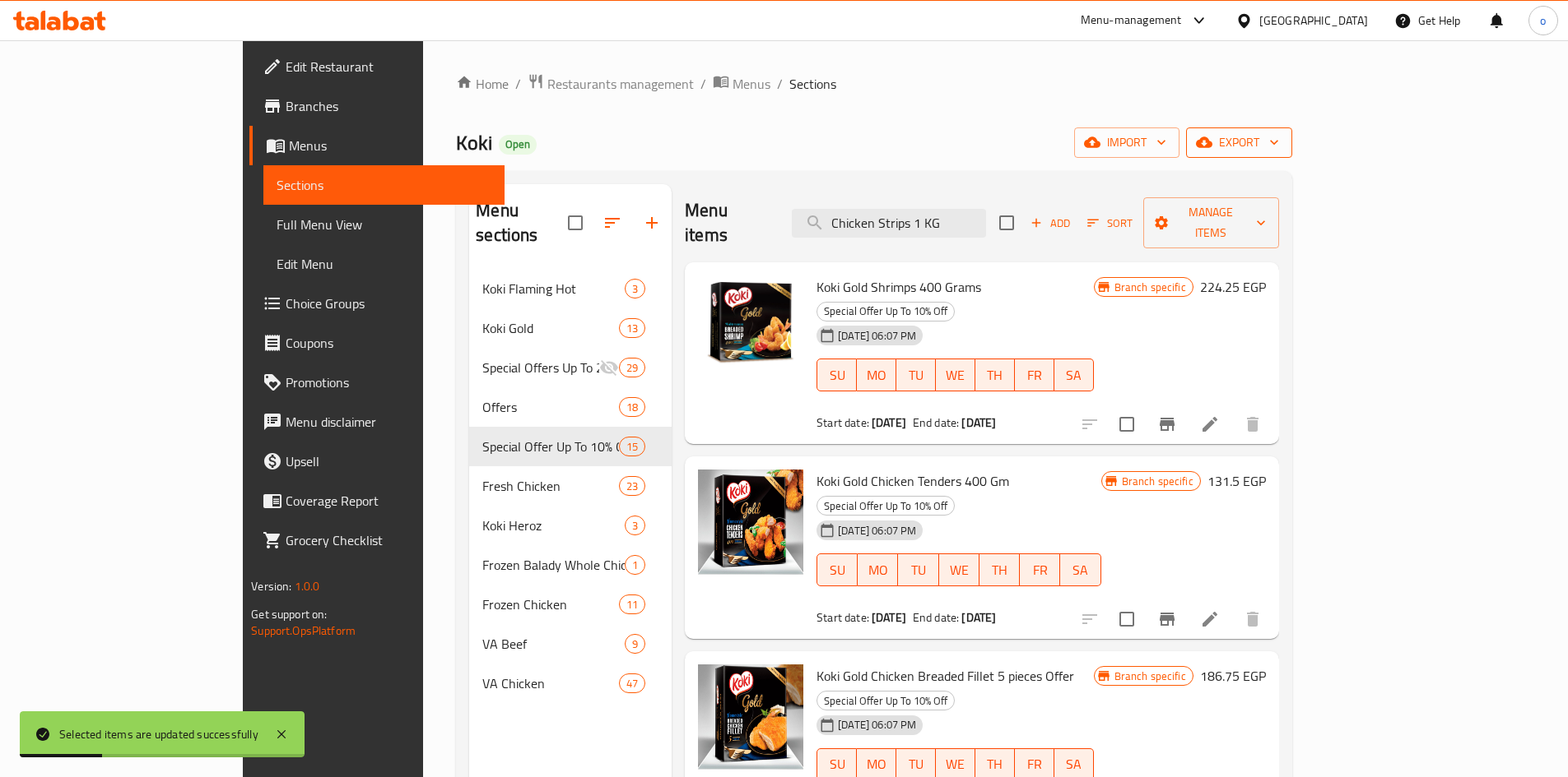
click at [1280, 140] on span "export" at bounding box center [1240, 143] width 80 height 20
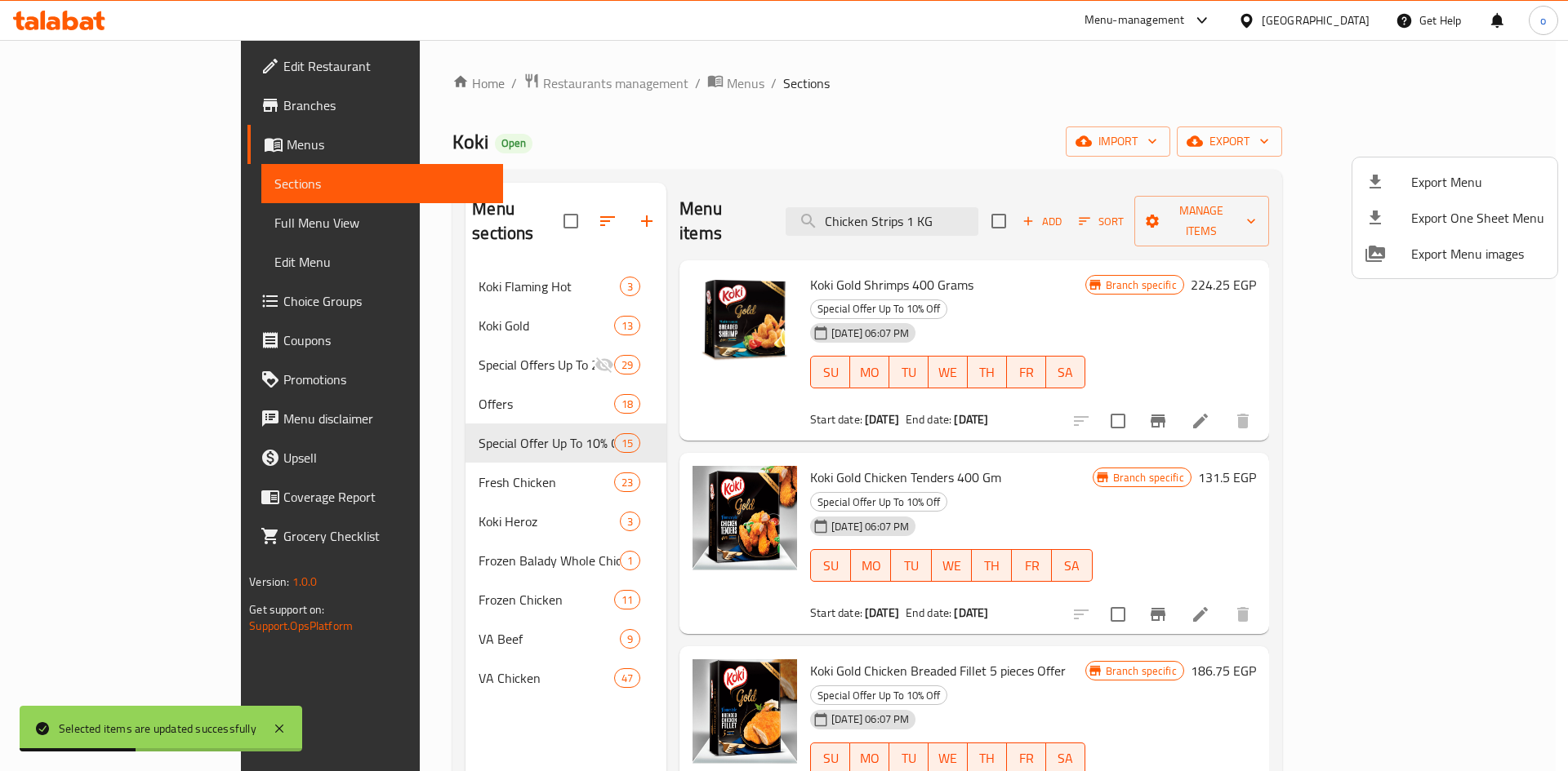
click at [1127, 135] on div at bounding box center [784, 386] width 1568 height 771
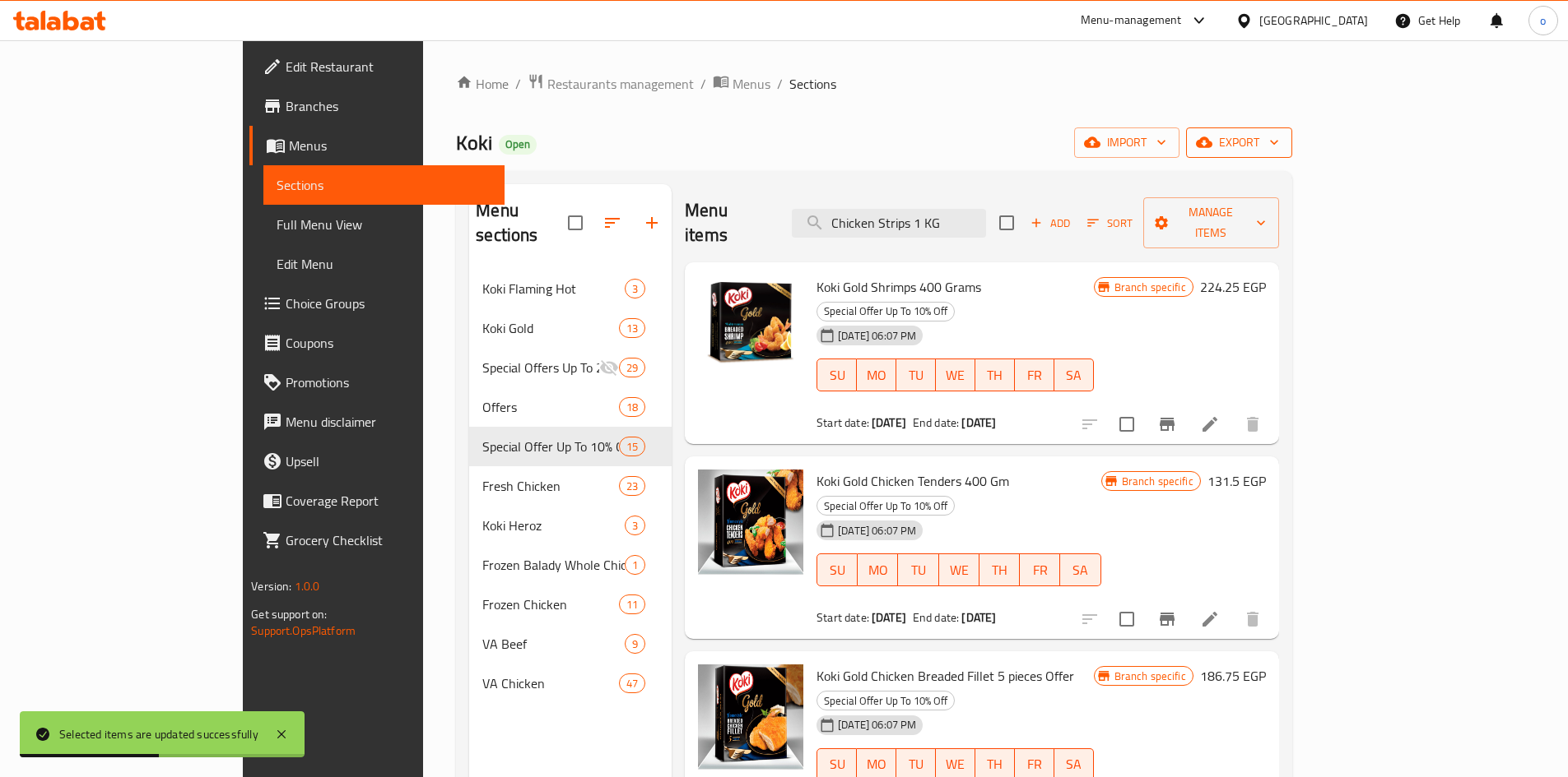
click at [1213, 139] on icon "button" at bounding box center [1204, 142] width 17 height 17
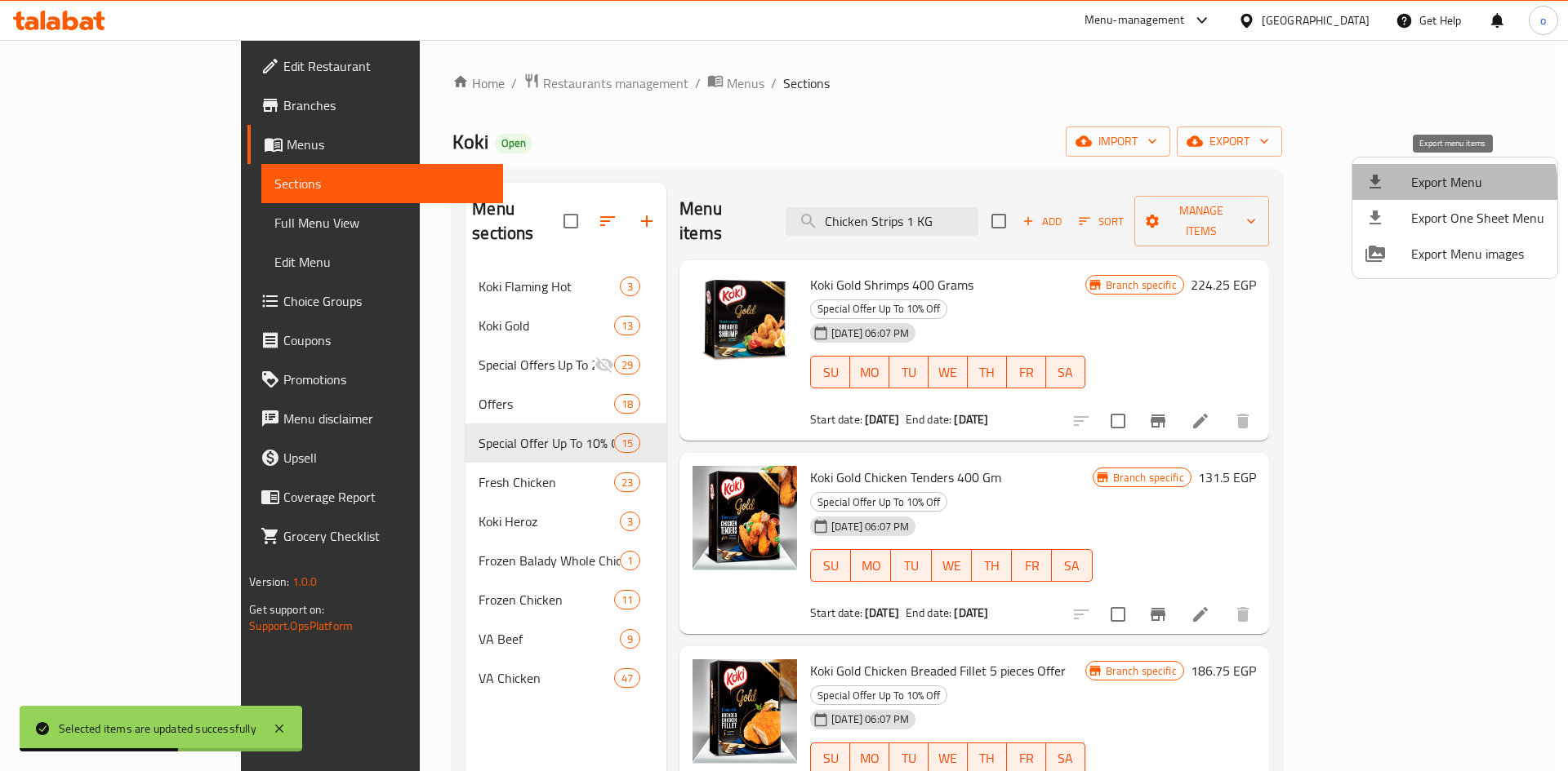
click at [1440, 189] on span "Export Menu" at bounding box center [1478, 182] width 133 height 19
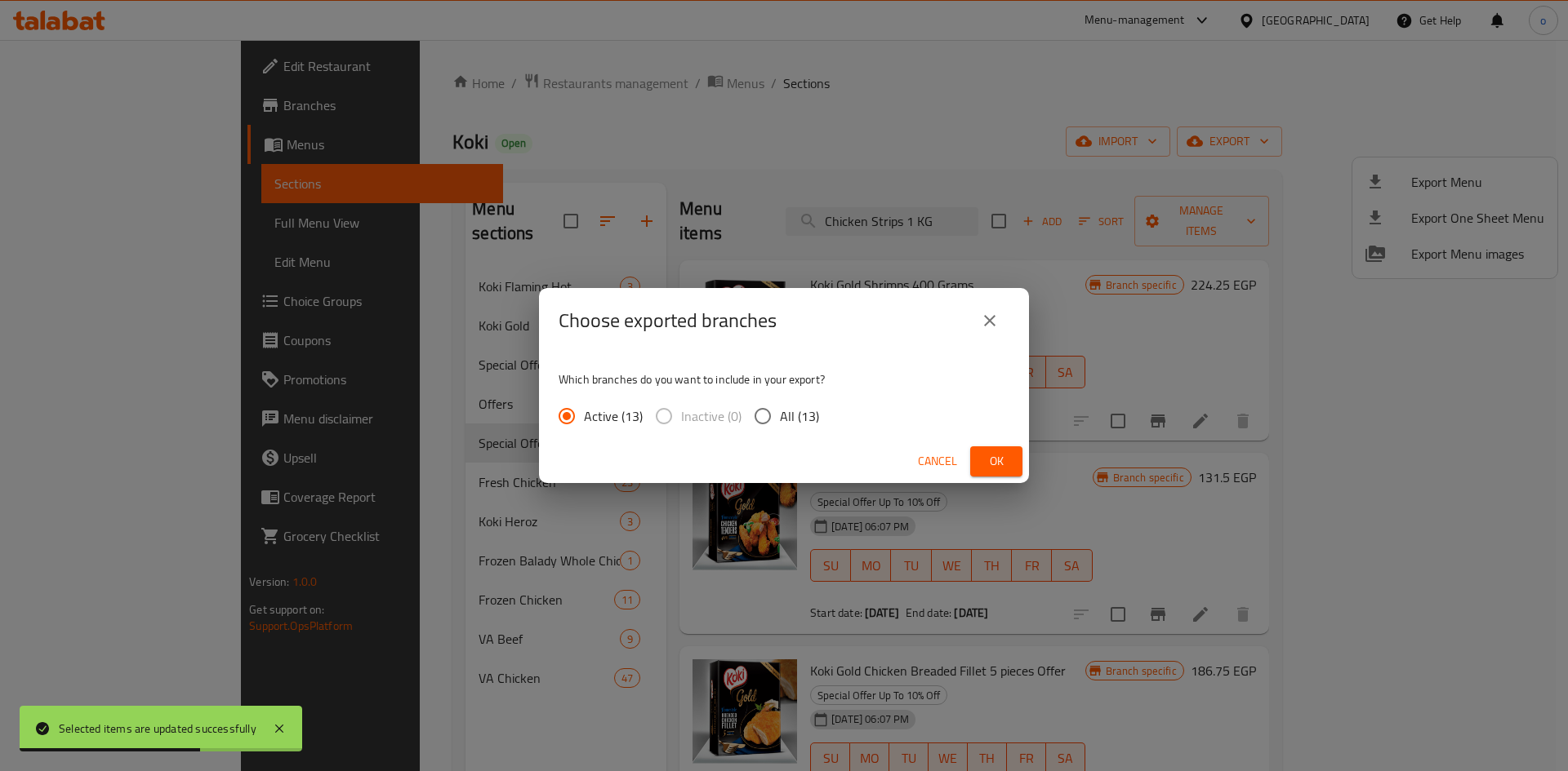
click at [828, 424] on div "Active (13) Inactive (0) All (13)" at bounding box center [695, 416] width 274 height 34
click at [778, 421] on input "All (13)" at bounding box center [762, 416] width 34 height 34
radio input "true"
drag, startPoint x: 1010, startPoint y: 456, endPoint x: 908, endPoint y: 454, distance: 102.0
click at [1010, 457] on button "Ok" at bounding box center [996, 461] width 53 height 30
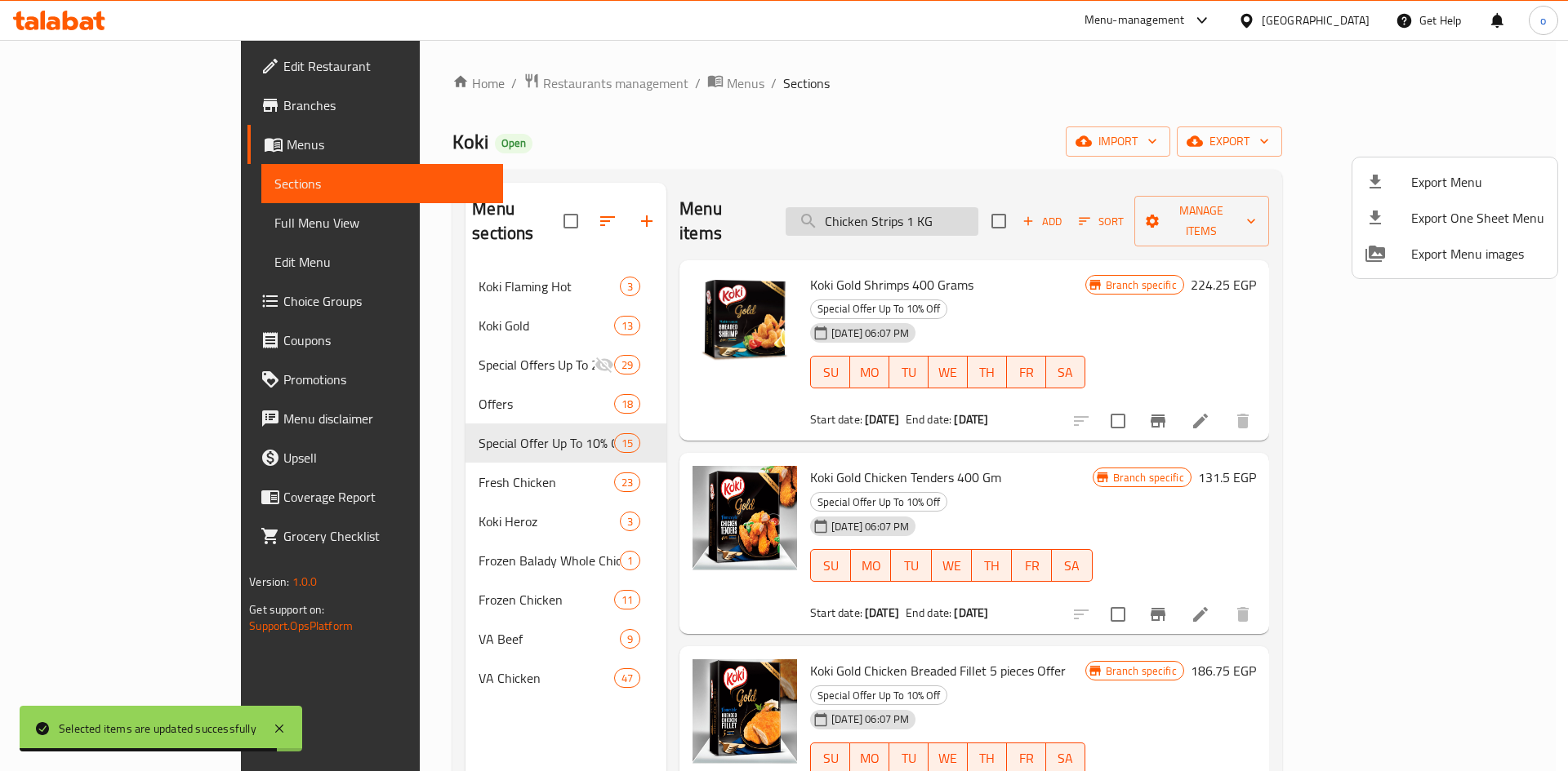
click at [984, 209] on div at bounding box center [784, 386] width 1568 height 771
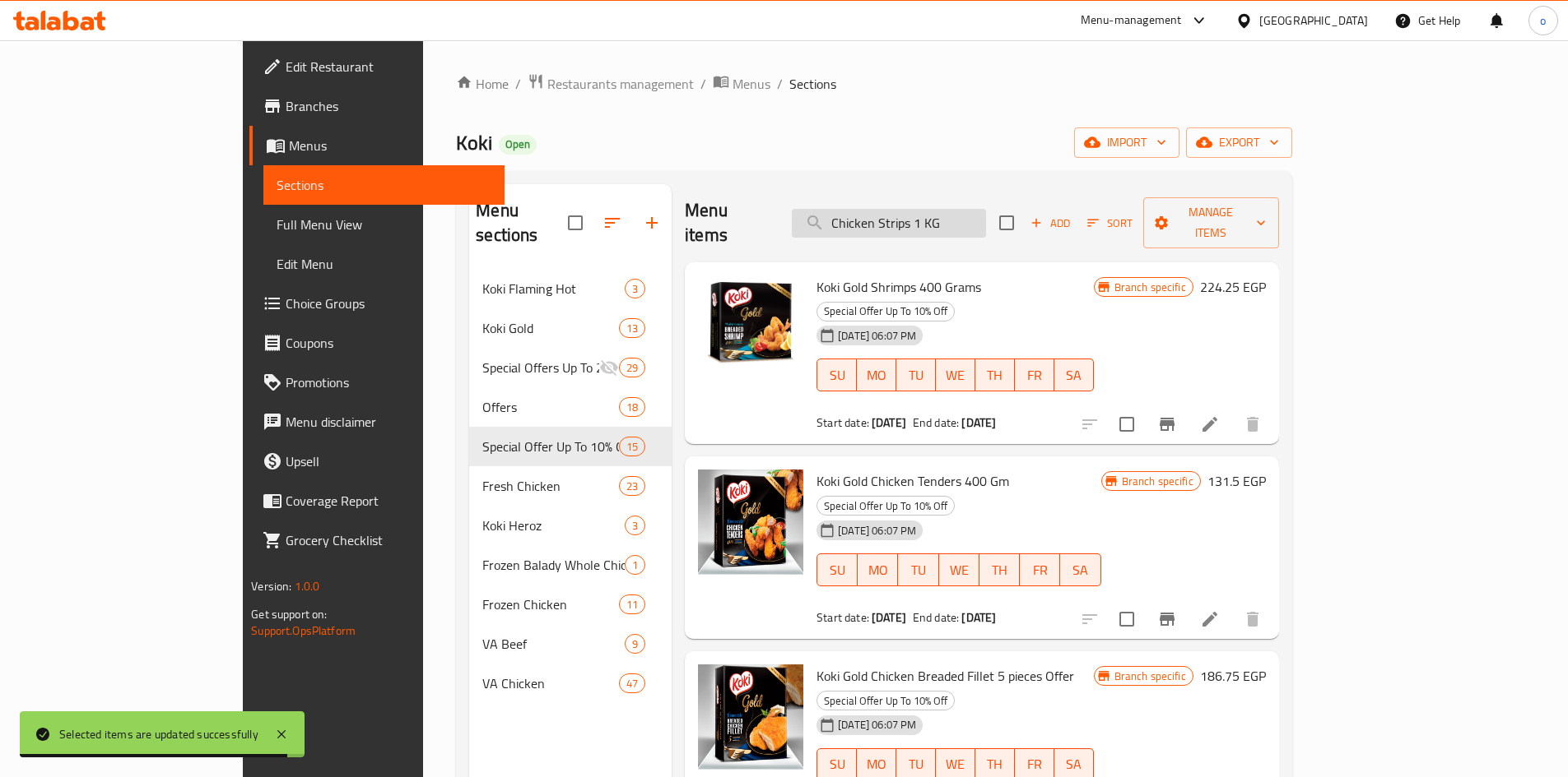
click at [986, 214] on input "Chicken Strips 1 KG" at bounding box center [889, 223] width 194 height 29
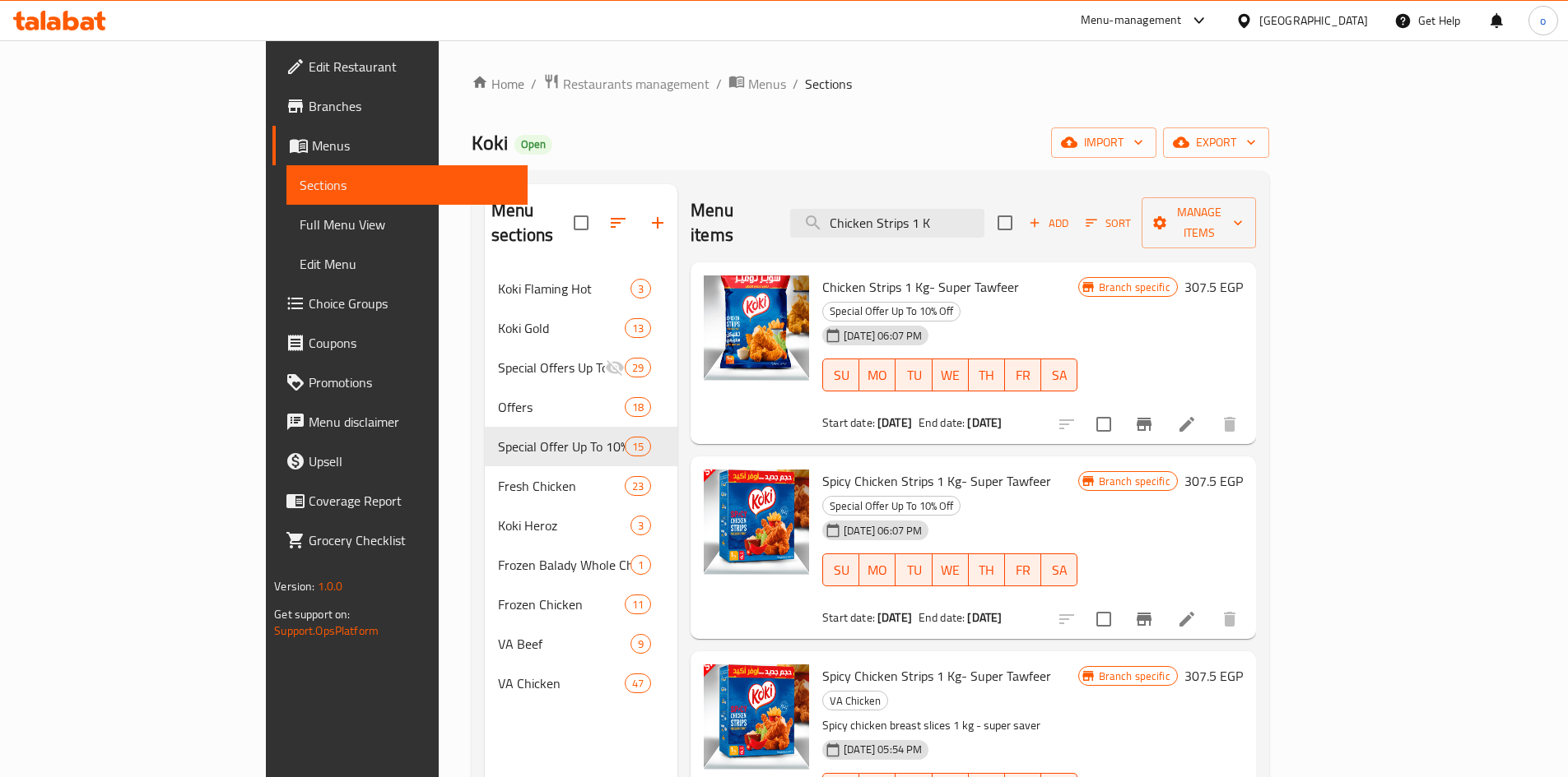
type input "Chicken Strips 1 K"
drag, startPoint x: 943, startPoint y: 259, endPoint x: 904, endPoint y: 261, distance: 39.1
click at [904, 275] on span "Chicken Strips 1 Kg- Super Tawfeer" at bounding box center [921, 287] width 197 height 25
click at [930, 275] on span "Chicken Strips 1 Kg- Super Tawfeer" at bounding box center [921, 287] width 197 height 25
drag, startPoint x: 949, startPoint y: 262, endPoint x: 756, endPoint y: 263, distance: 193.0
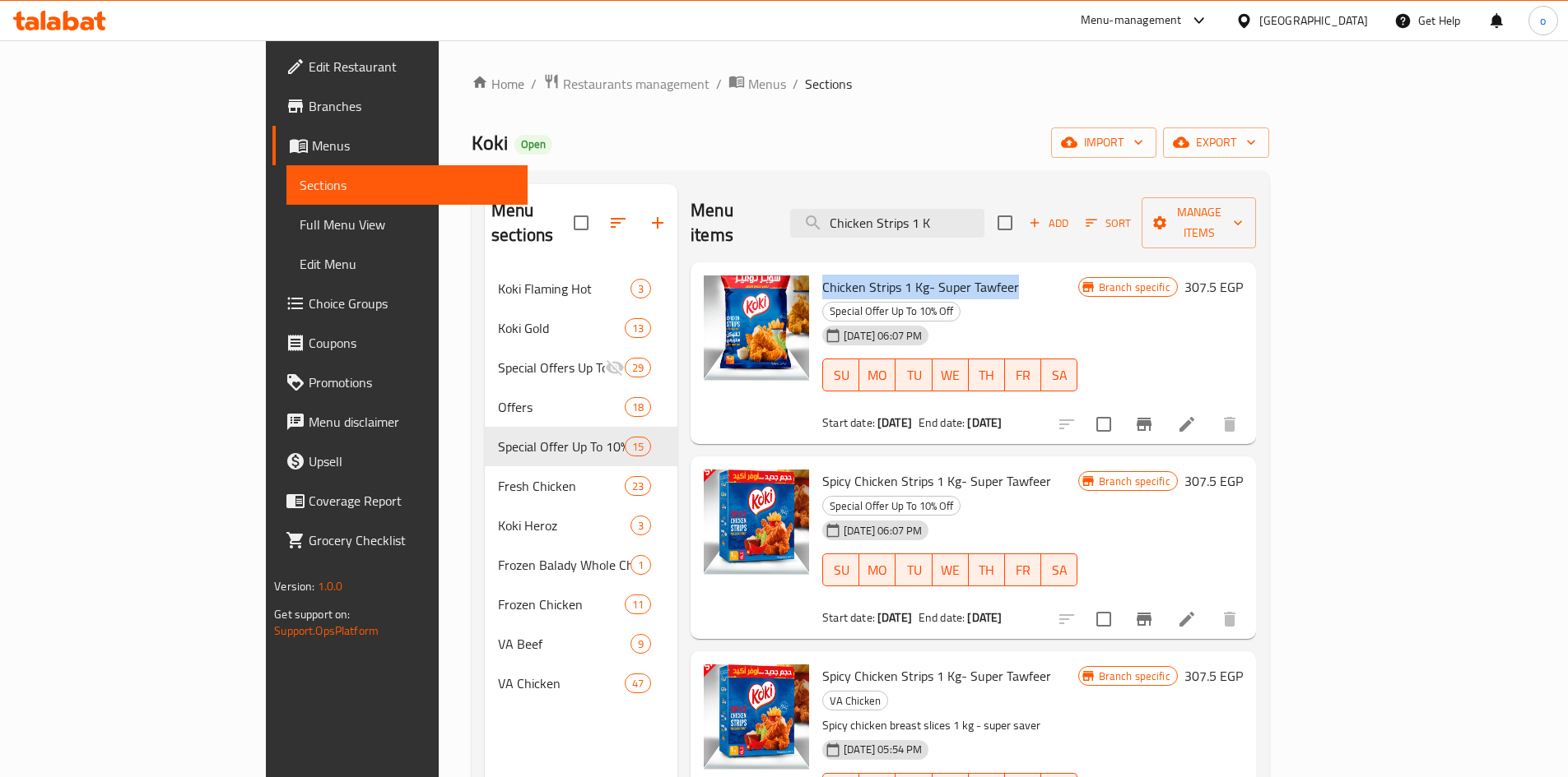
click at [822, 275] on span "Chicken Strips 1 Kg- Super Tawfeer" at bounding box center [921, 287] width 197 height 25
copy span "Chicken Strips 1 Kg- Super Tawfeer"
click at [1197, 415] on icon at bounding box center [1187, 424] width 20 height 20
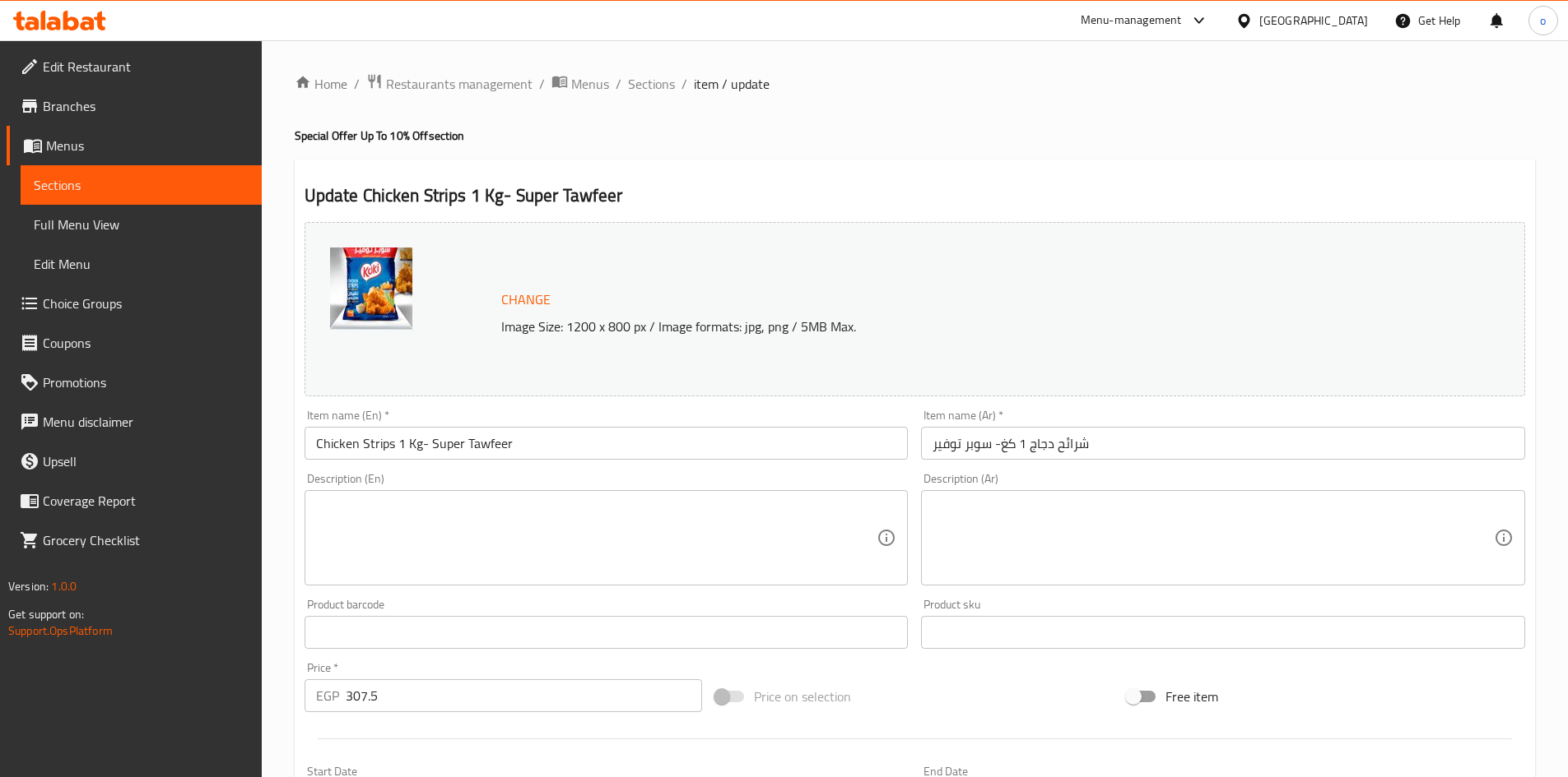
click at [828, 135] on h4 "Special Offer Up To 10% Off section" at bounding box center [915, 136] width 1241 height 17
click at [628, 85] on span "Sections" at bounding box center [651, 84] width 47 height 20
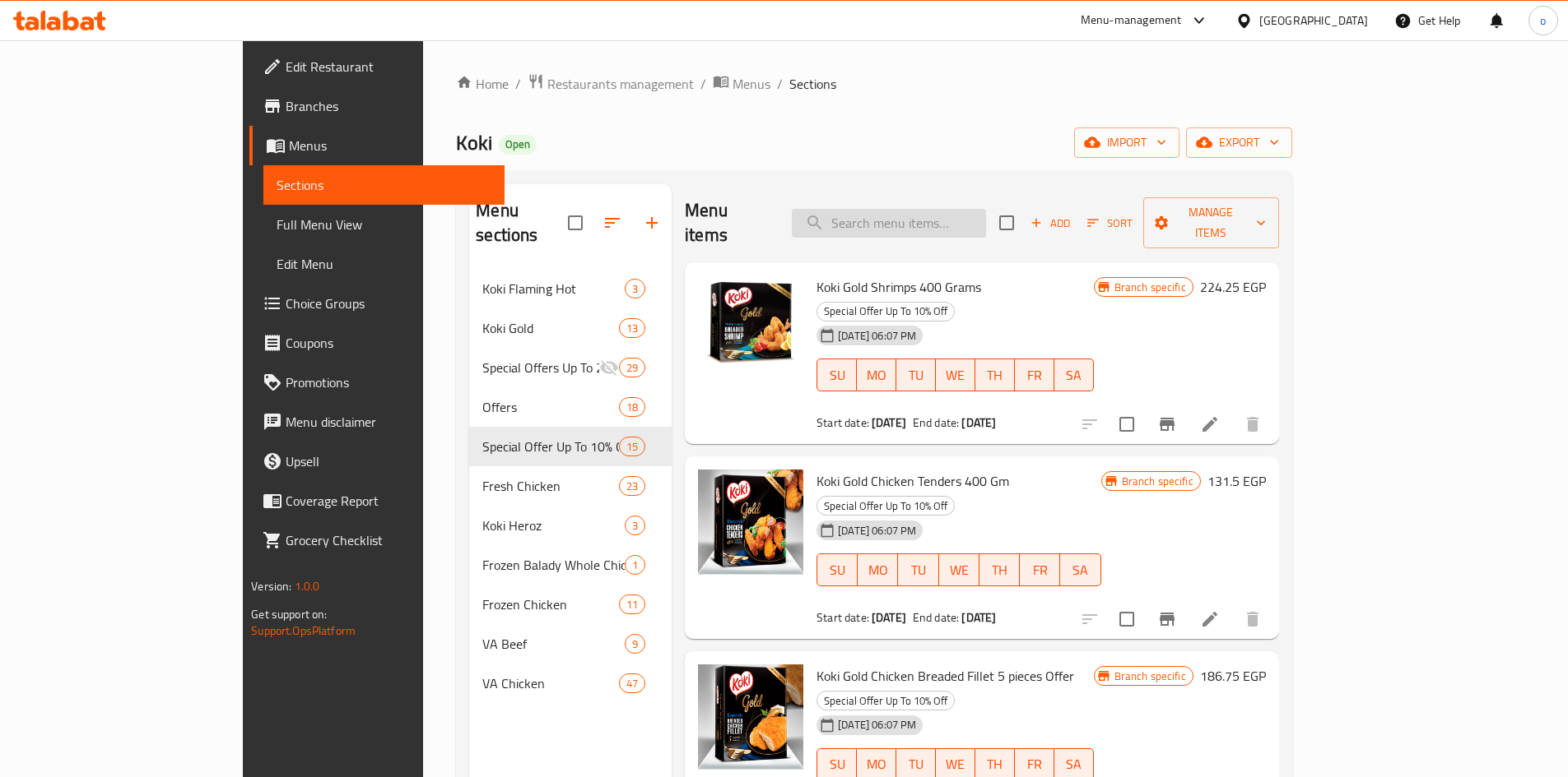
click at [960, 223] on input "search" at bounding box center [889, 223] width 194 height 29
paste input "Spicy Chicken Strips 1 KG - Super Tawfeer"
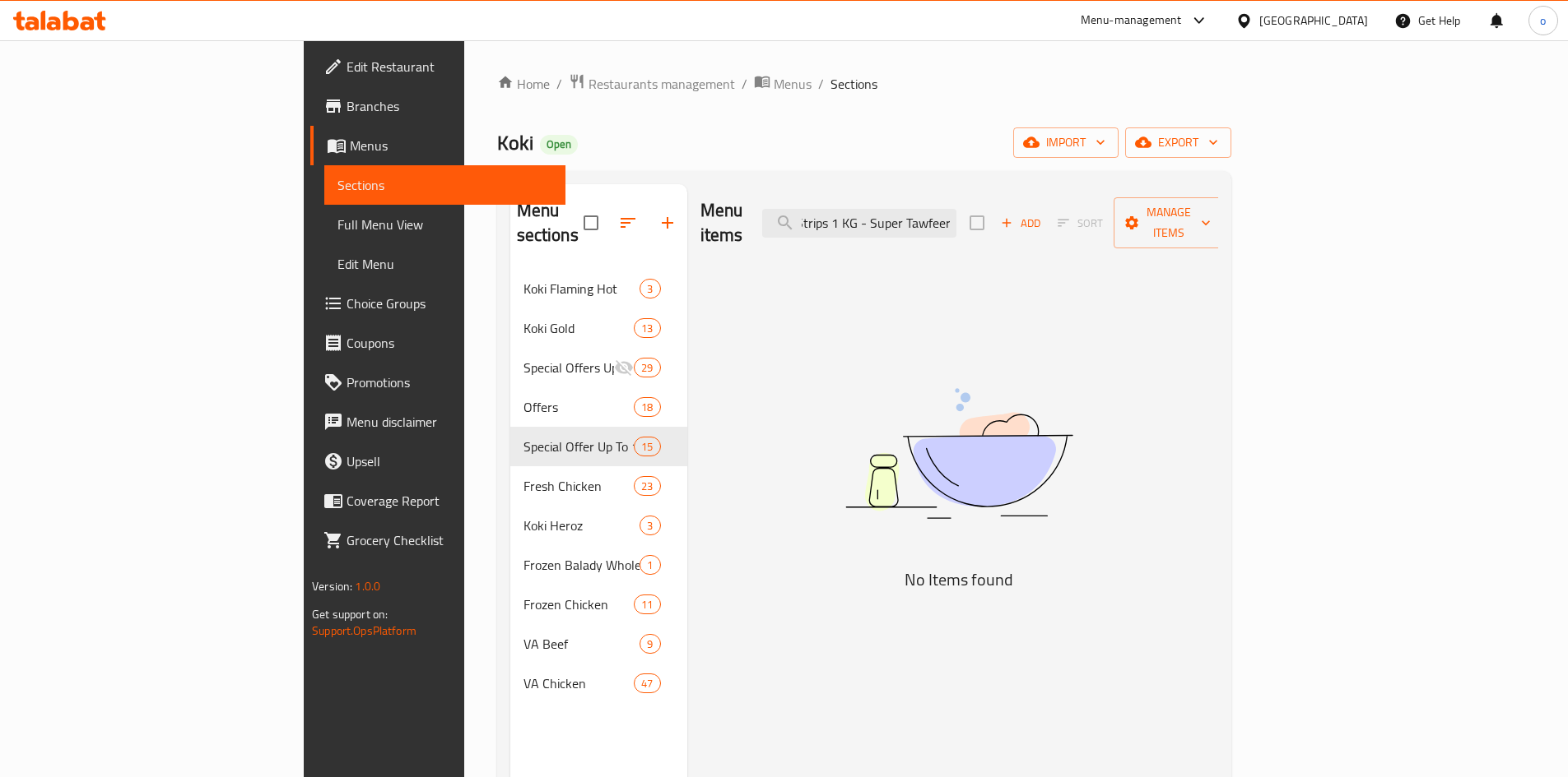
scroll to position [0, 83]
drag, startPoint x: 983, startPoint y: 208, endPoint x: 1145, endPoint y: 206, distance: 162.0
click at [1145, 206] on div "Menu items Spicy Chicken Strips 1 KG - Super Tawfeer Add Sort Manage items" at bounding box center [959, 223] width 518 height 78
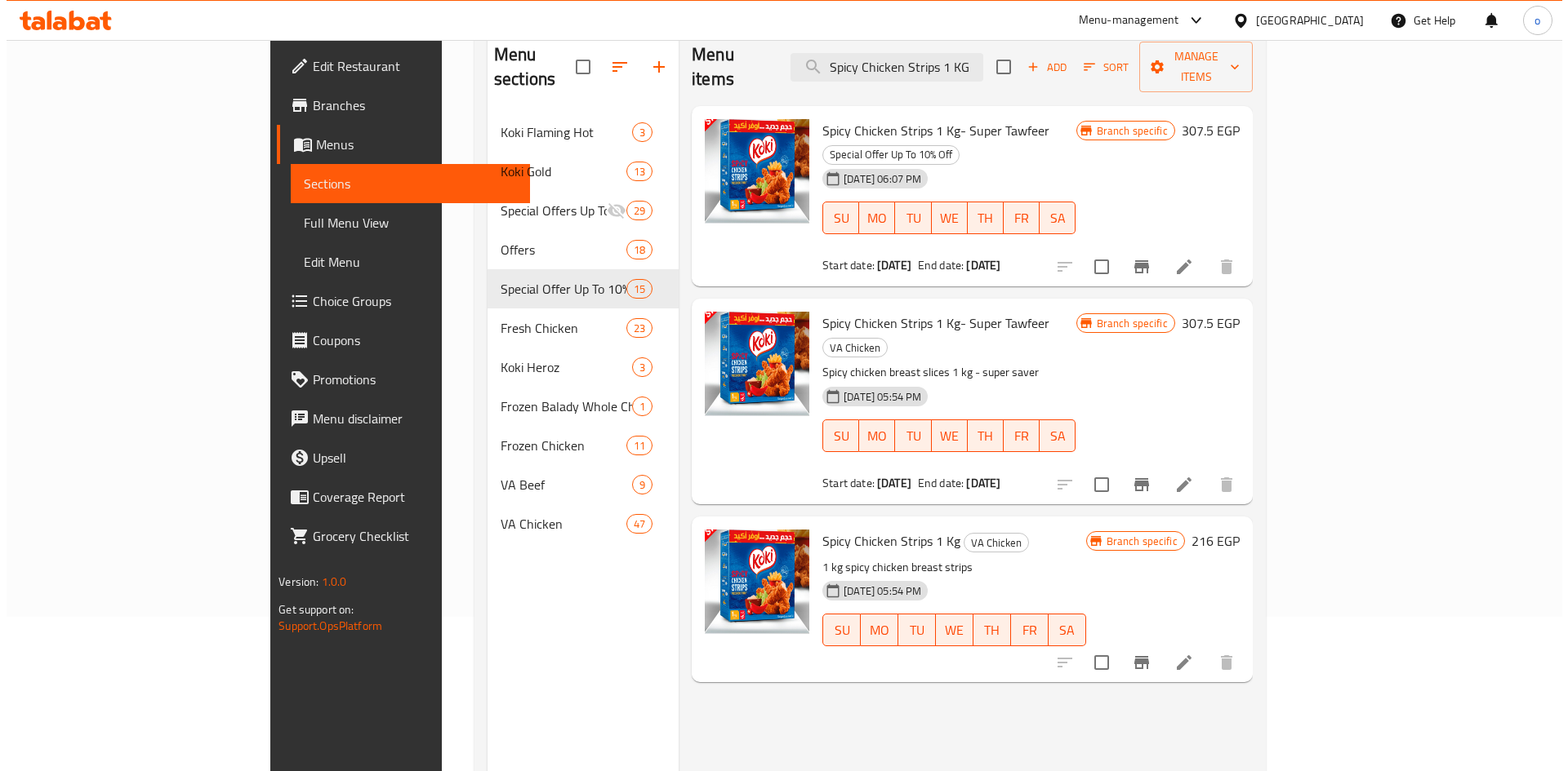
scroll to position [0, 0]
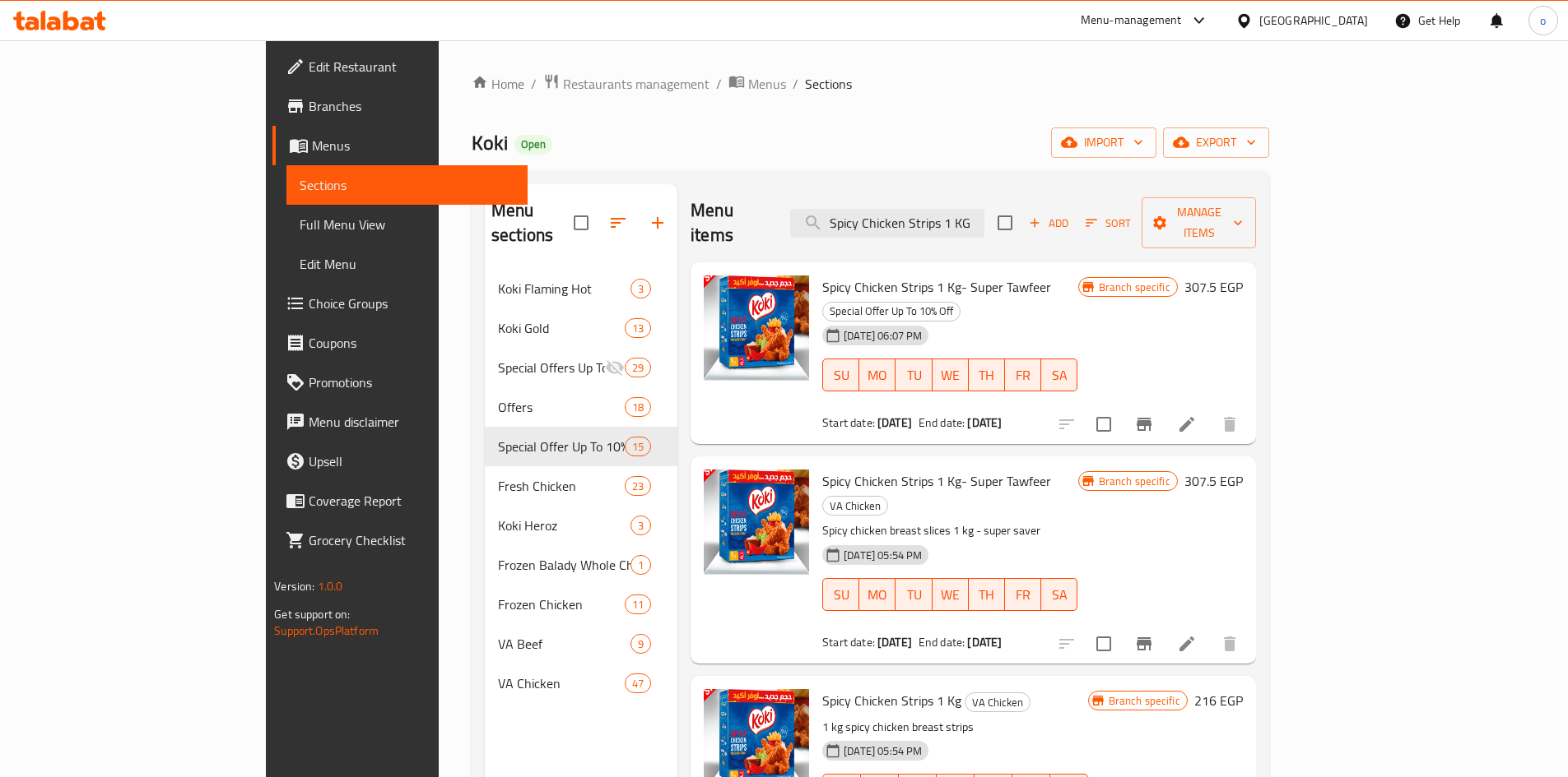
type input "Spicy Chicken Strips 1 KG"
click at [1151, 638] on icon "Branch-specific-item" at bounding box center [1144, 644] width 15 height 13
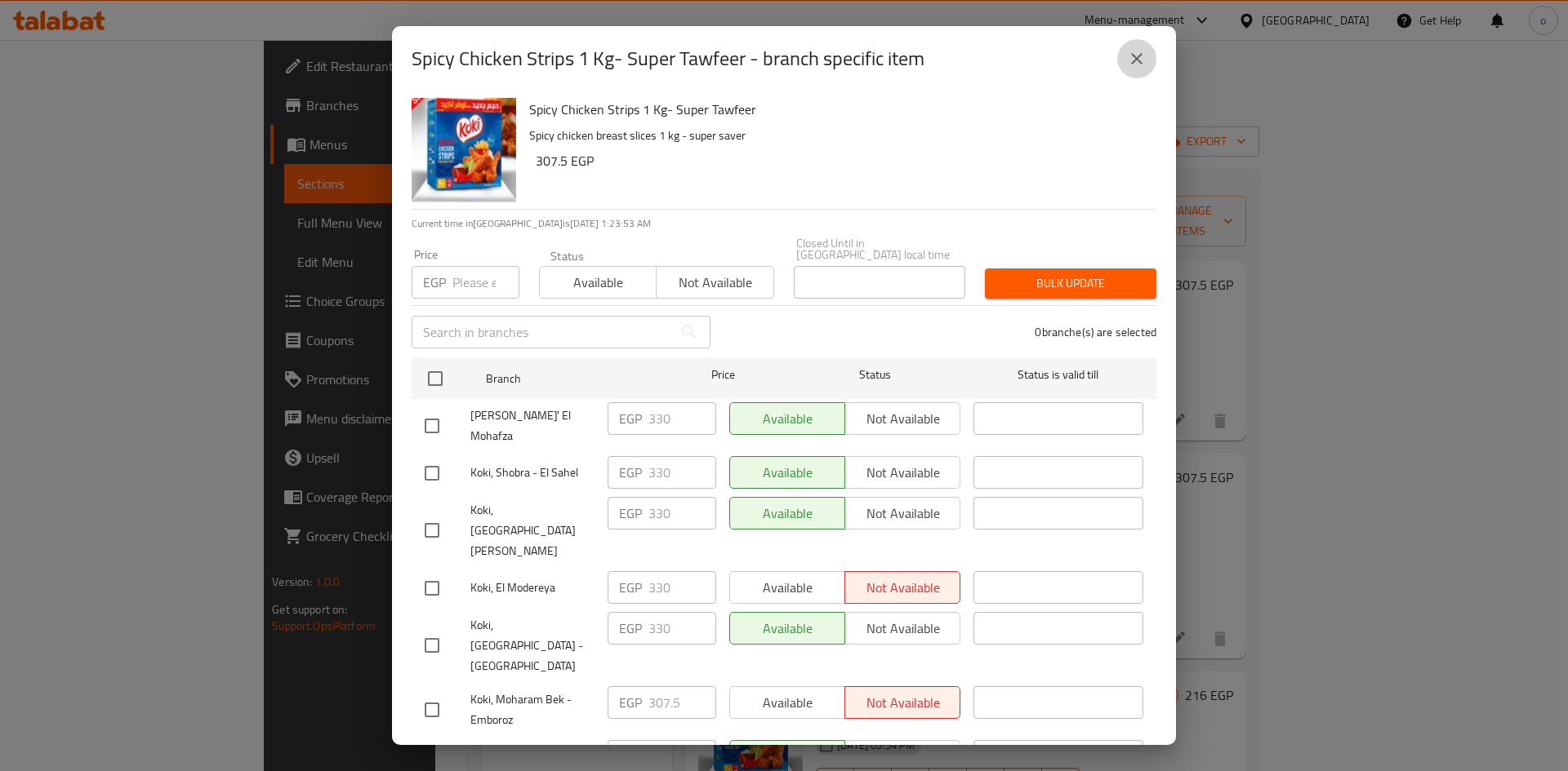
click at [1133, 58] on icon "close" at bounding box center [1136, 58] width 19 height 19
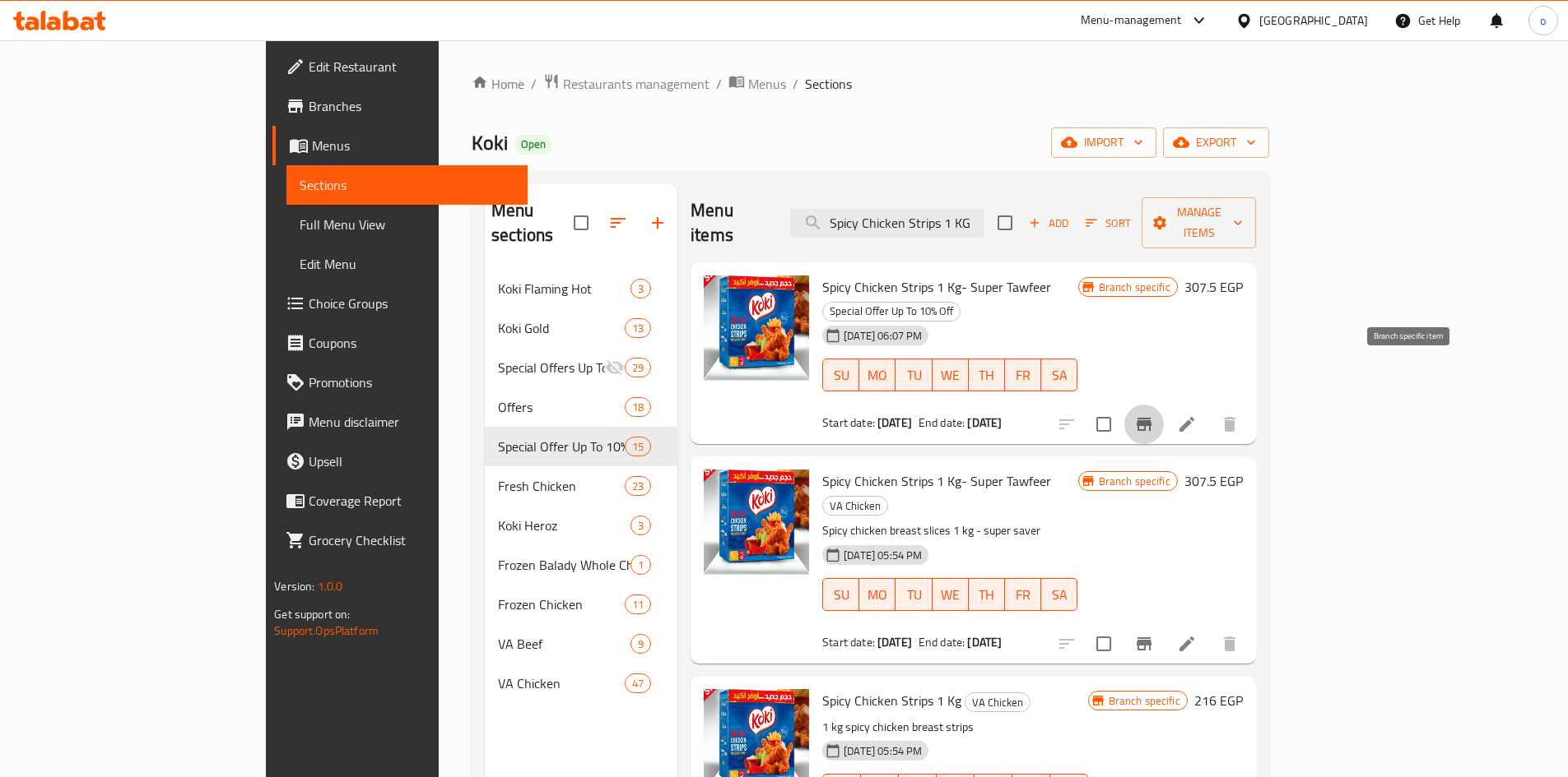
click at [1151, 418] on icon "Branch-specific-item" at bounding box center [1144, 425] width 15 height 13
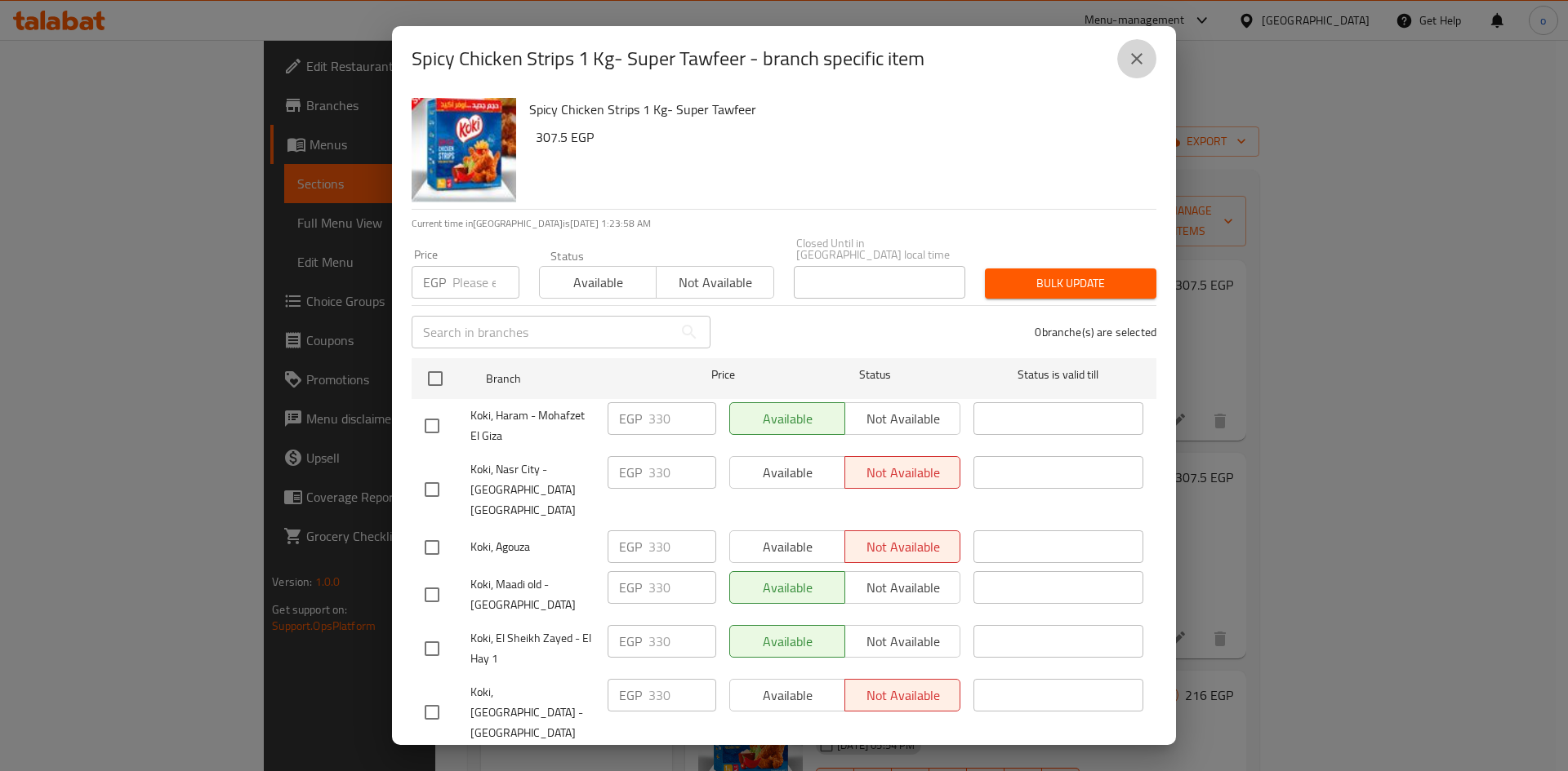
click at [1148, 63] on button "close" at bounding box center [1136, 58] width 39 height 39
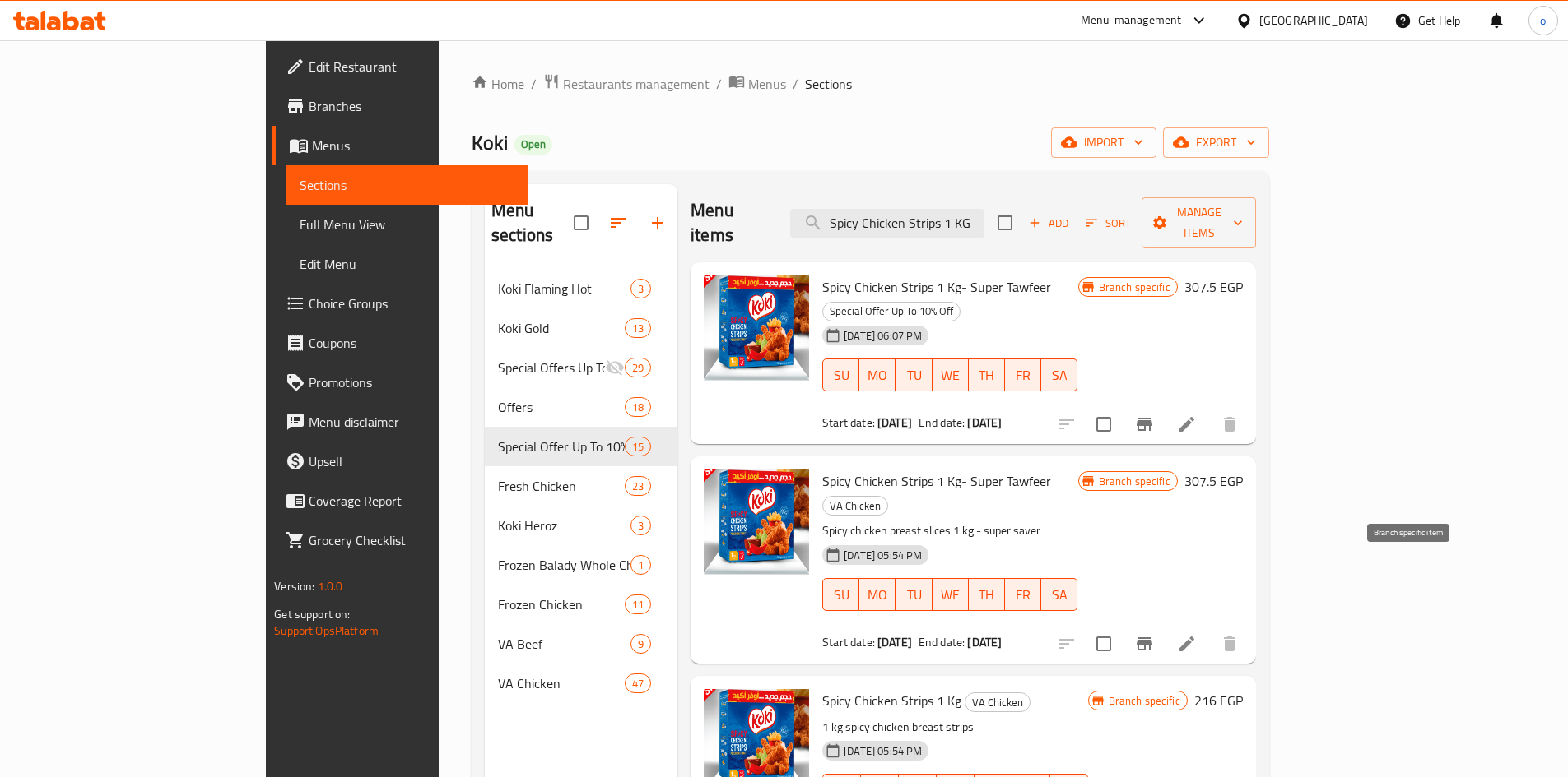
click at [1164, 625] on button "Branch-specific-item" at bounding box center [1144, 644] width 39 height 39
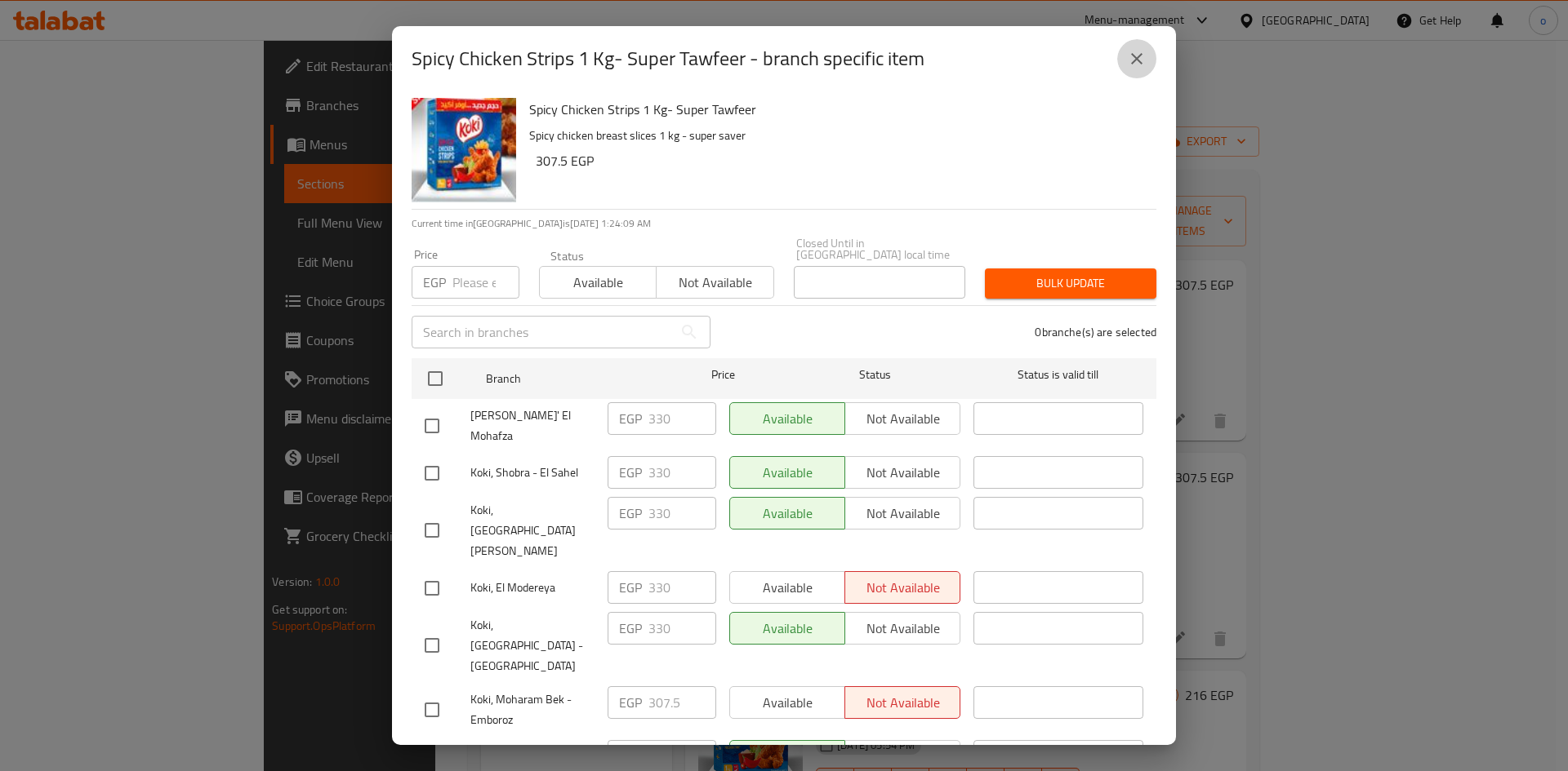
drag, startPoint x: 1132, startPoint y: 57, endPoint x: 1134, endPoint y: 98, distance: 41.0
click at [1133, 57] on icon "close" at bounding box center [1136, 58] width 19 height 19
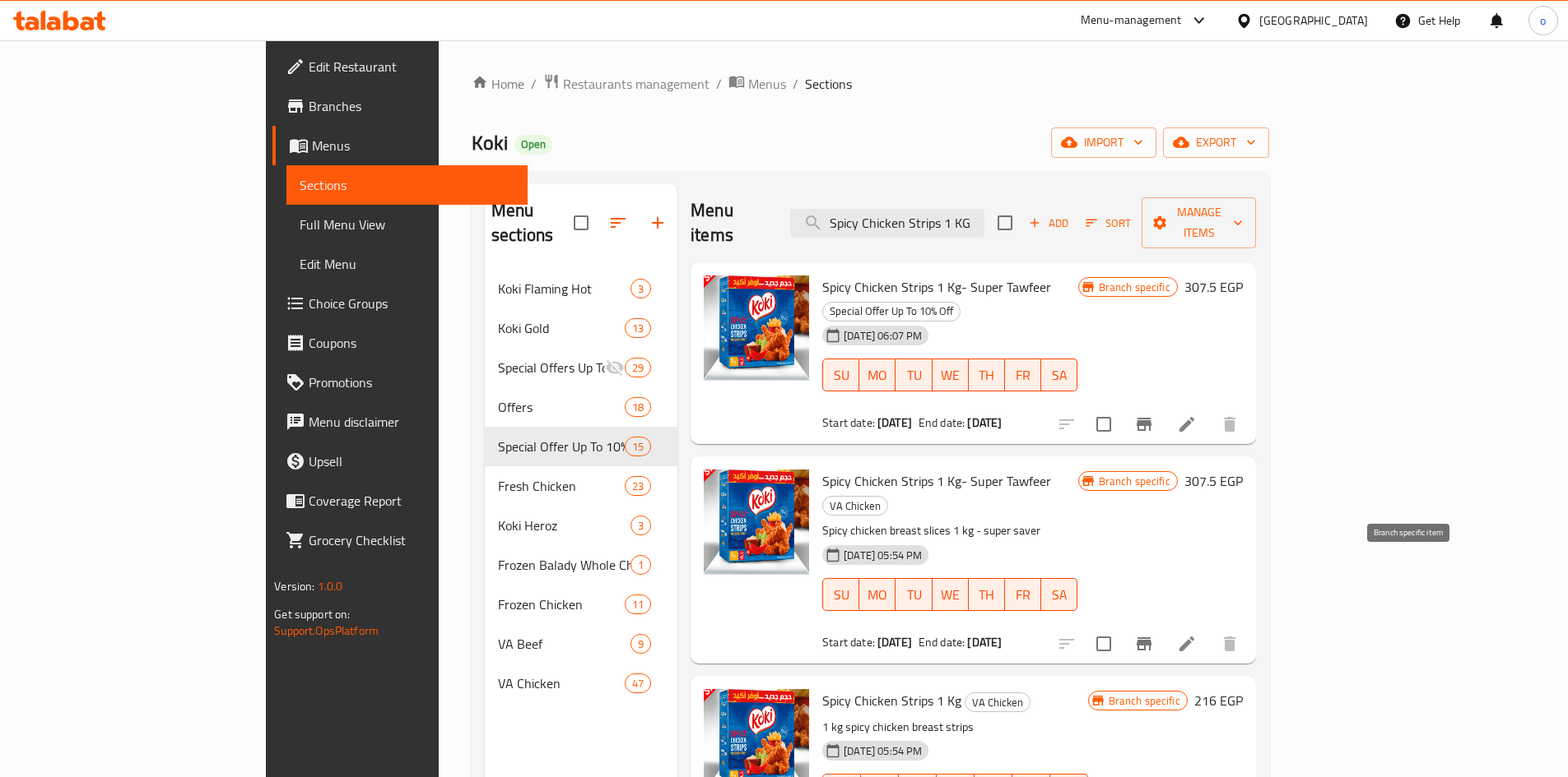
click at [1151, 638] on icon "Branch-specific-item" at bounding box center [1144, 644] width 15 height 13
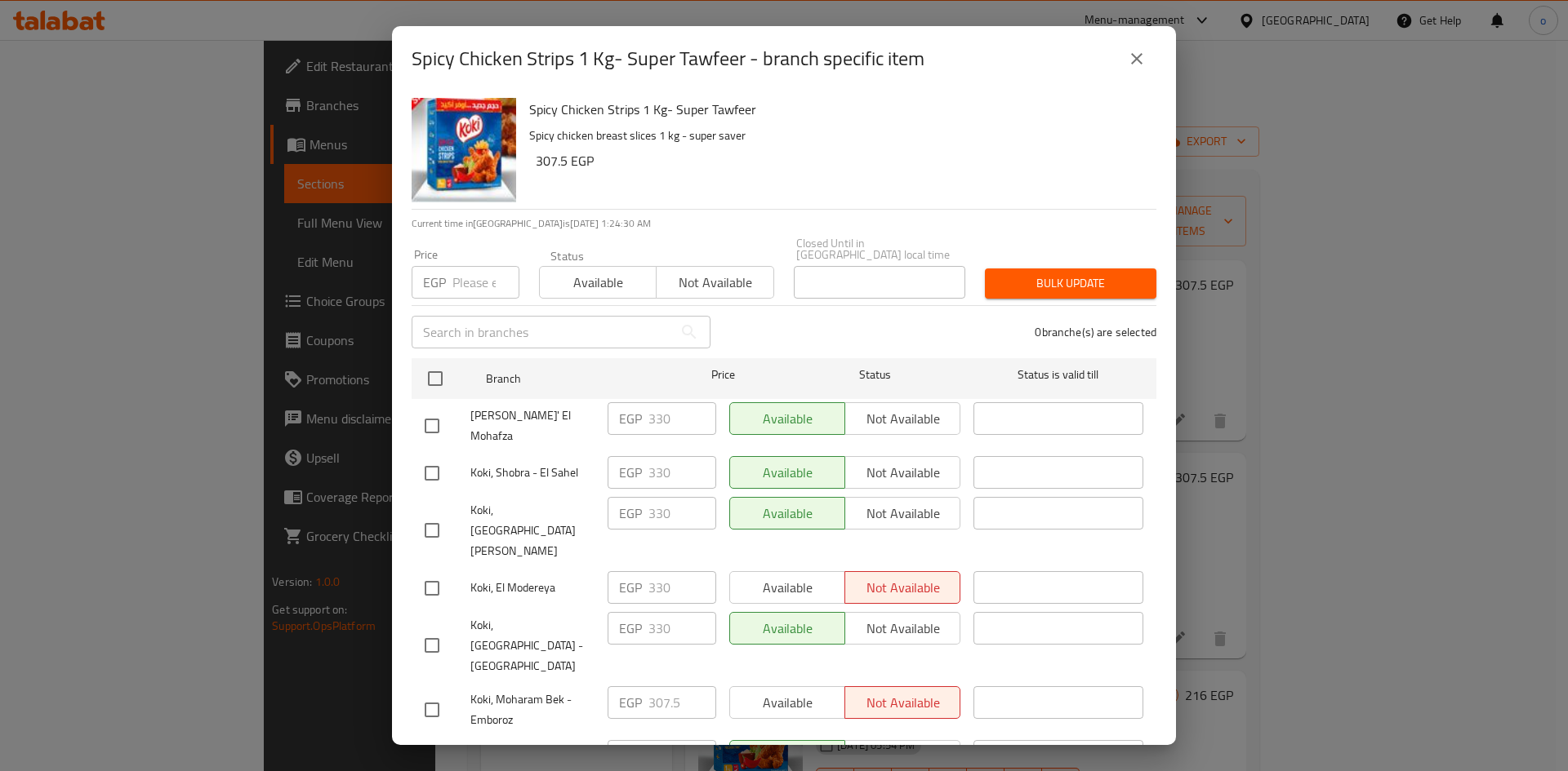
click at [1144, 58] on icon "close" at bounding box center [1136, 58] width 19 height 19
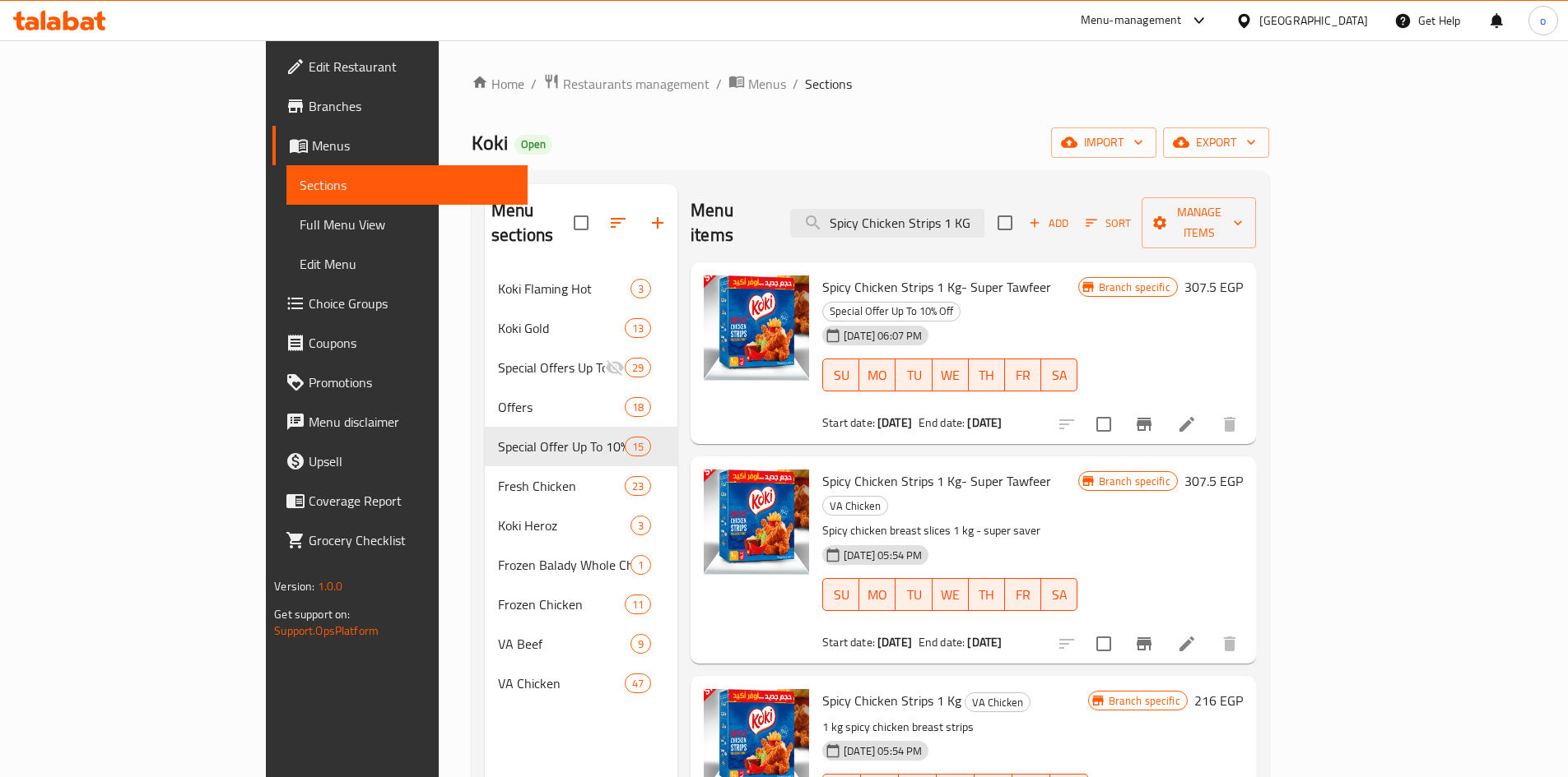
click at [1154, 415] on icon "Branch-specific-item" at bounding box center [1144, 424] width 20 height 20
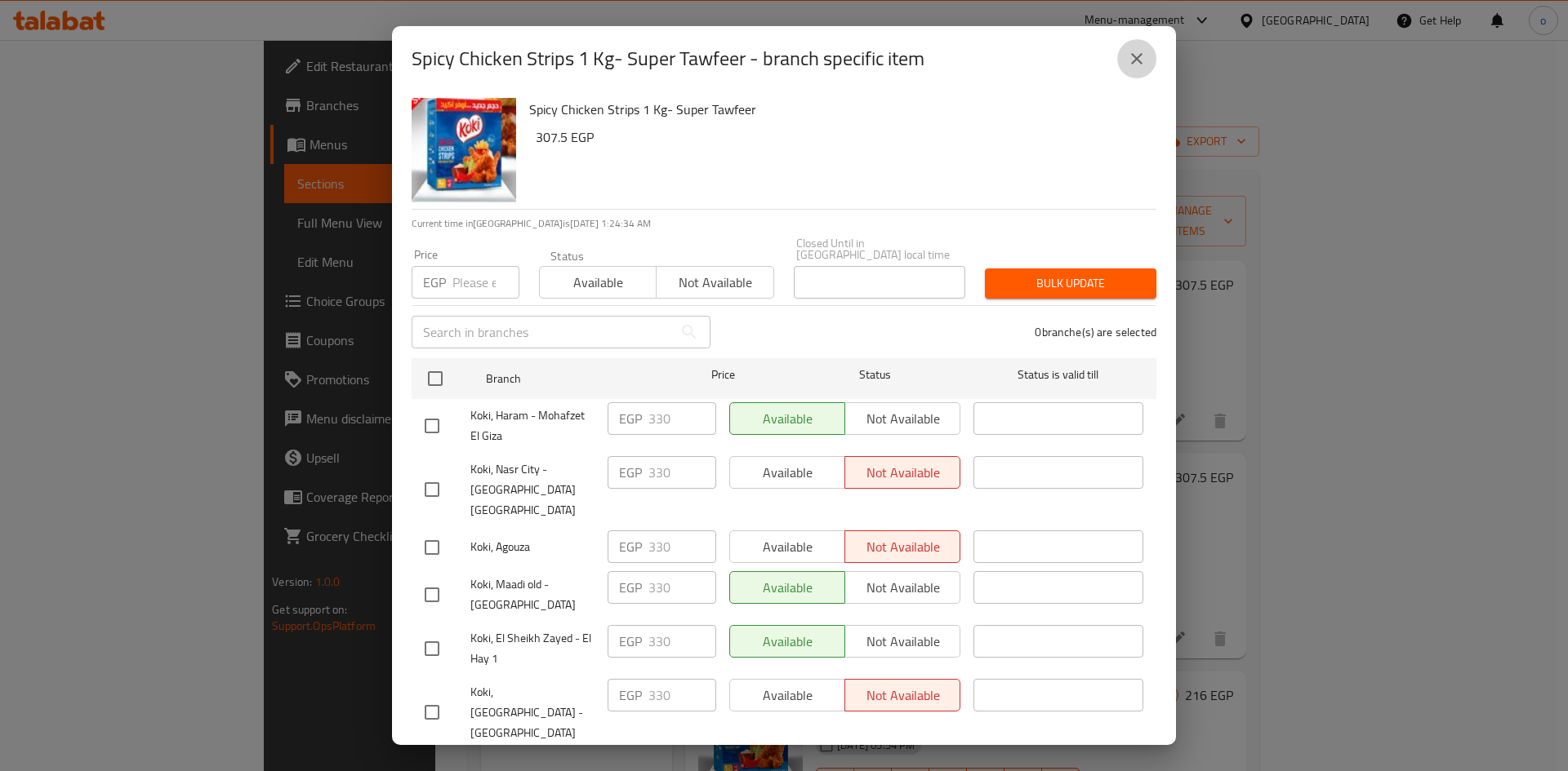
click at [1146, 65] on button "close" at bounding box center [1136, 58] width 39 height 39
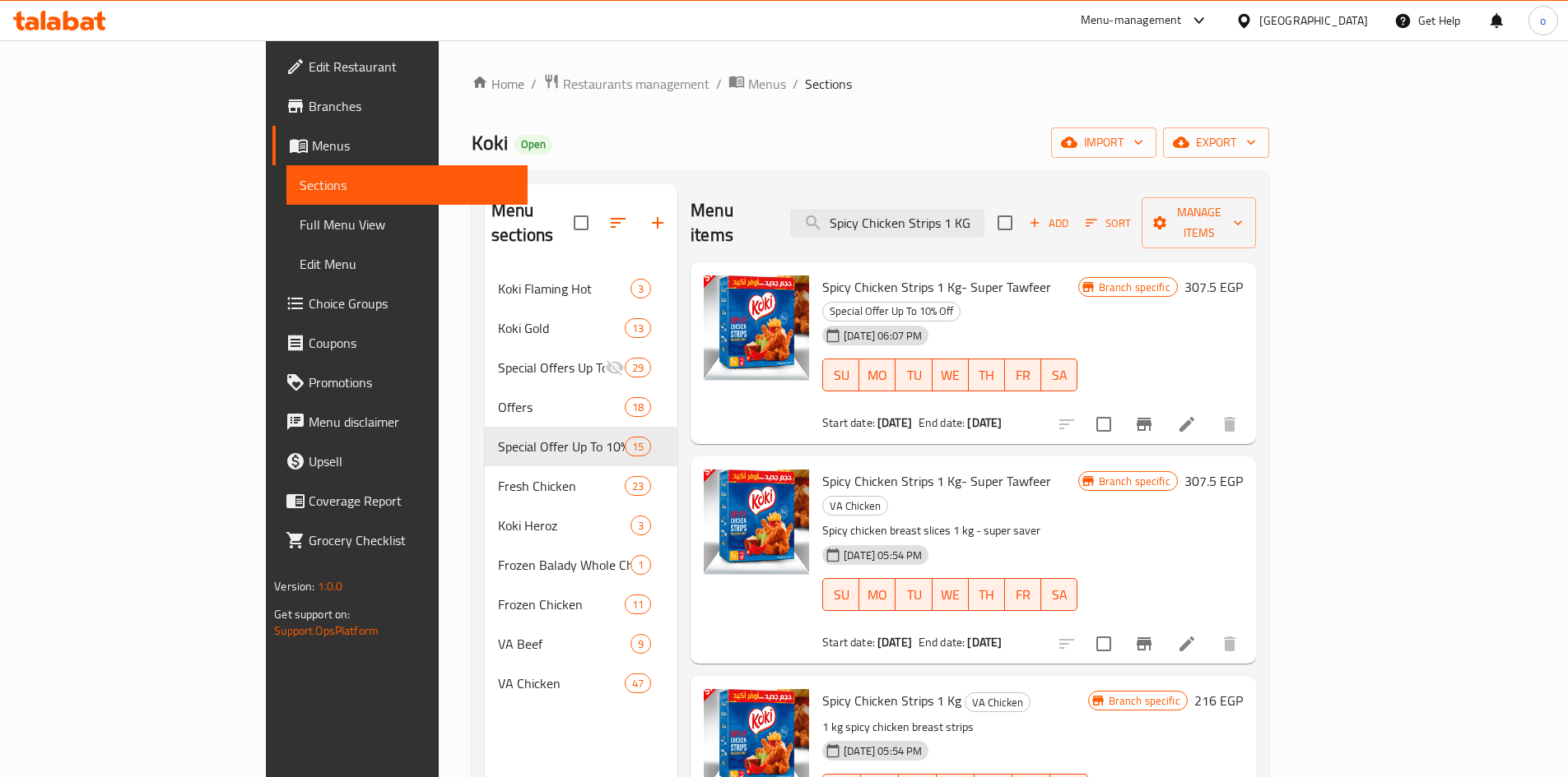
click at [1154, 634] on icon "Branch-specific-item" at bounding box center [1144, 643] width 20 height 20
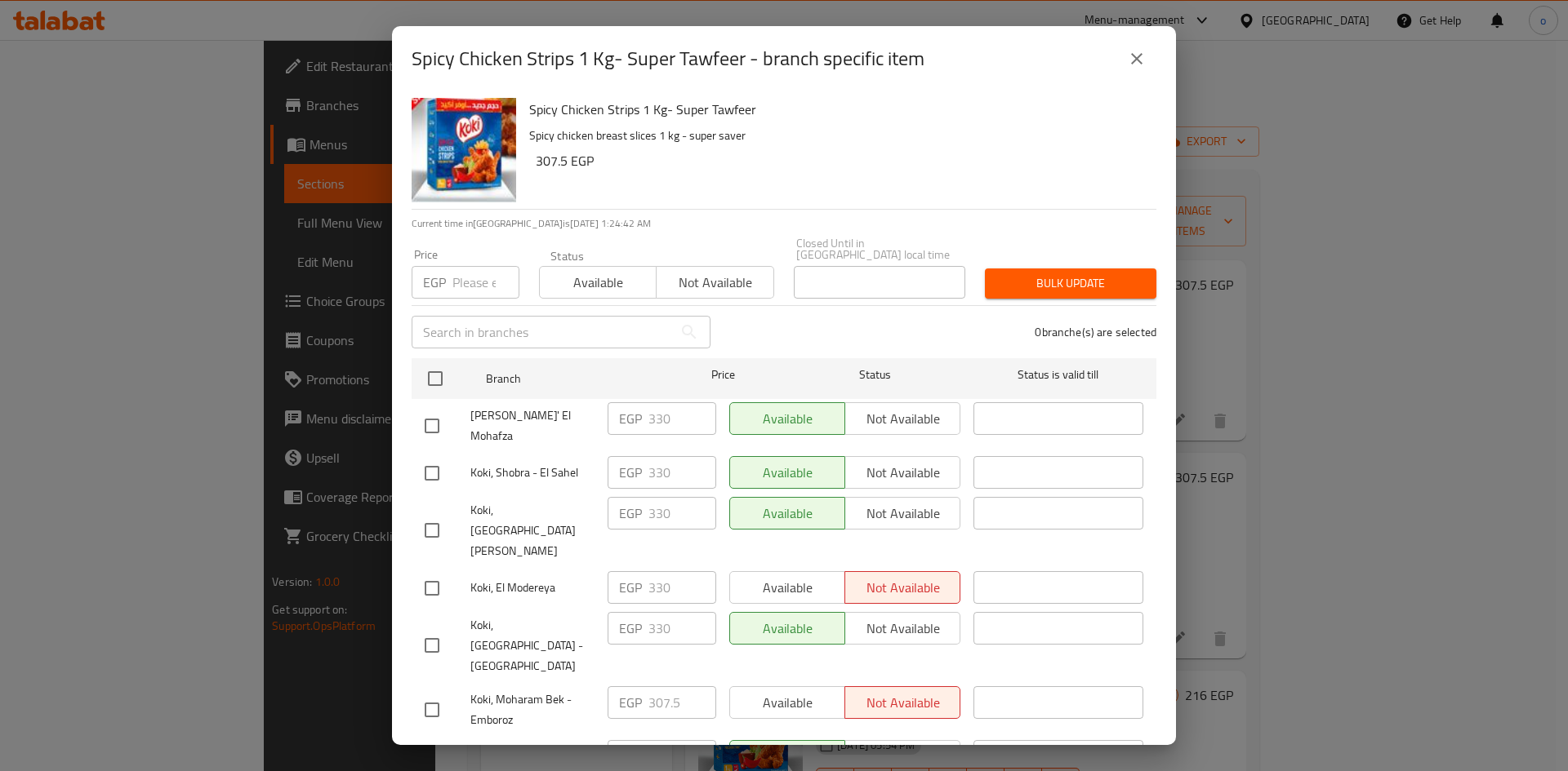
drag, startPoint x: 1137, startPoint y: 62, endPoint x: 1127, endPoint y: 70, distance: 12.8
click at [1134, 64] on icon "close" at bounding box center [1136, 58] width 19 height 19
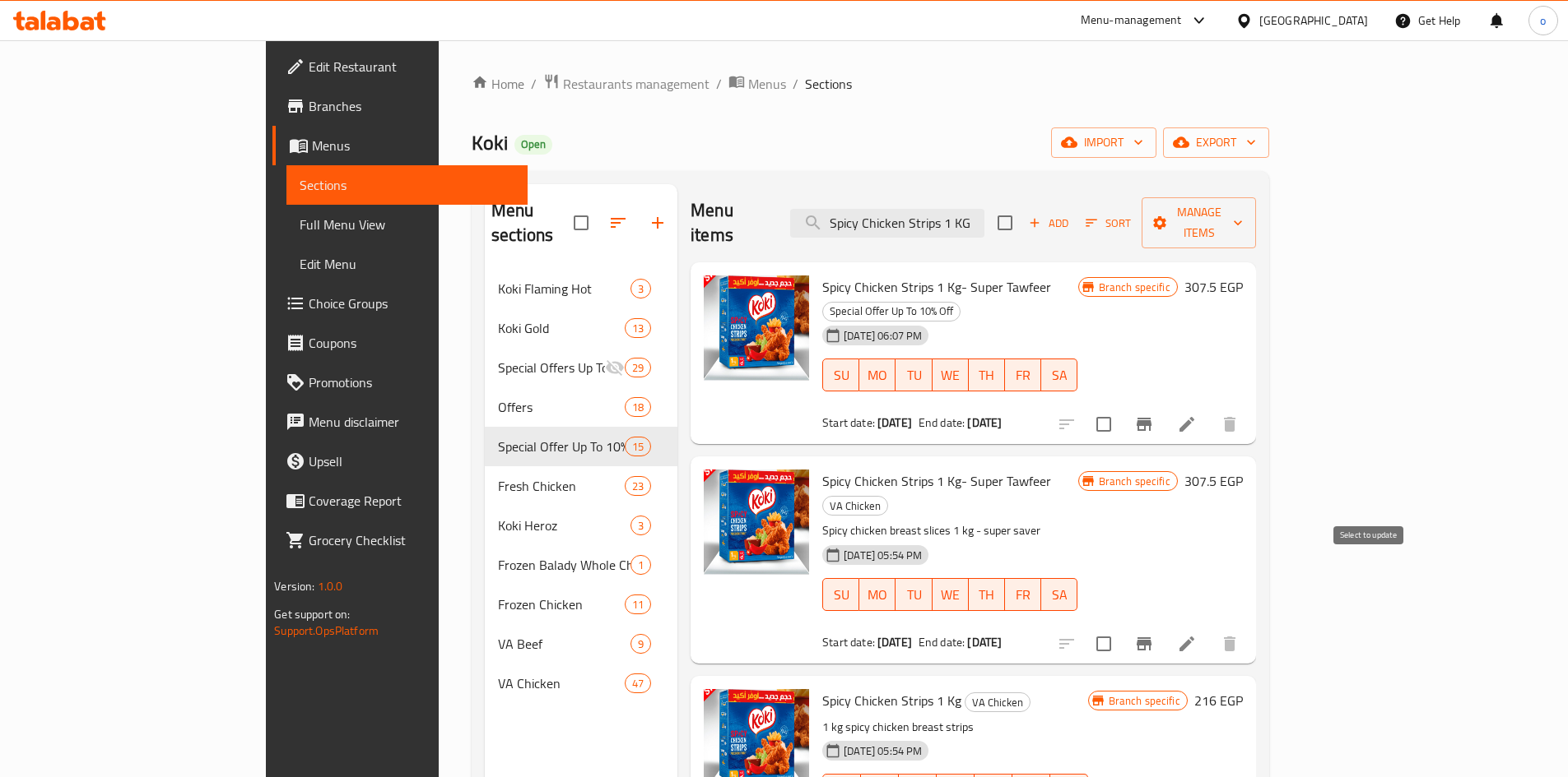
drag, startPoint x: 1368, startPoint y: 579, endPoint x: 1400, endPoint y: 541, distance: 49.7
click at [1122, 626] on input "checkbox" at bounding box center [1103, 643] width 34 height 34
drag, startPoint x: 1429, startPoint y: 230, endPoint x: 1430, endPoint y: 217, distance: 13.0
click at [1256, 229] on div "Menu items Spicy Chicken Strips 1 KG Add Sort Manage items" at bounding box center [974, 223] width 565 height 78
click at [1242, 217] on span "Manage items" at bounding box center [1199, 223] width 87 height 41
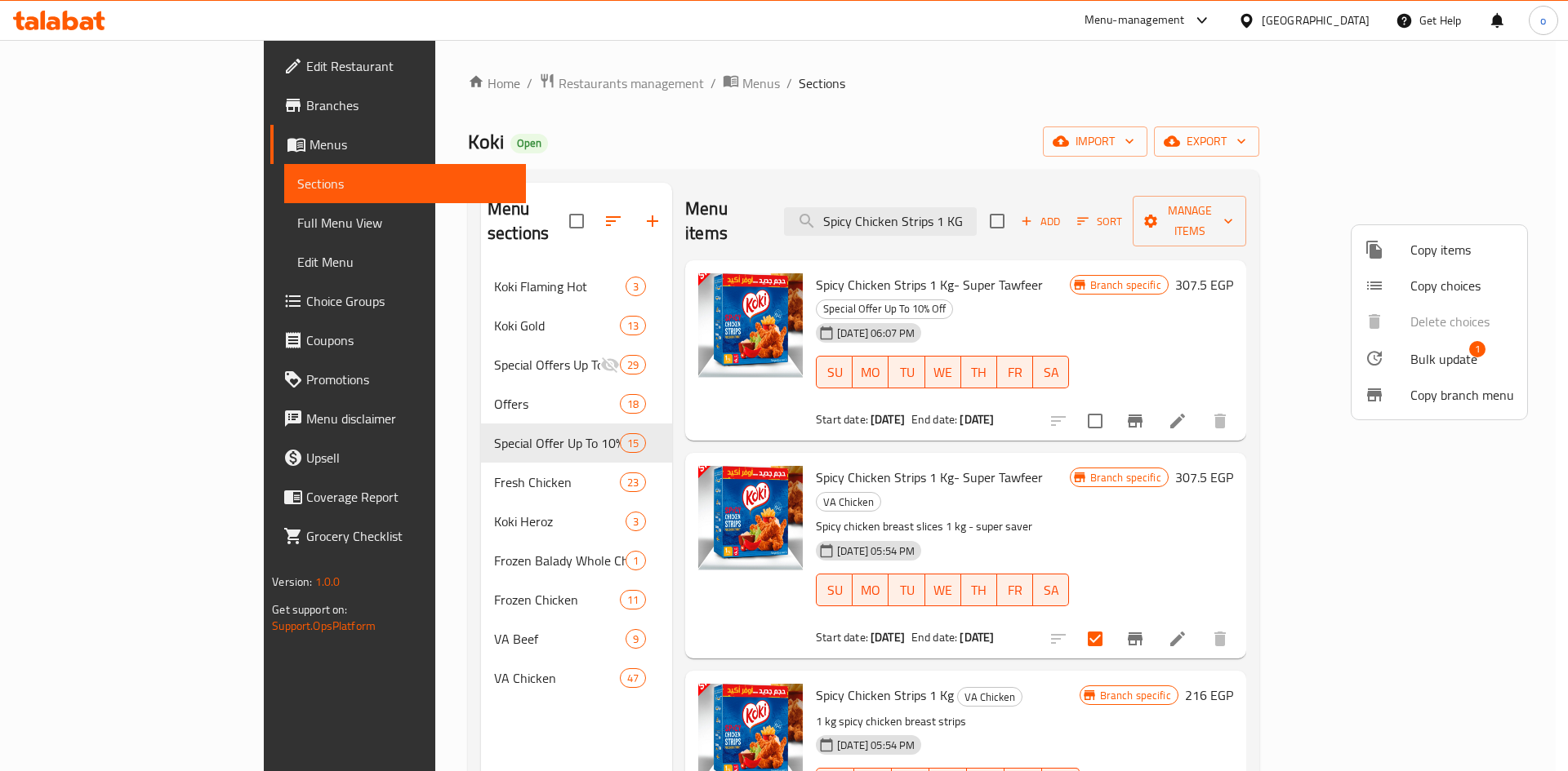
click at [1448, 359] on span "Bulk update" at bounding box center [1443, 359] width 67 height 19
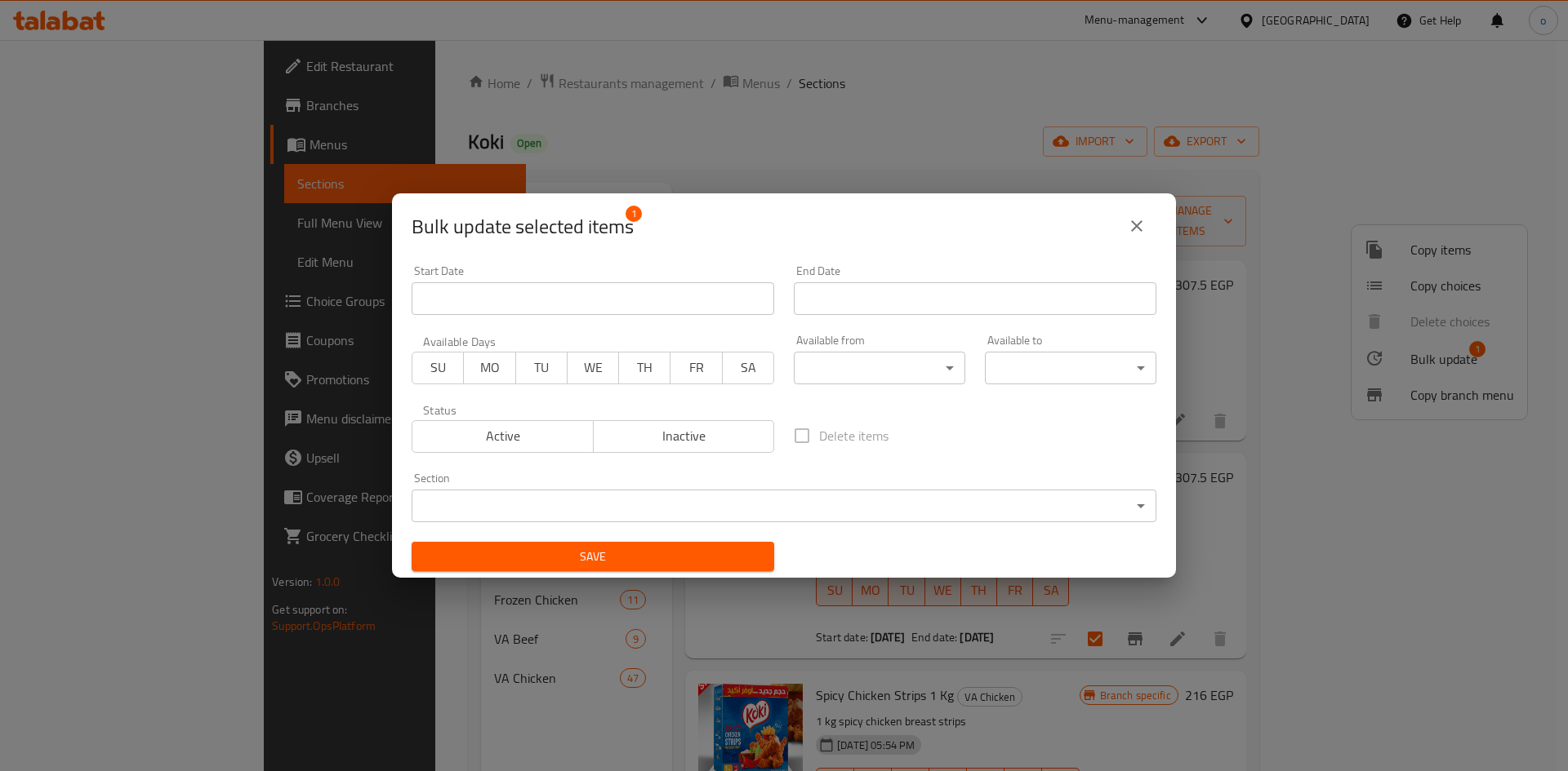
click at [700, 445] on span "Inactive" at bounding box center [684, 436] width 168 height 24
click at [719, 556] on span "Save" at bounding box center [592, 557] width 337 height 20
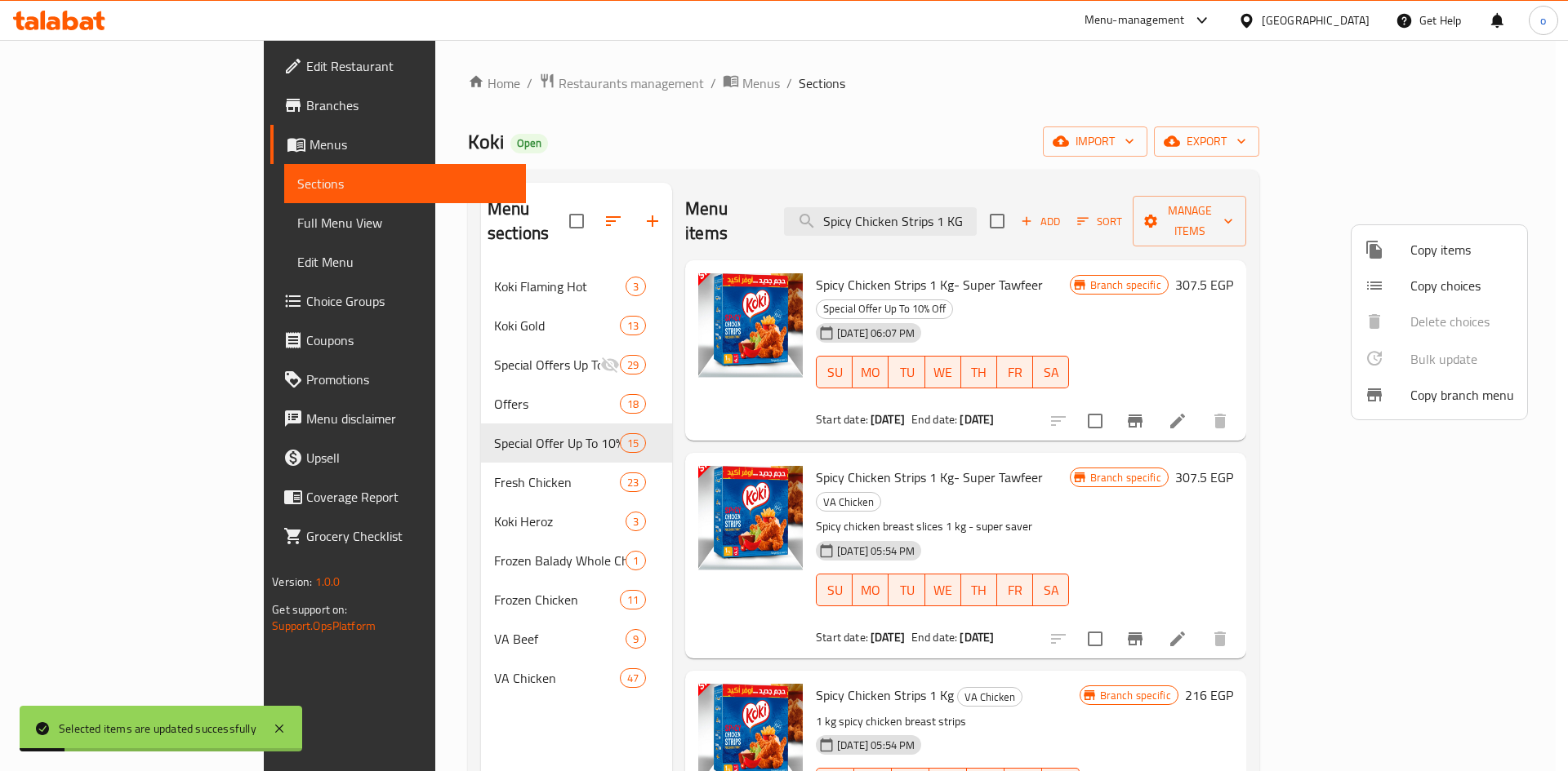
click at [1309, 460] on div at bounding box center [784, 386] width 1568 height 771
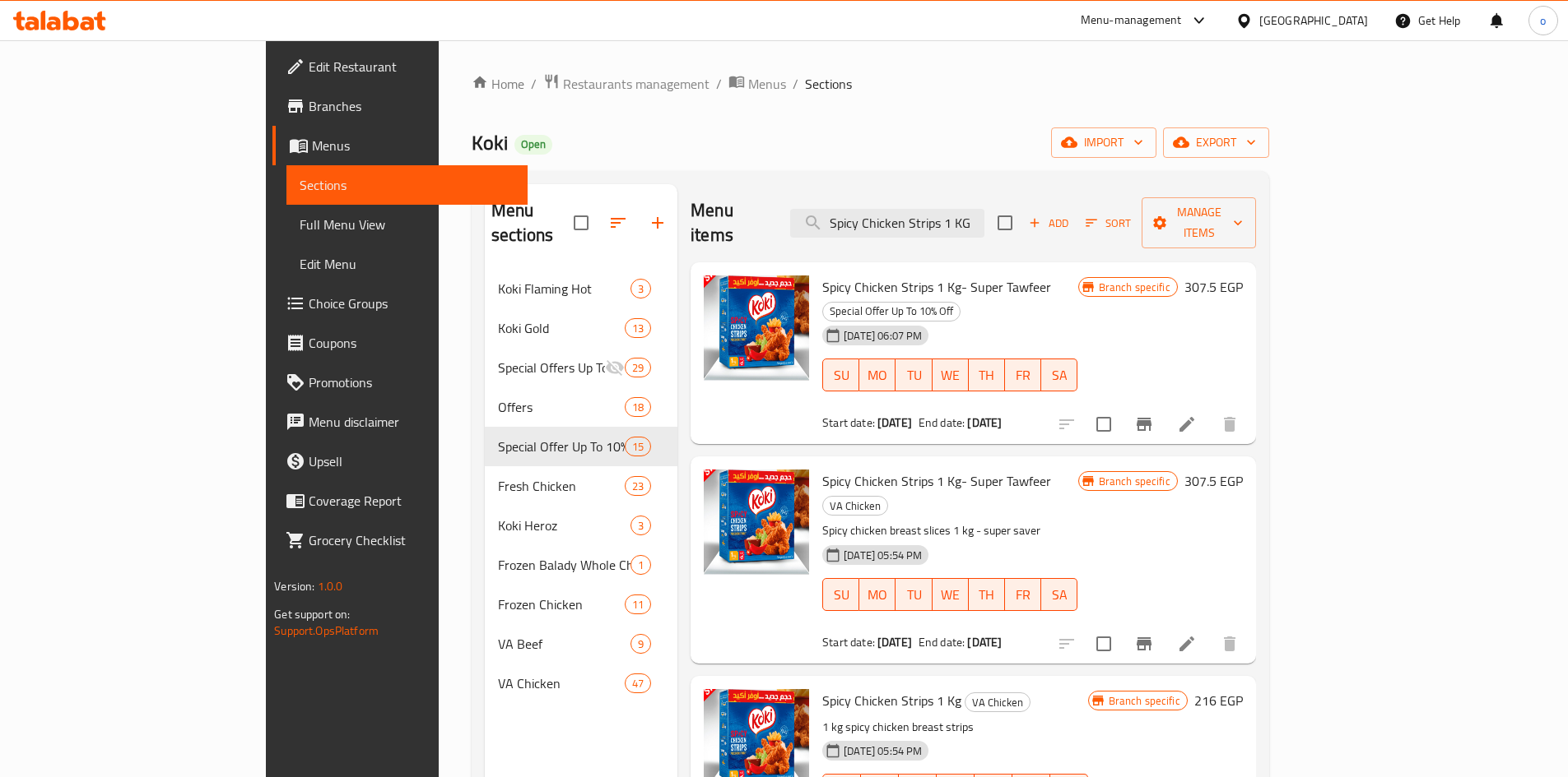
click at [1250, 405] on div at bounding box center [1149, 425] width 203 height 39
click at [1164, 405] on button "Branch-specific-item" at bounding box center [1144, 425] width 39 height 39
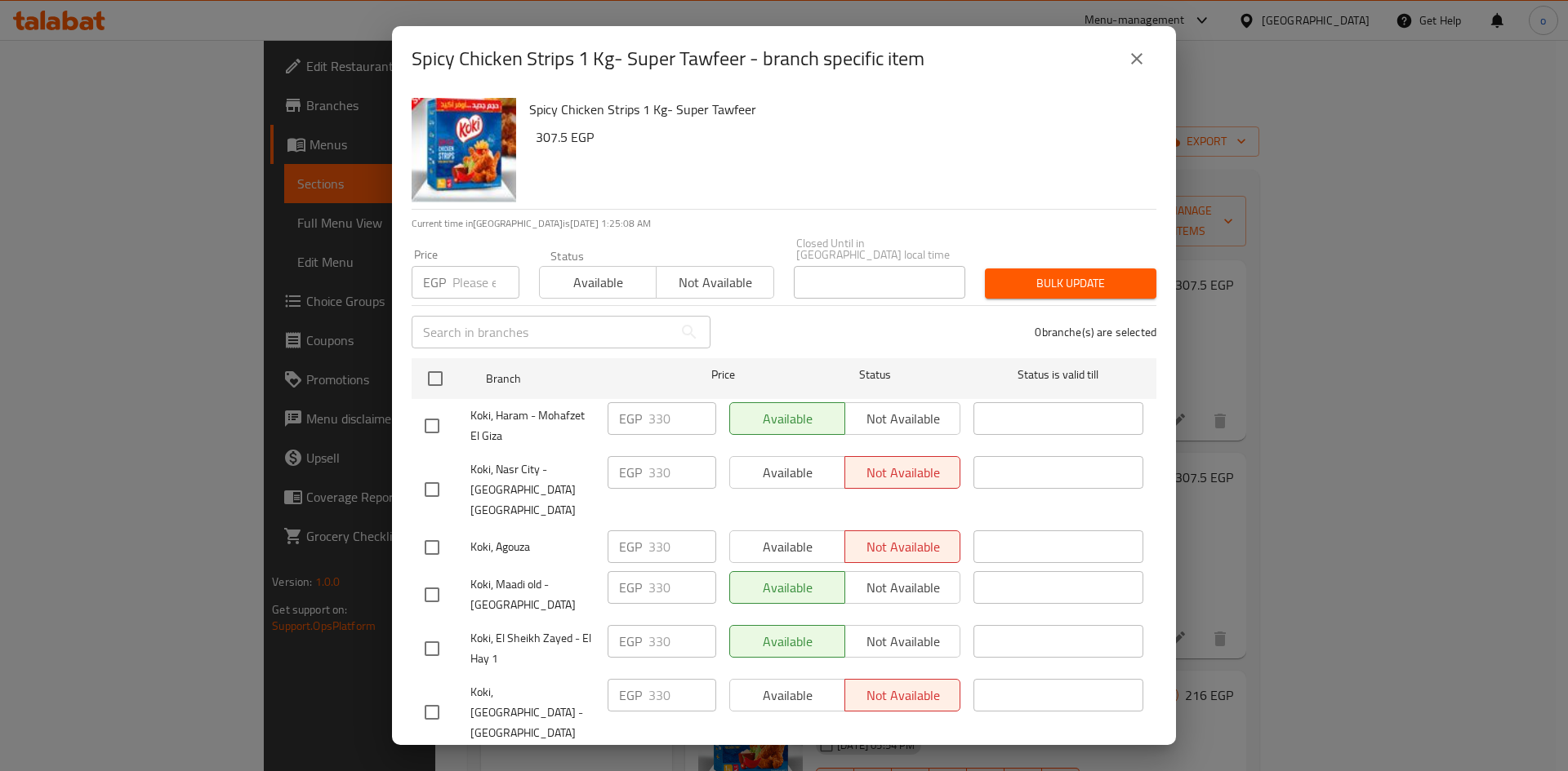
click at [1134, 76] on button "close" at bounding box center [1136, 58] width 39 height 39
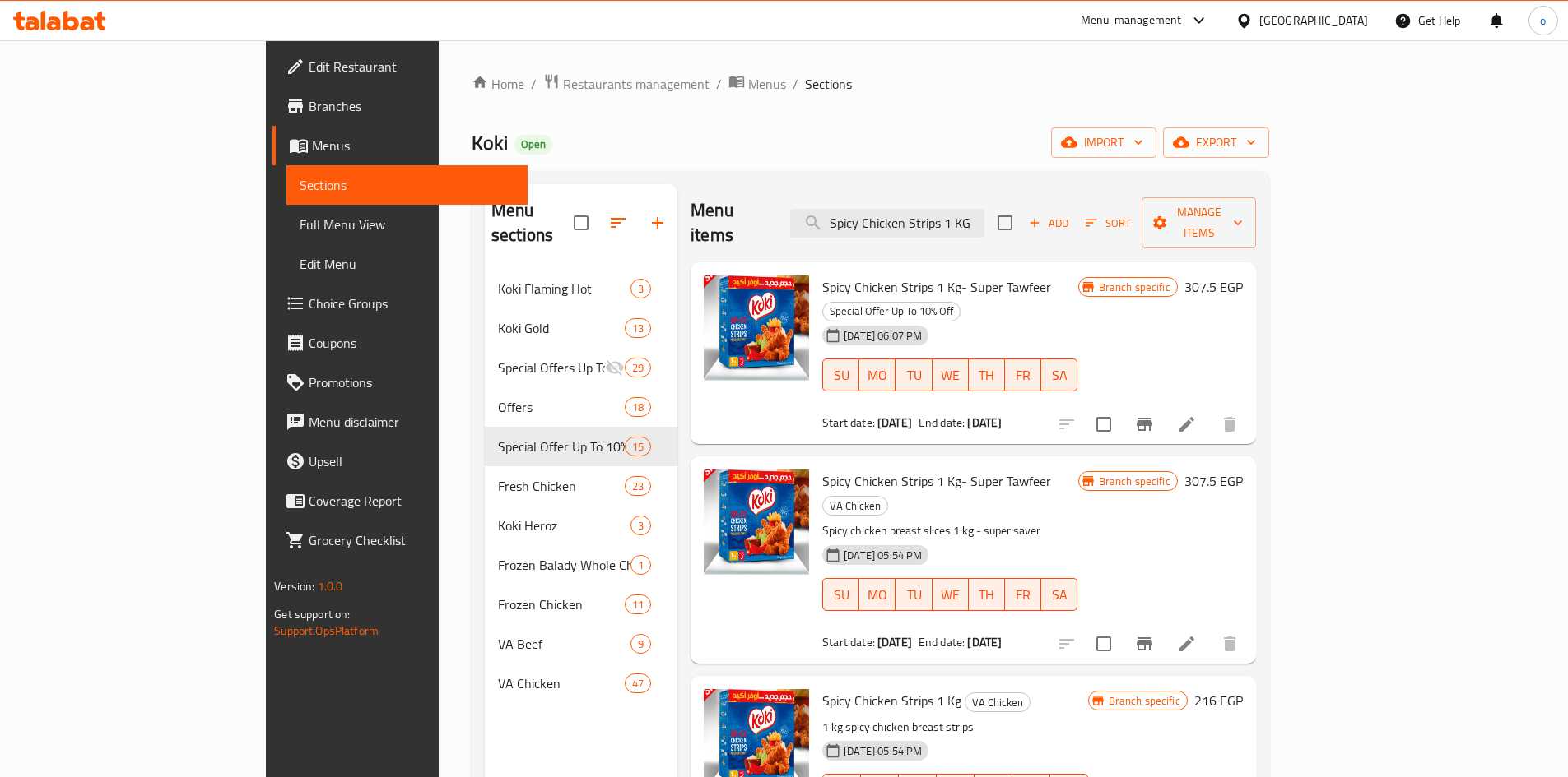
click at [1154, 634] on icon "Branch-specific-item" at bounding box center [1144, 643] width 20 height 20
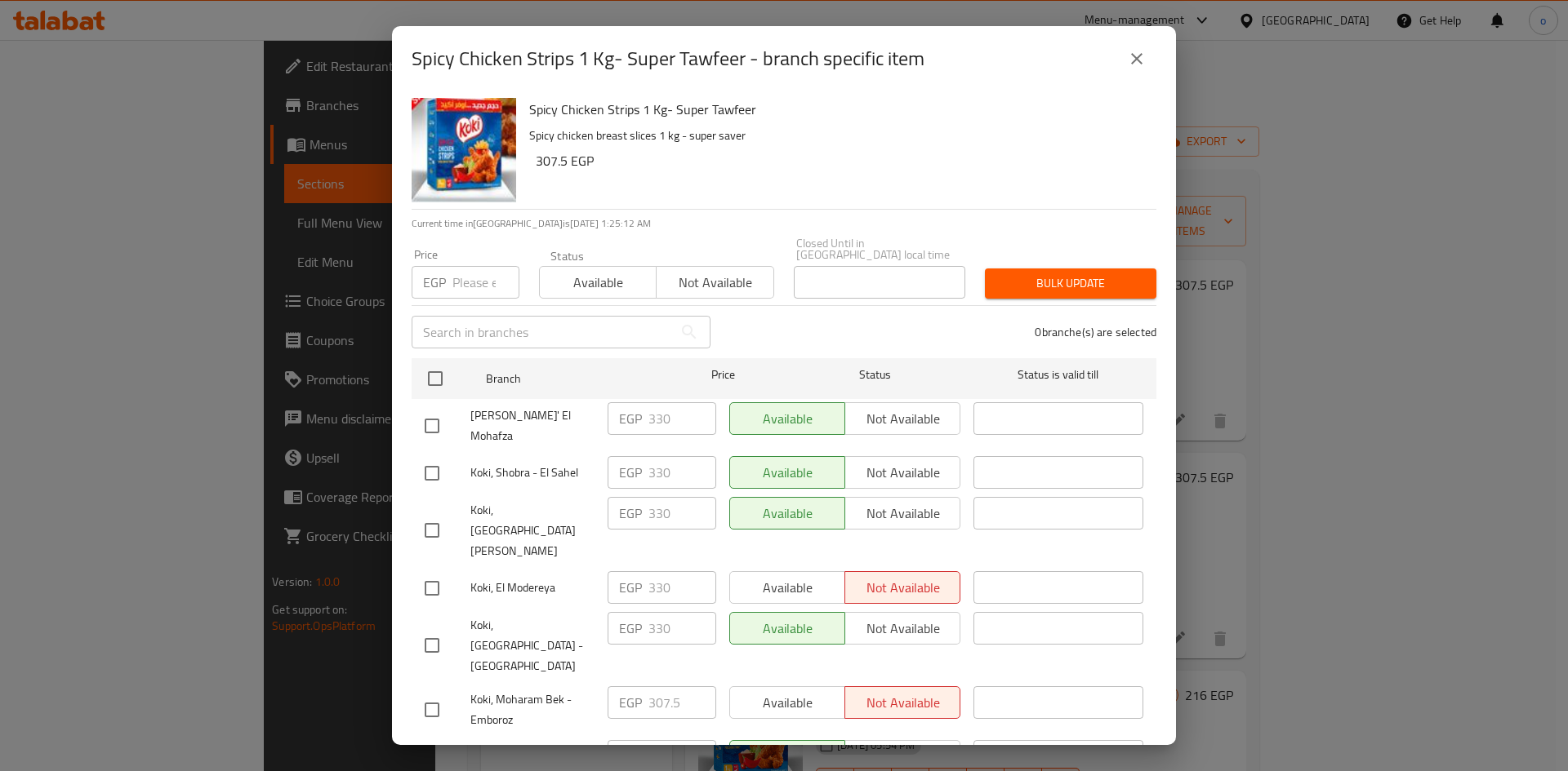
click at [1137, 73] on button "close" at bounding box center [1136, 58] width 39 height 39
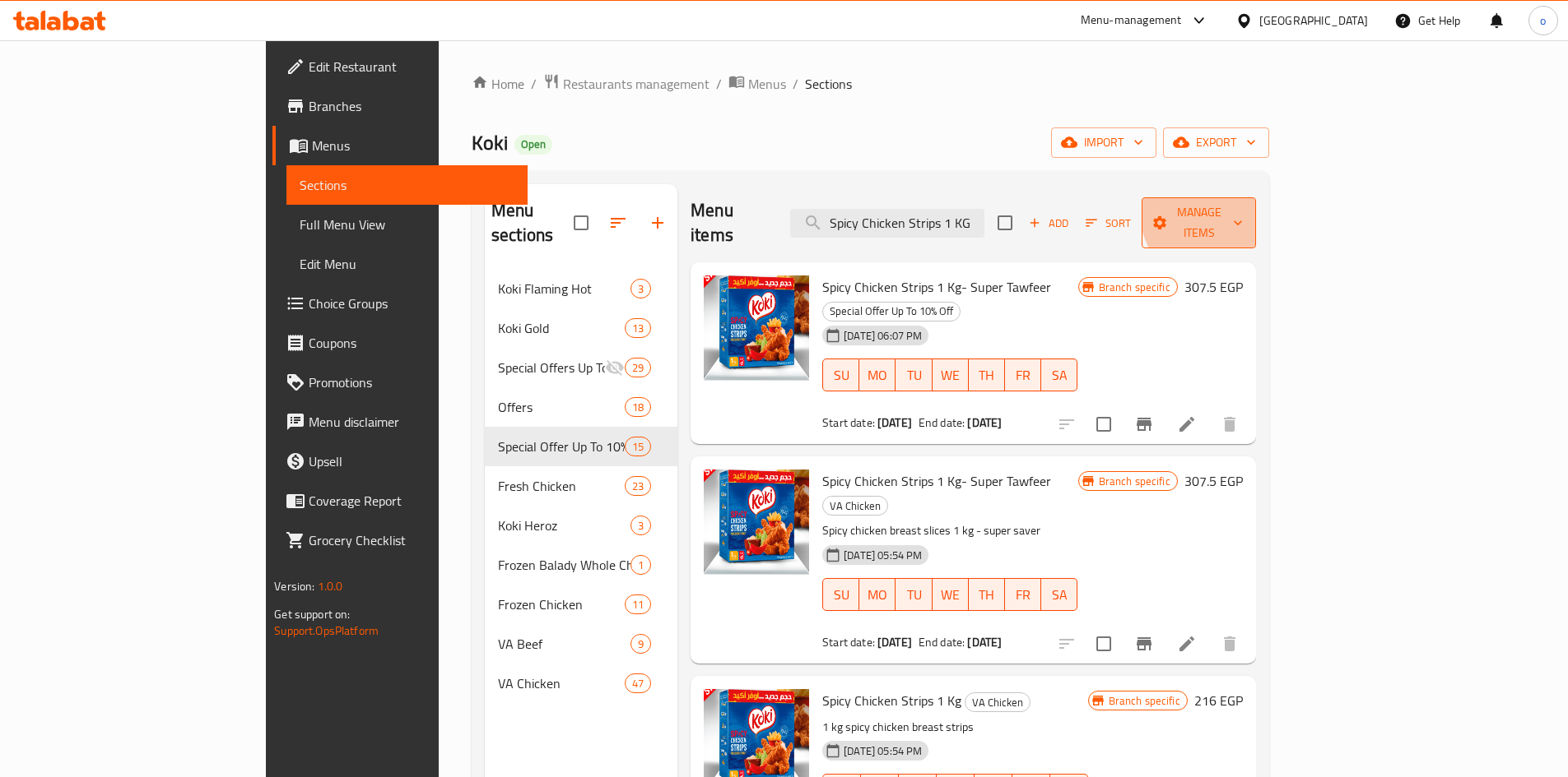
click at [1242, 204] on span "Manage items" at bounding box center [1199, 223] width 87 height 41
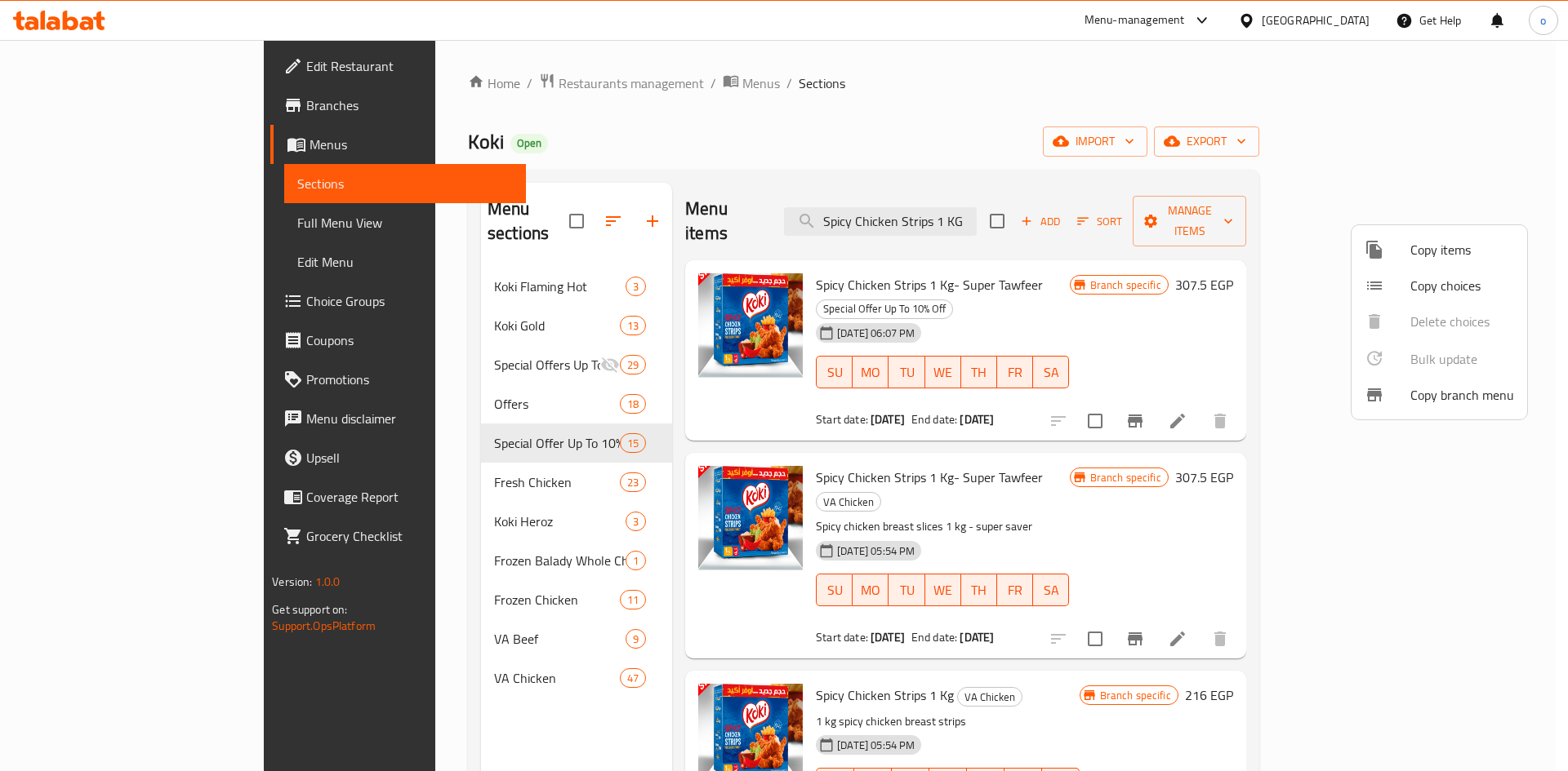
click at [1375, 570] on div at bounding box center [784, 386] width 1568 height 771
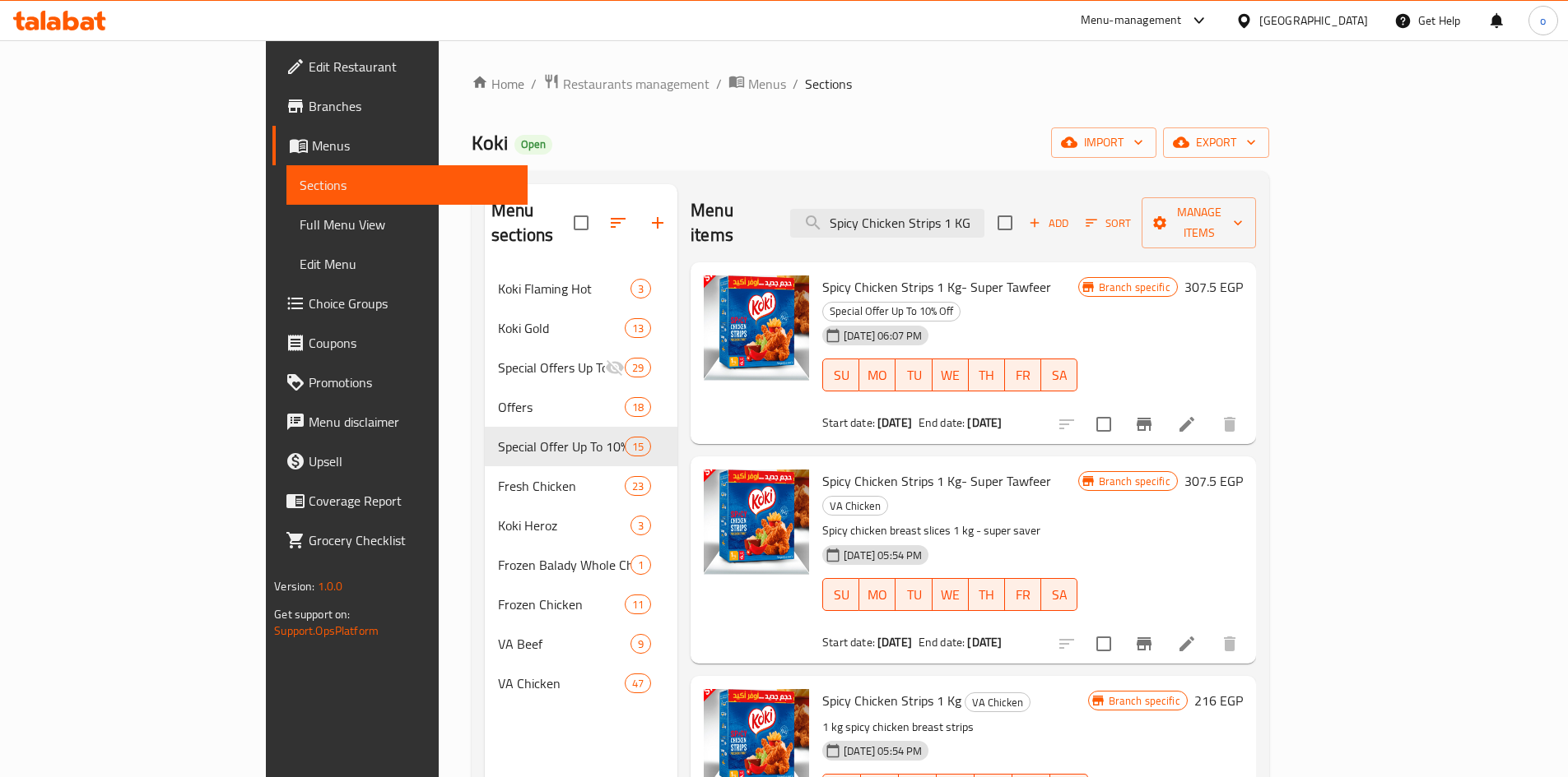
click at [1122, 626] on input "checkbox" at bounding box center [1103, 643] width 34 height 34
click at [1242, 215] on span "Manage items" at bounding box center [1199, 223] width 87 height 41
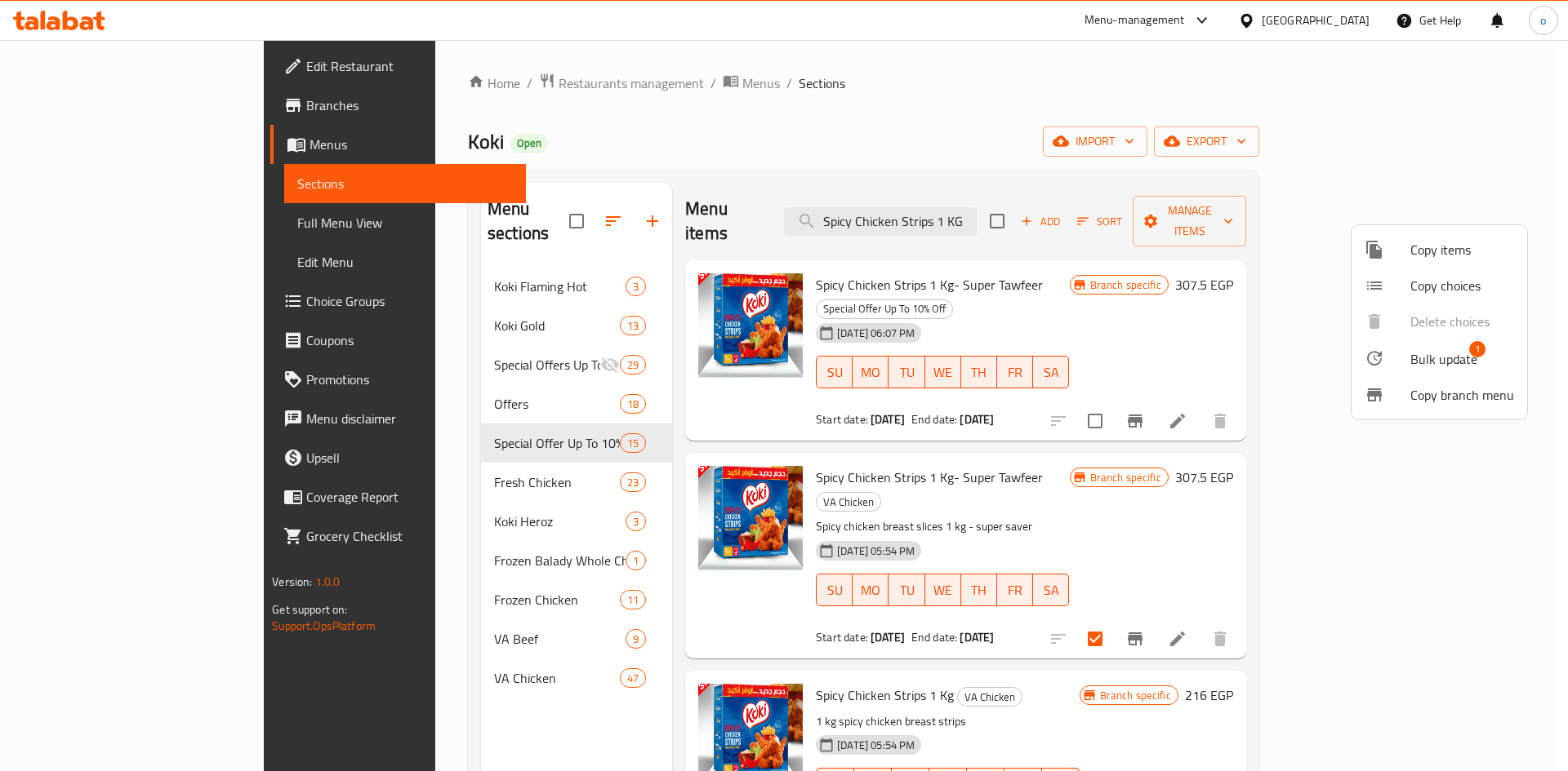
click at [1431, 345] on li "Bulk update 1" at bounding box center [1439, 358] width 175 height 38
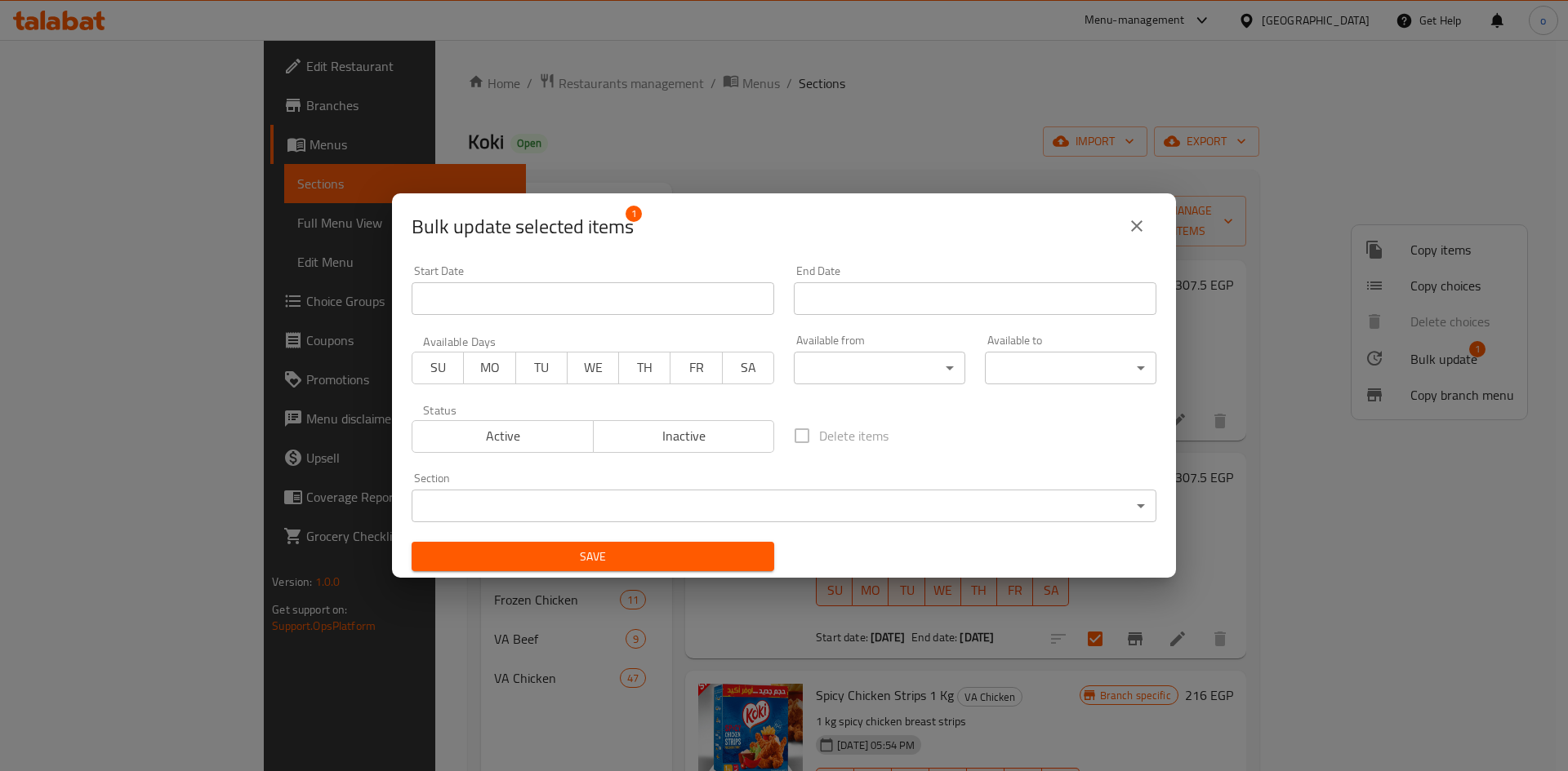
drag, startPoint x: 503, startPoint y: 445, endPoint x: 592, endPoint y: 497, distance: 103.1
click at [503, 446] on span "Active" at bounding box center [503, 436] width 168 height 24
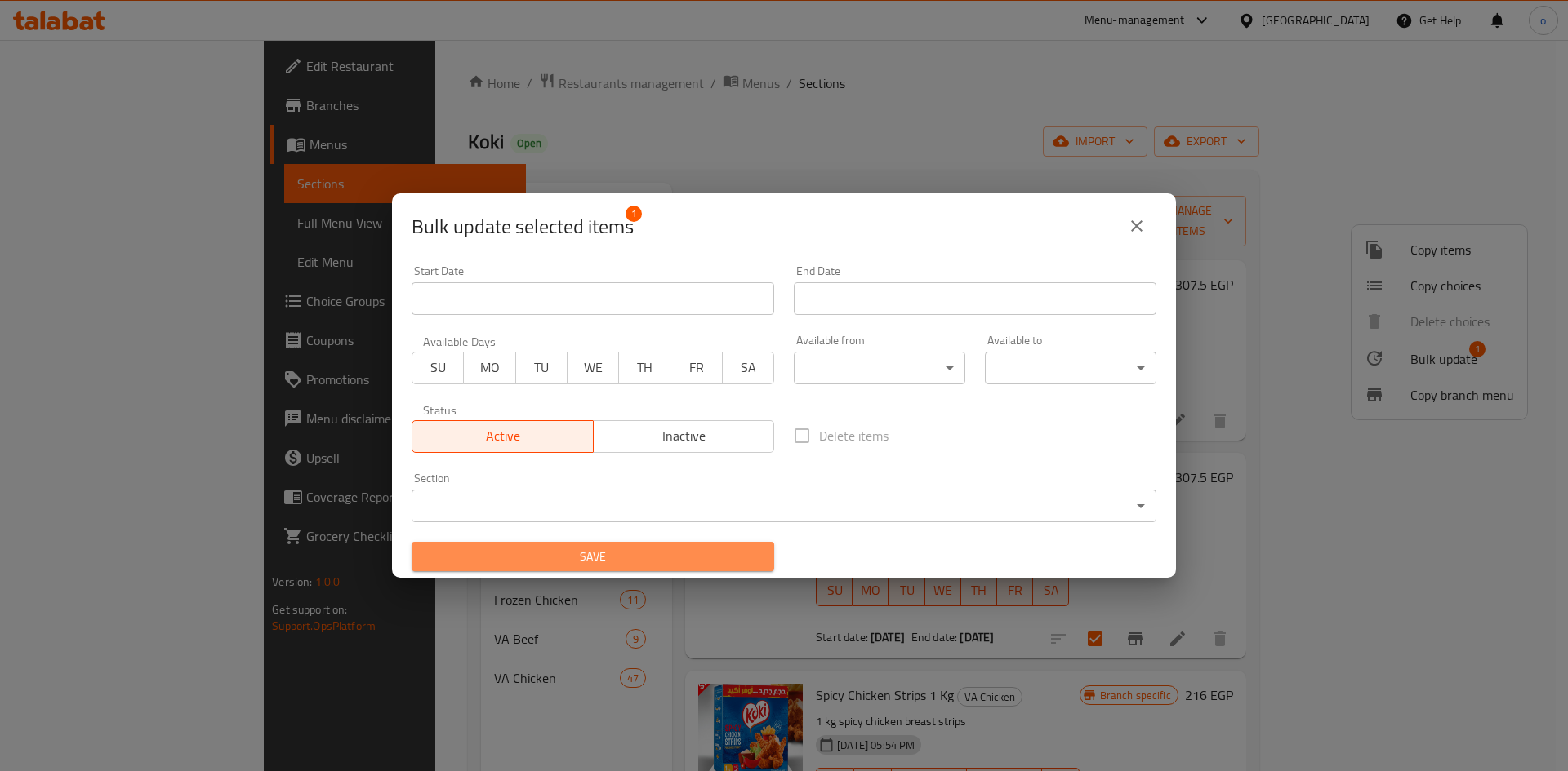
click at [623, 562] on span "Save" at bounding box center [592, 557] width 337 height 20
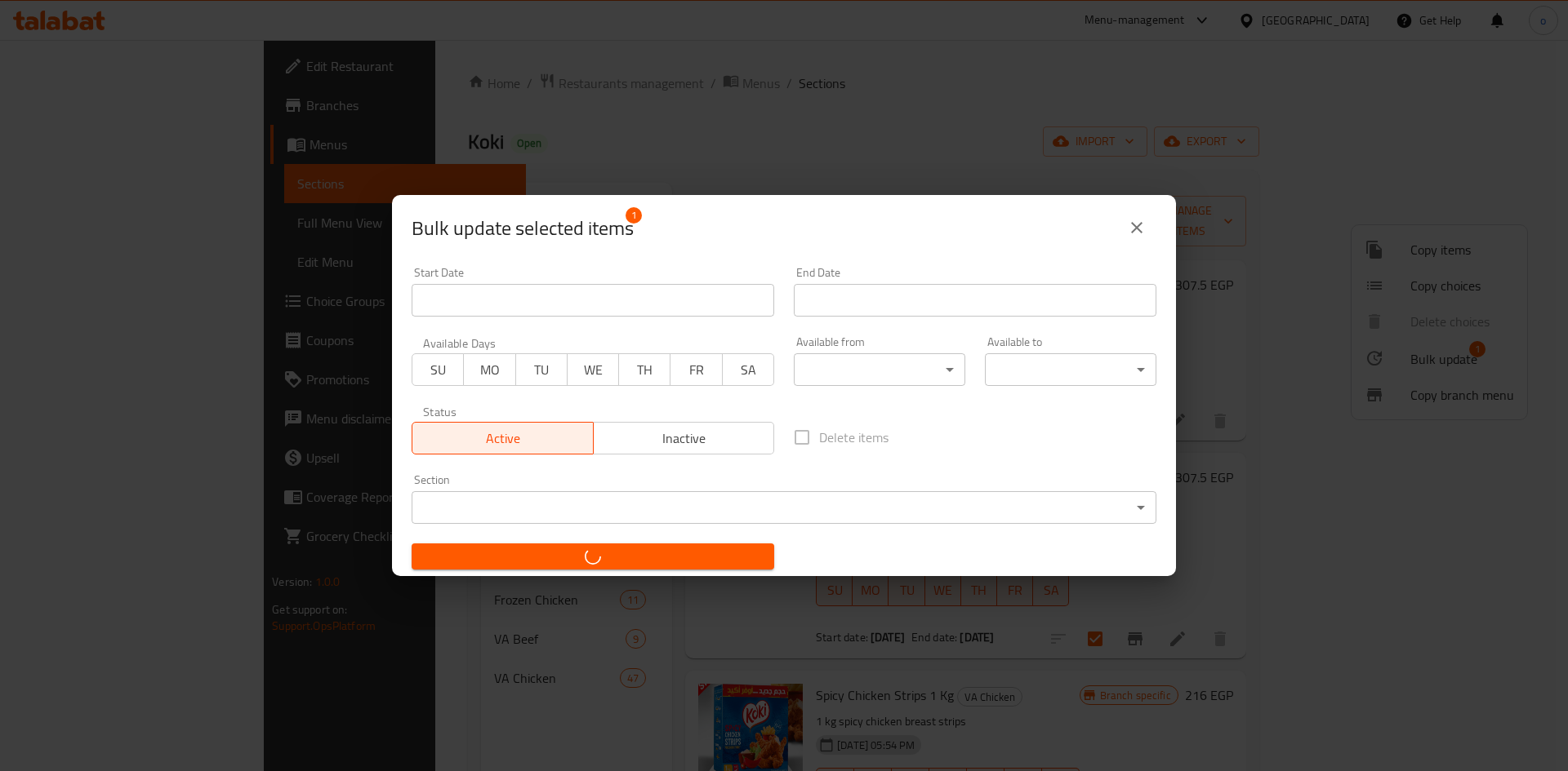
checkbox input "false"
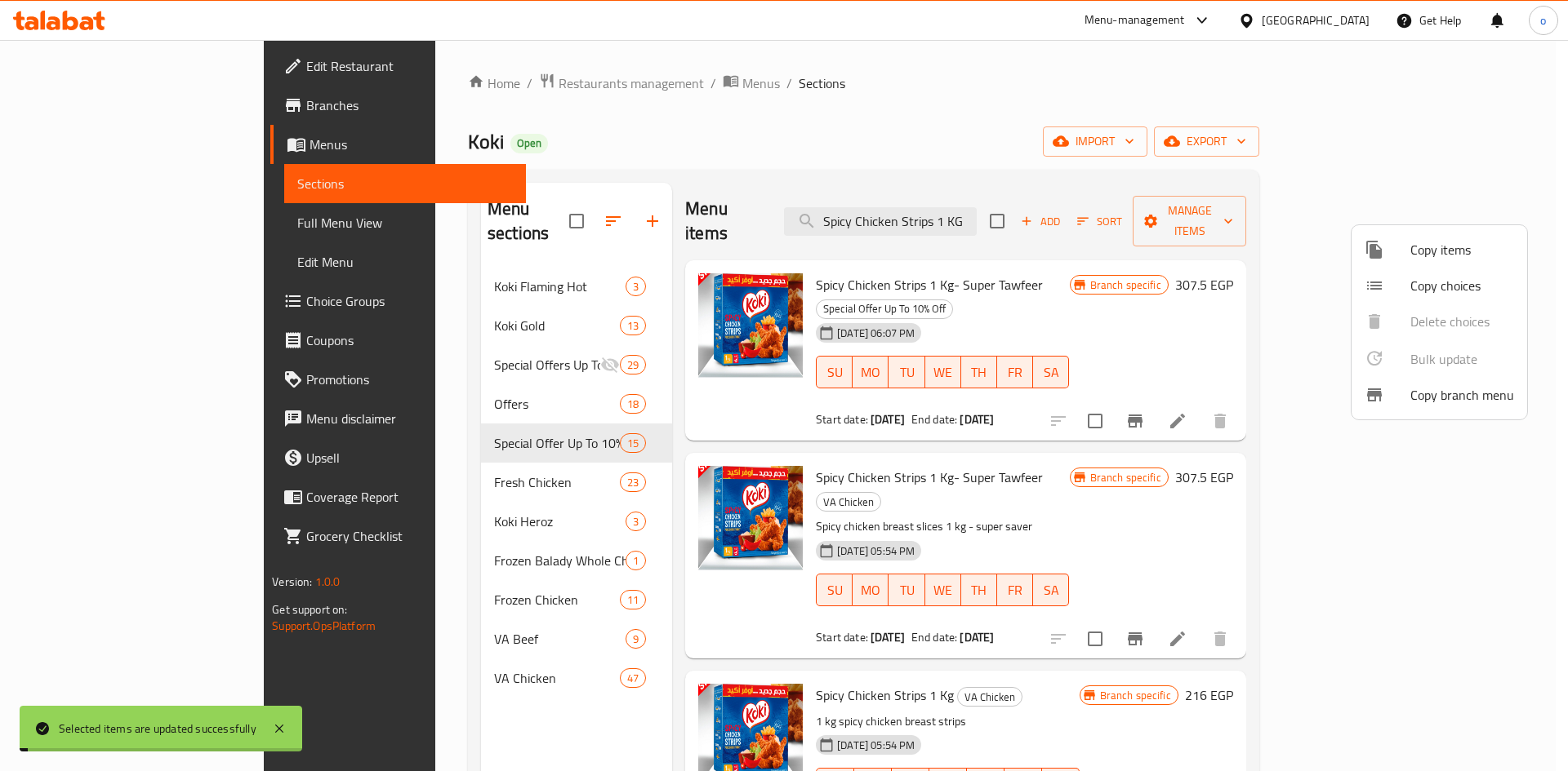
drag, startPoint x: 1237, startPoint y: 446, endPoint x: 1312, endPoint y: 478, distance: 81.5
click at [1237, 447] on div at bounding box center [784, 386] width 1568 height 771
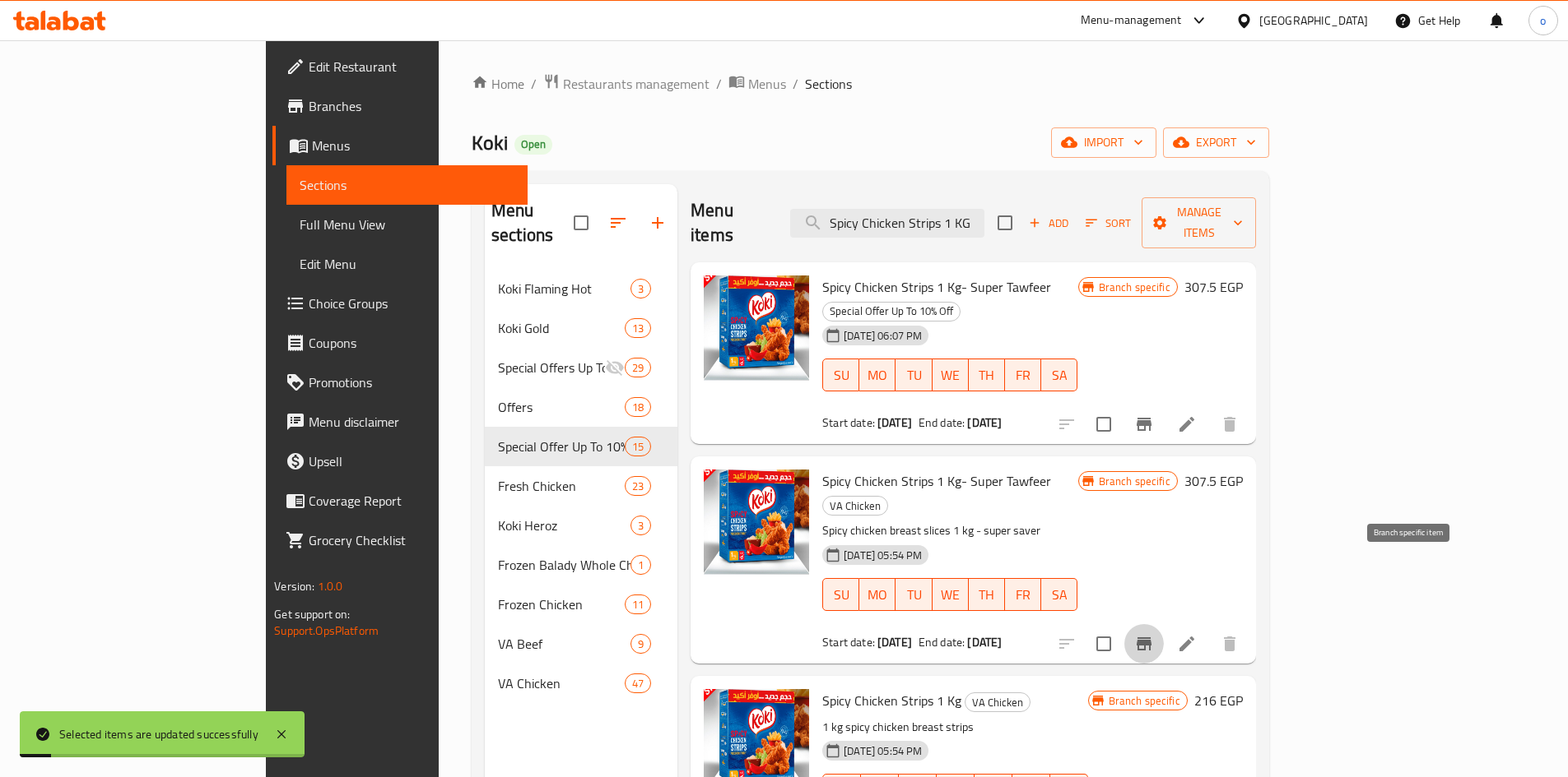
click at [1164, 625] on button "Branch-specific-item" at bounding box center [1144, 644] width 39 height 39
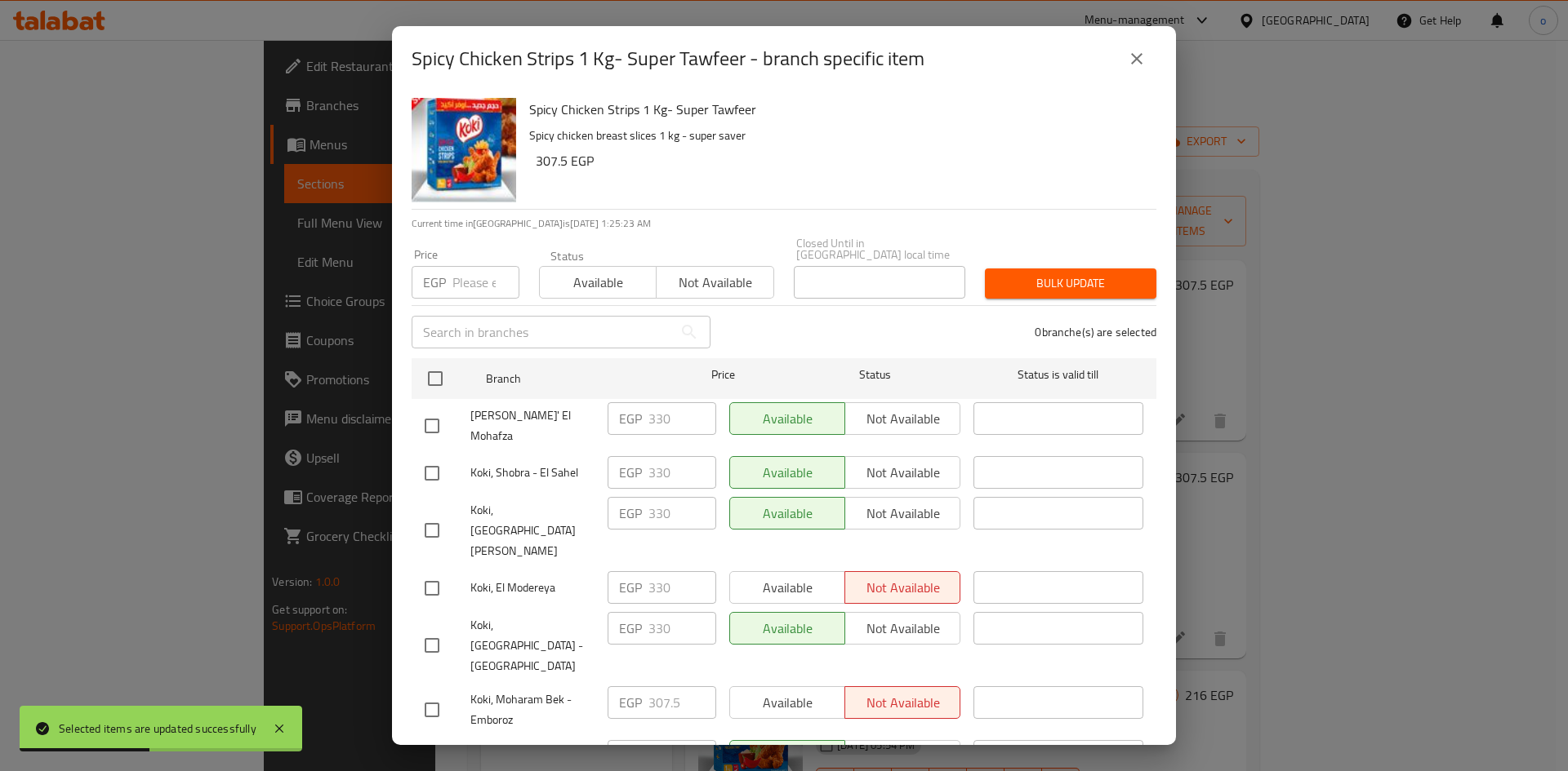
drag, startPoint x: 457, startPoint y: 266, endPoint x: 458, endPoint y: 283, distance: 17.0
click at [458, 267] on input "number" at bounding box center [485, 282] width 67 height 32
paste input "330"
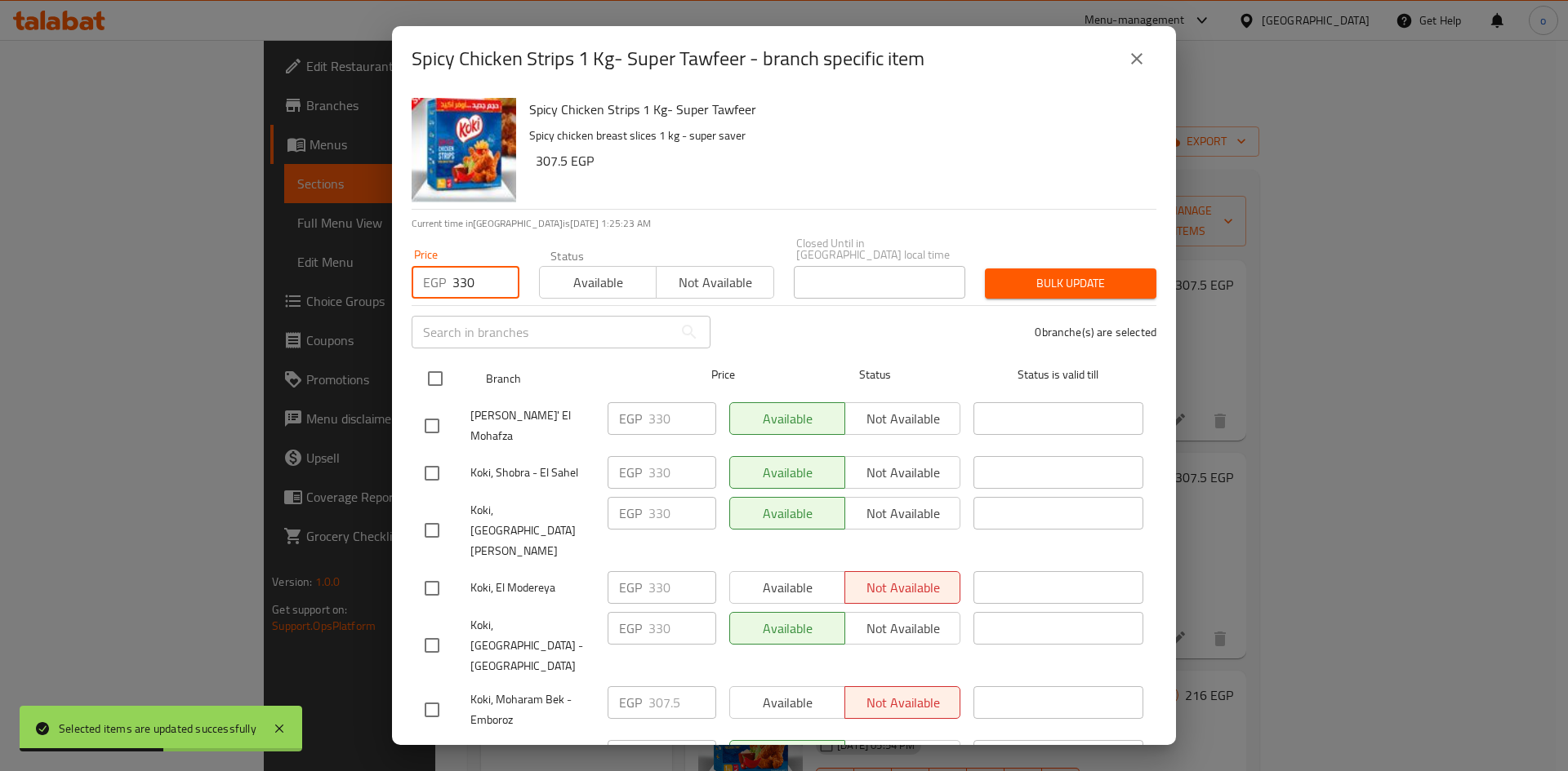
type input "330"
click at [437, 367] on input "checkbox" at bounding box center [434, 378] width 34 height 34
checkbox input "true"
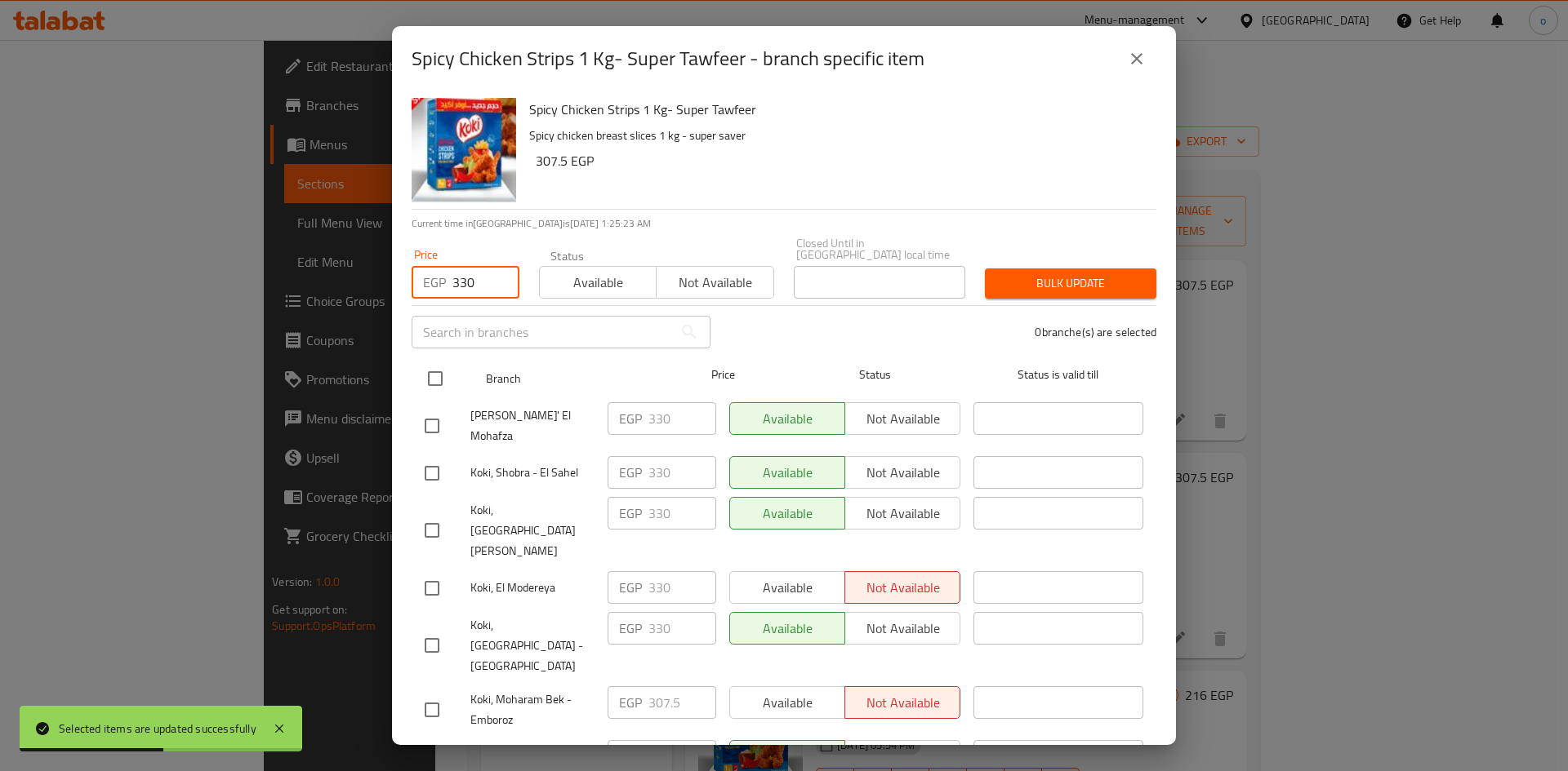
checkbox input "true"
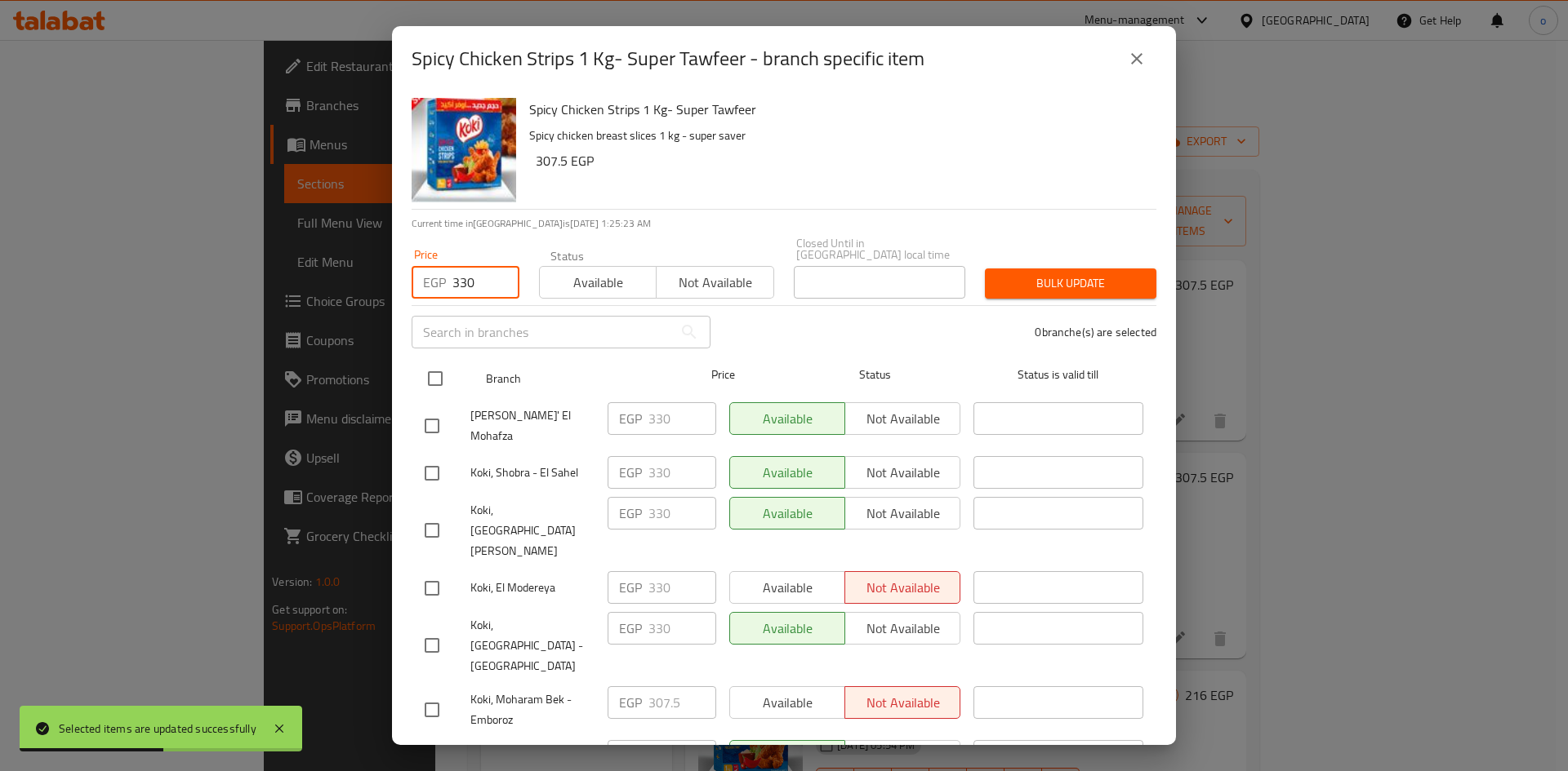
checkbox input "true"
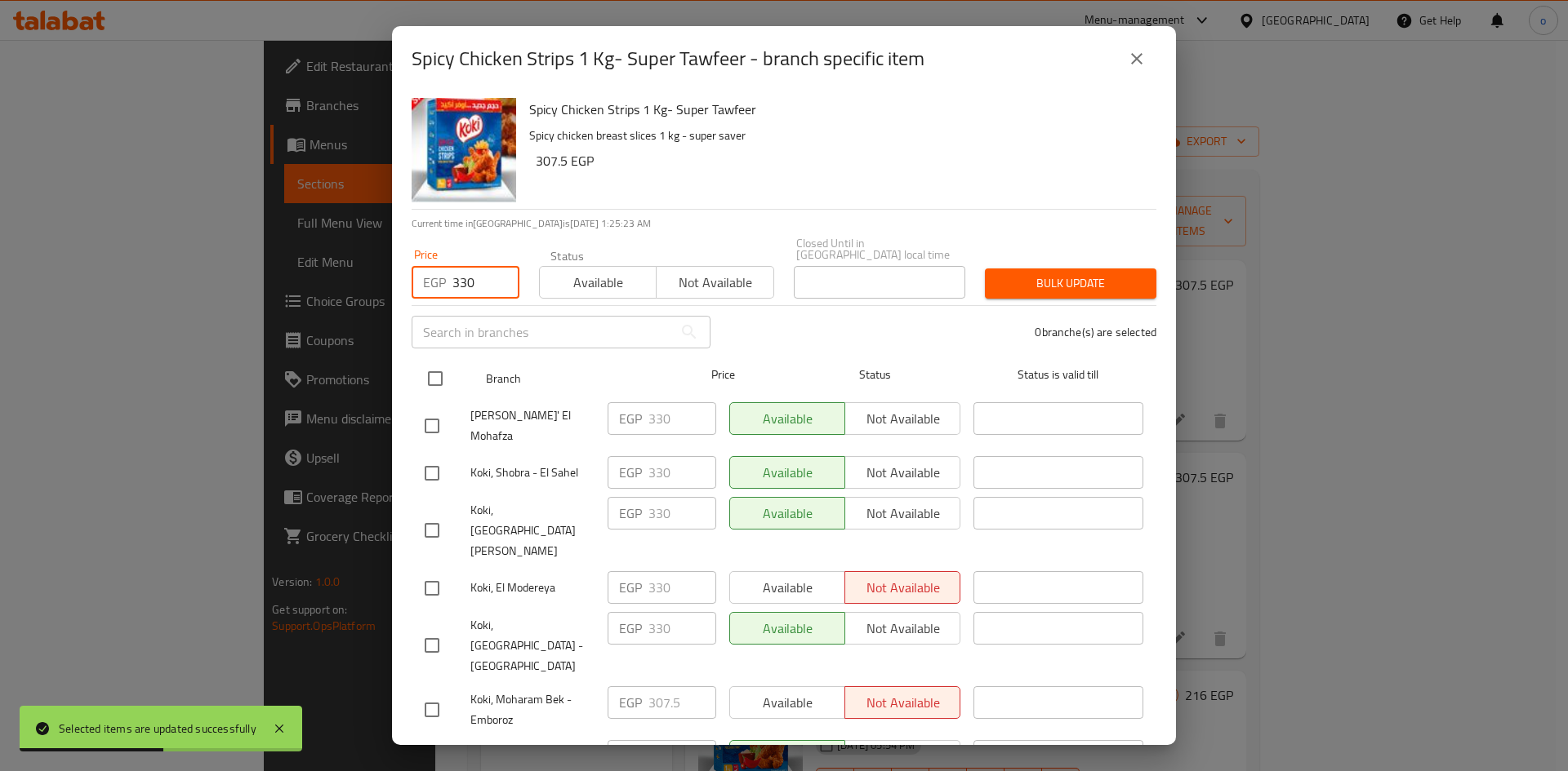
checkbox input "true"
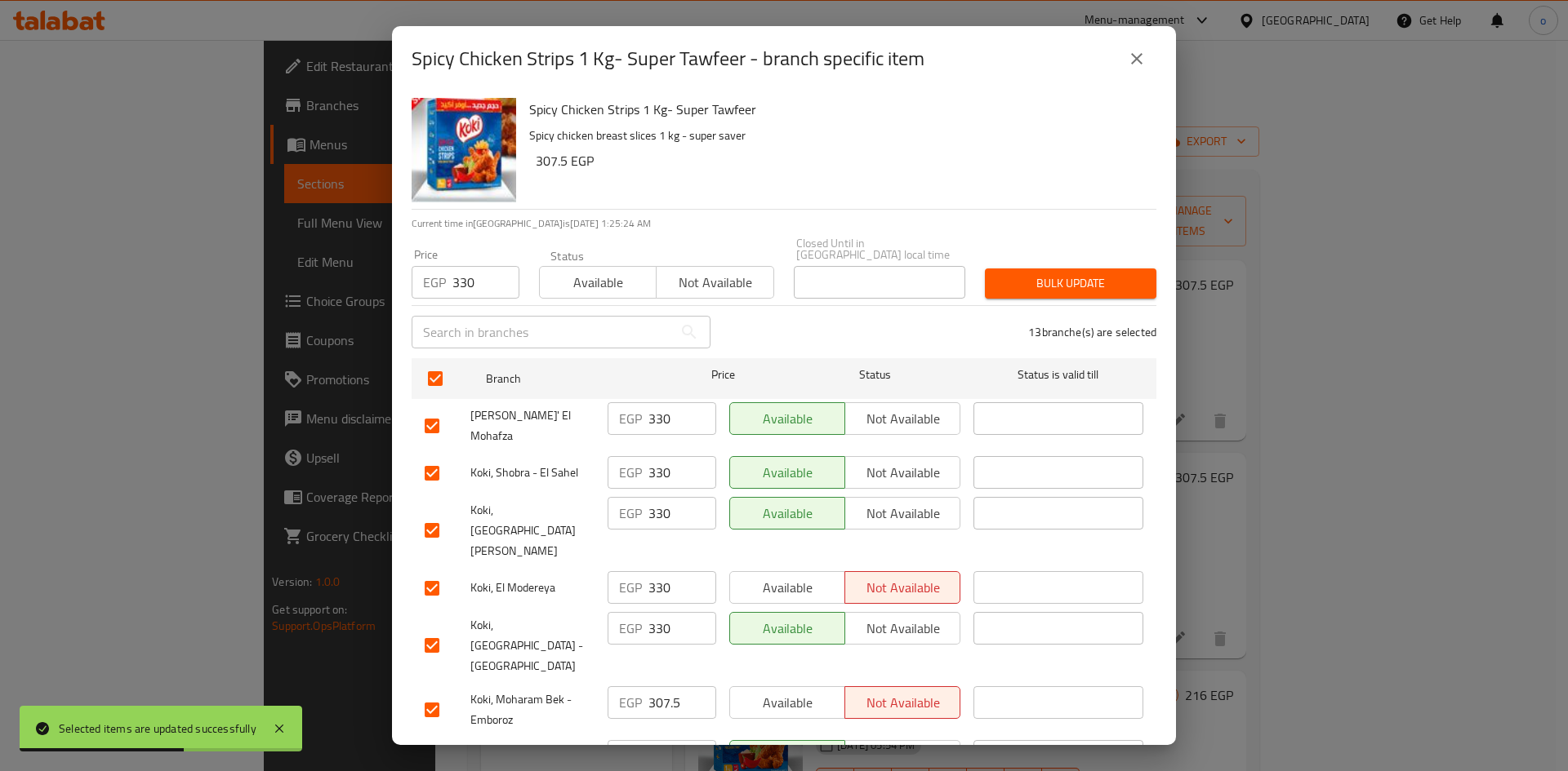
drag, startPoint x: 1067, startPoint y: 258, endPoint x: 1063, endPoint y: 268, distance: 10.8
click at [1066, 268] on button "Bulk update" at bounding box center [1071, 283] width 172 height 30
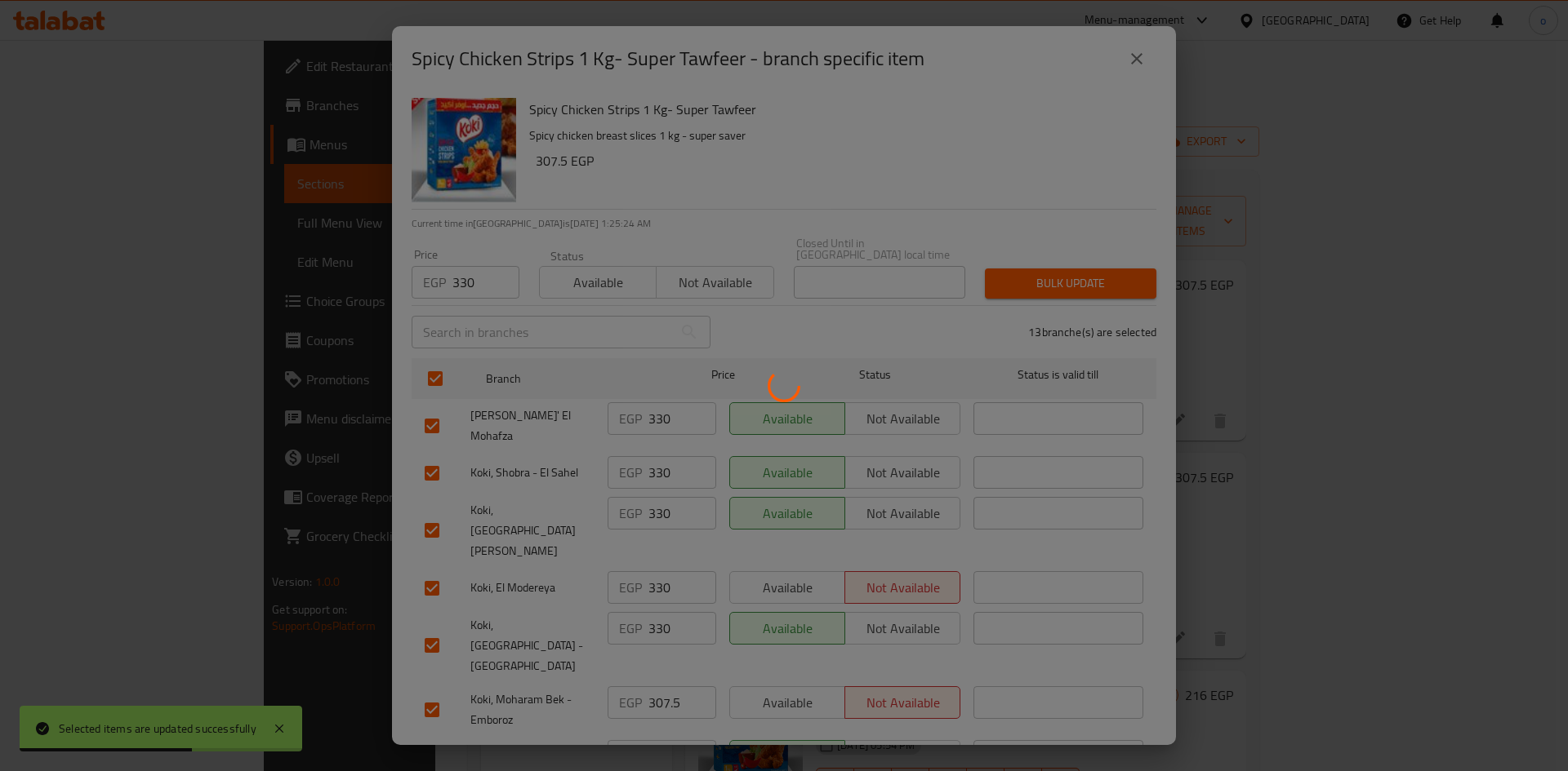
click at [1063, 275] on div at bounding box center [784, 386] width 1568 height 771
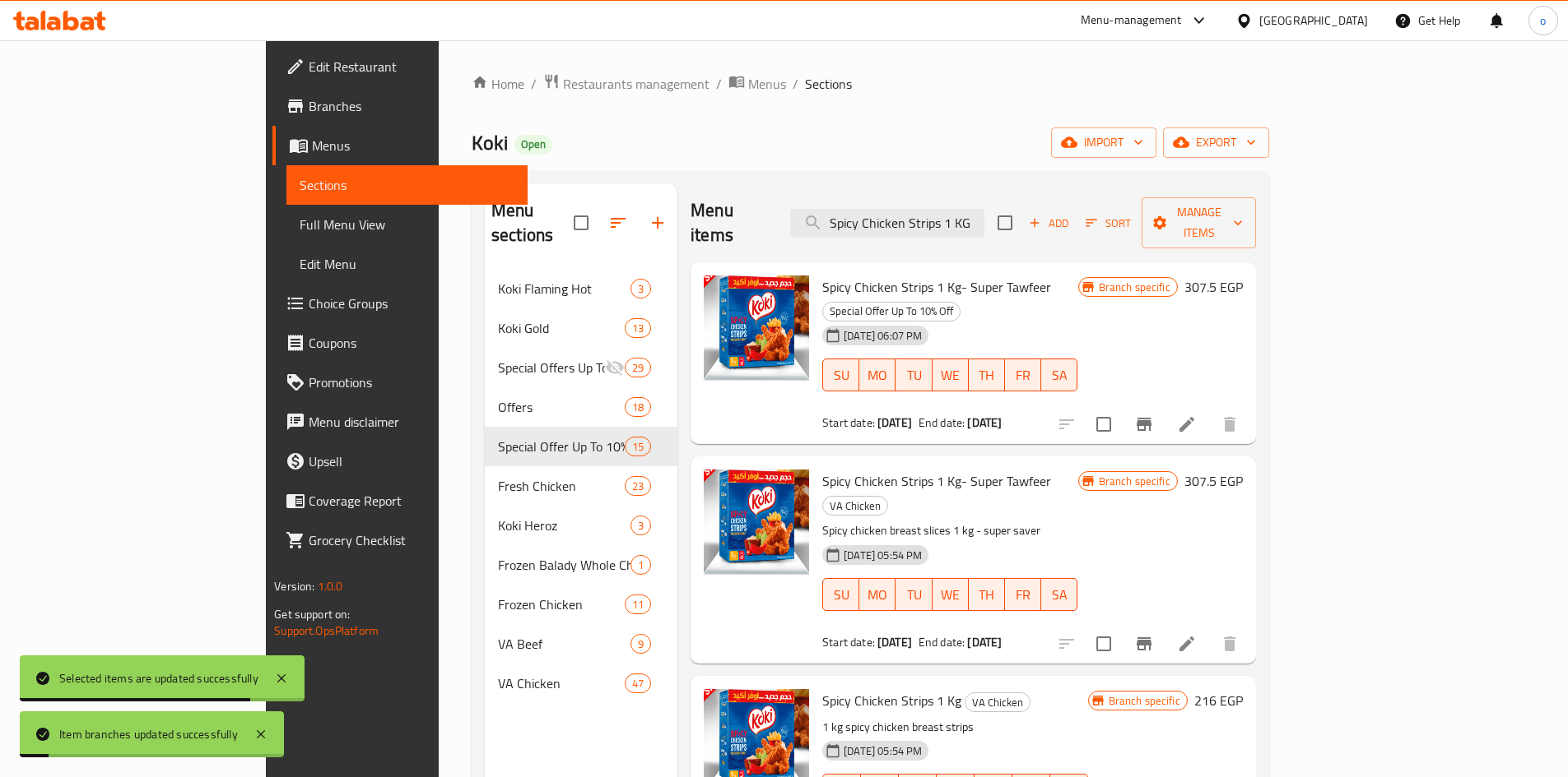
click at [1164, 625] on button "Branch-specific-item" at bounding box center [1144, 644] width 39 height 39
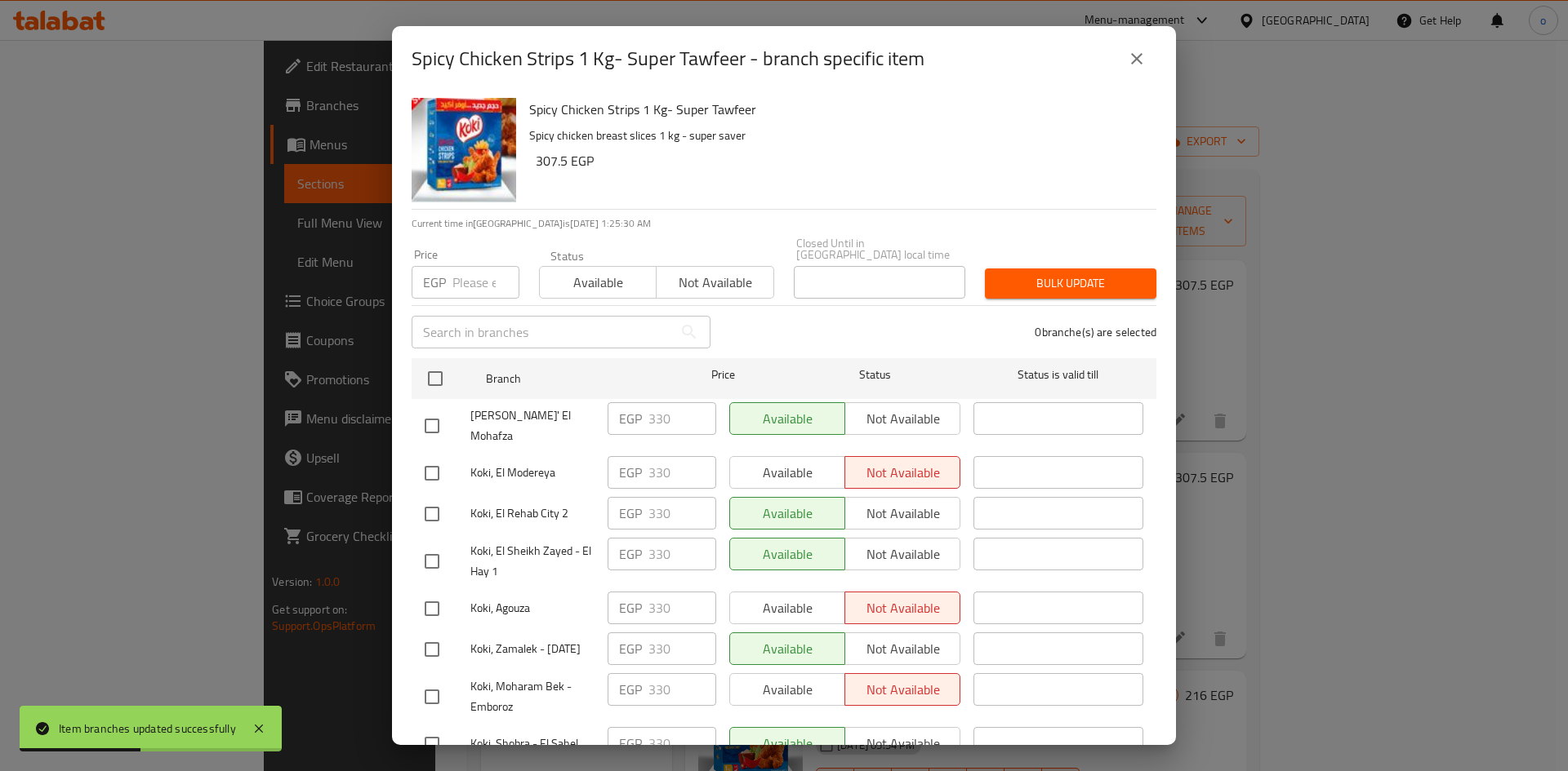
click at [898, 209] on div "Spicy Chicken Strips 1 Kg- Super Tawfeer Spicy chicken breast slices 1 kg - sup…" at bounding box center [784, 418] width 784 height 654
click at [1114, 72] on div "Spicy Chicken Strips 1 Kg- Super Tawfeer - branch specific item" at bounding box center [783, 58] width 744 height 39
click at [1133, 64] on icon "close" at bounding box center [1136, 59] width 11 height 11
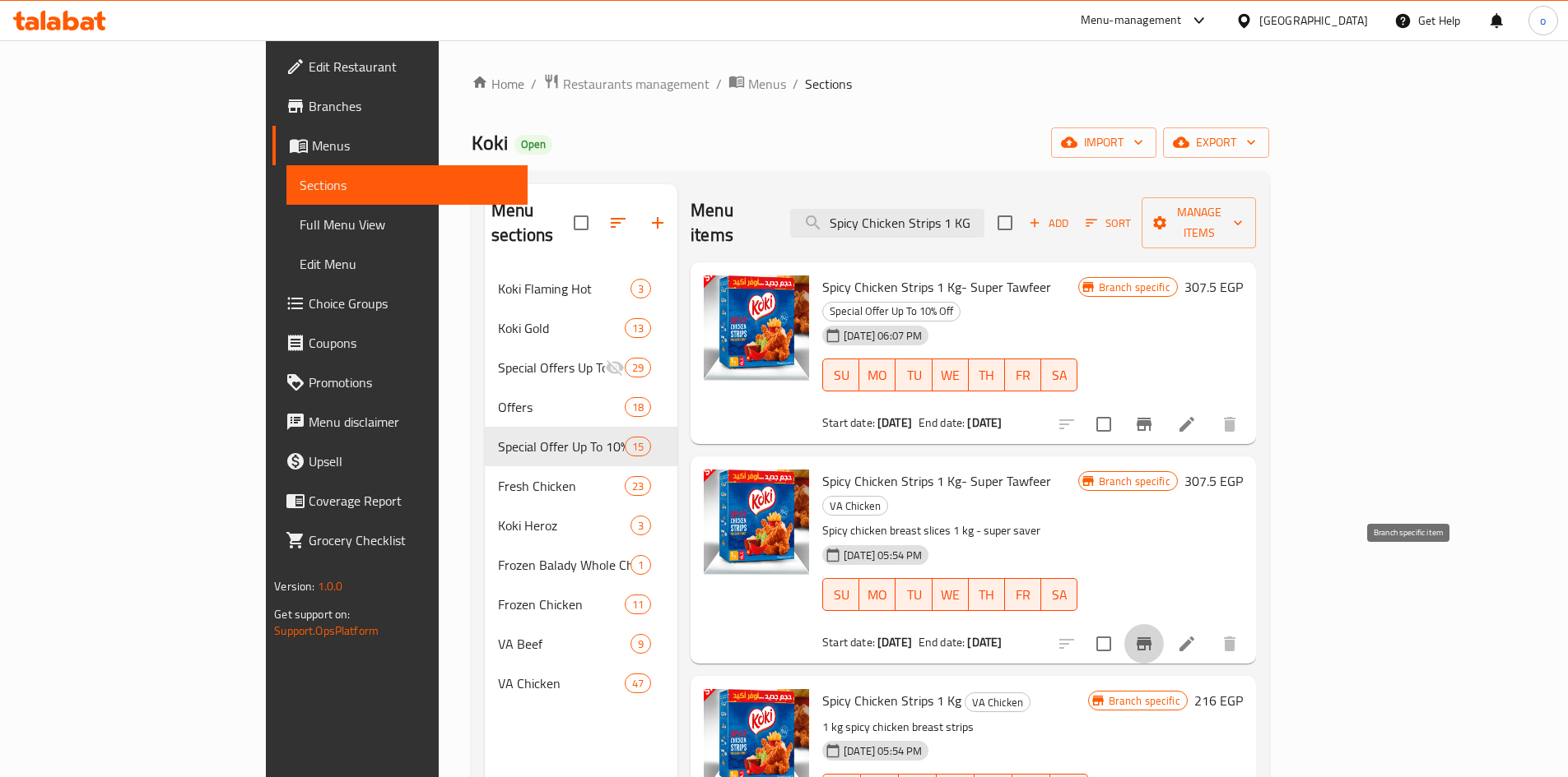
click at [1164, 625] on button "Branch-specific-item" at bounding box center [1144, 644] width 39 height 39
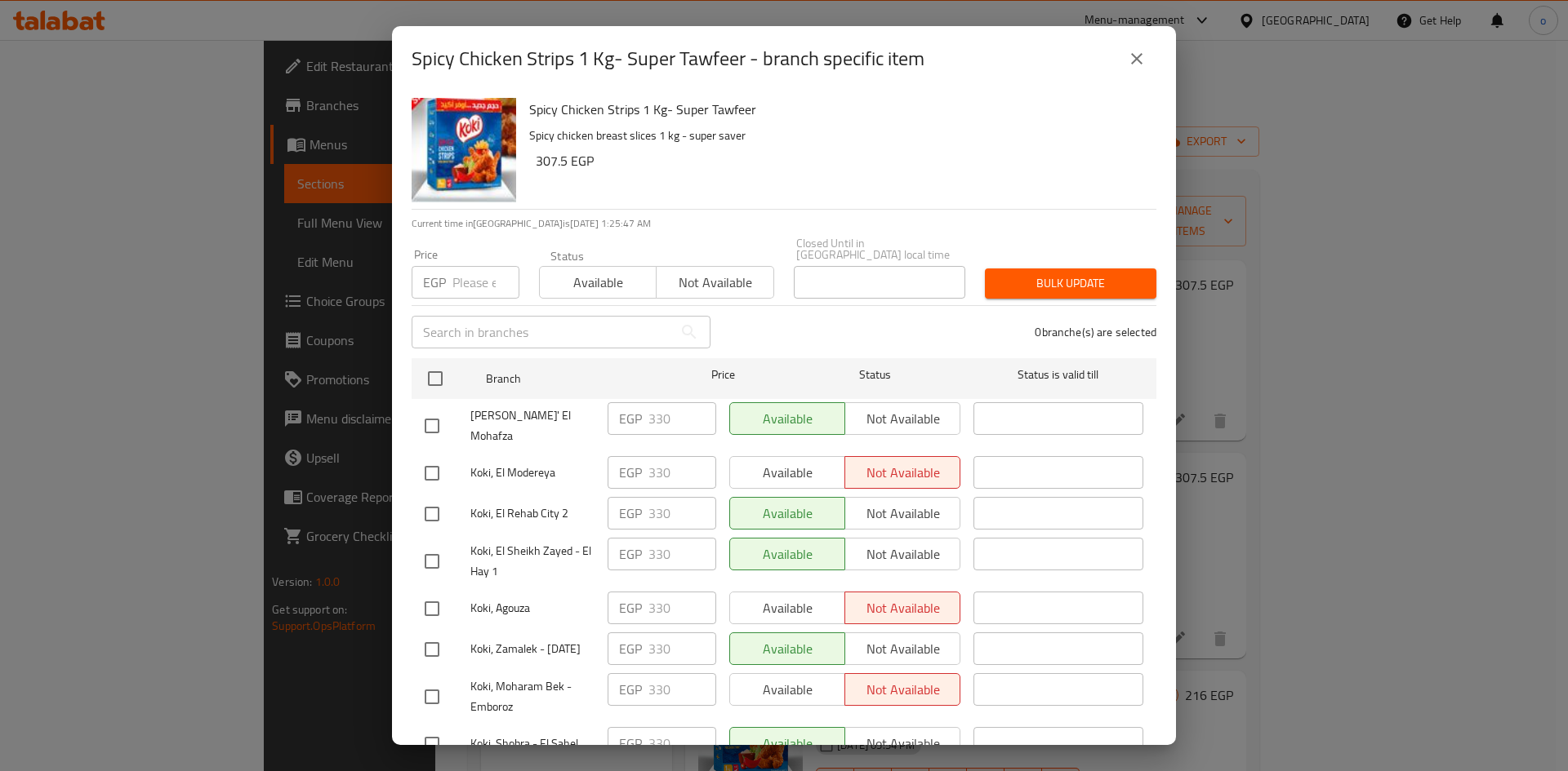
click at [1123, 75] on div "Spicy Chicken Strips 1 Kg- Super Tawfeer - branch specific item" at bounding box center [783, 58] width 744 height 39
drag, startPoint x: 1131, startPoint y: 64, endPoint x: 1364, endPoint y: 173, distance: 257.2
click at [1132, 64] on icon "close" at bounding box center [1136, 58] width 19 height 19
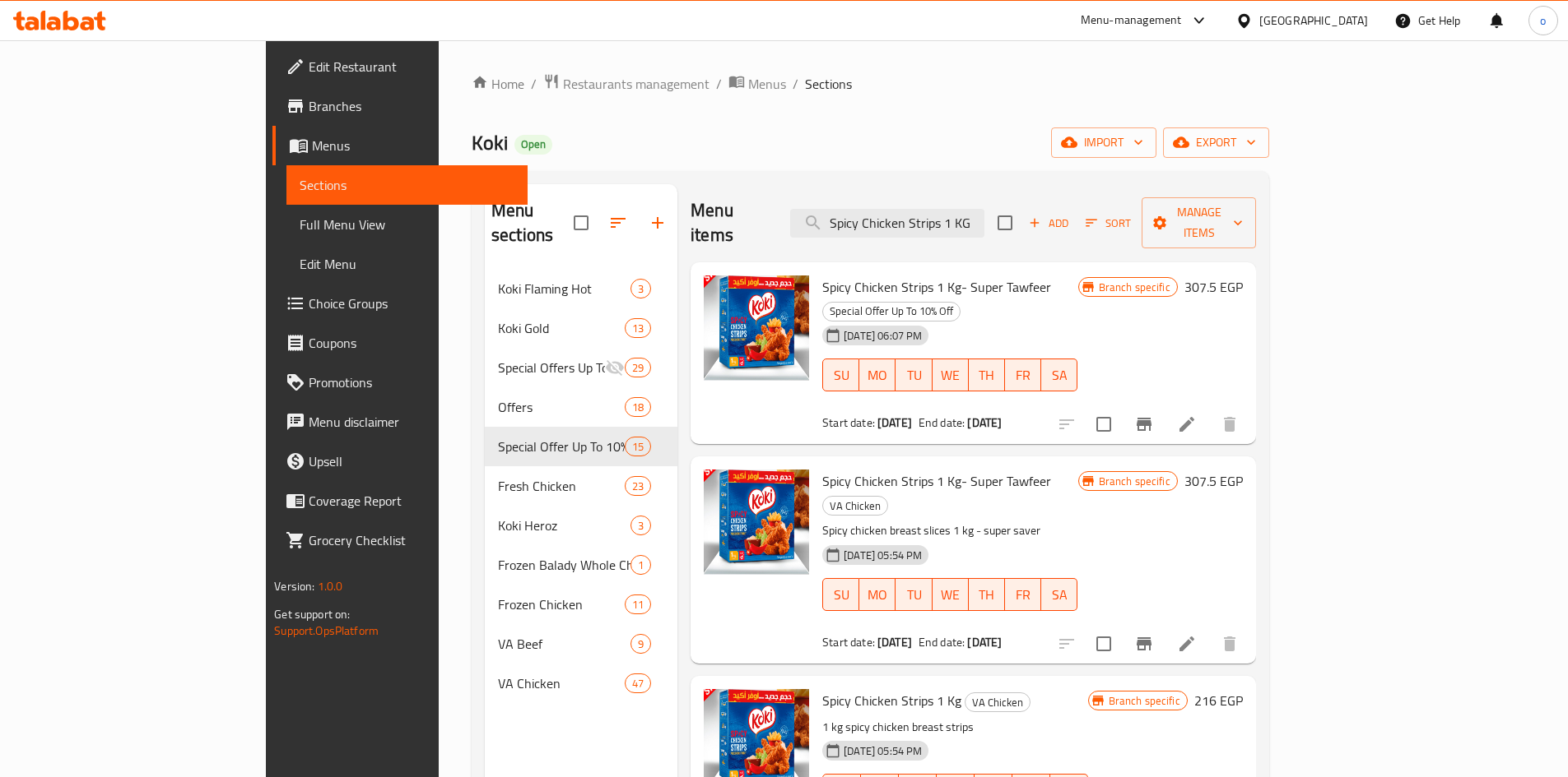
click at [1210, 629] on li at bounding box center [1188, 644] width 47 height 30
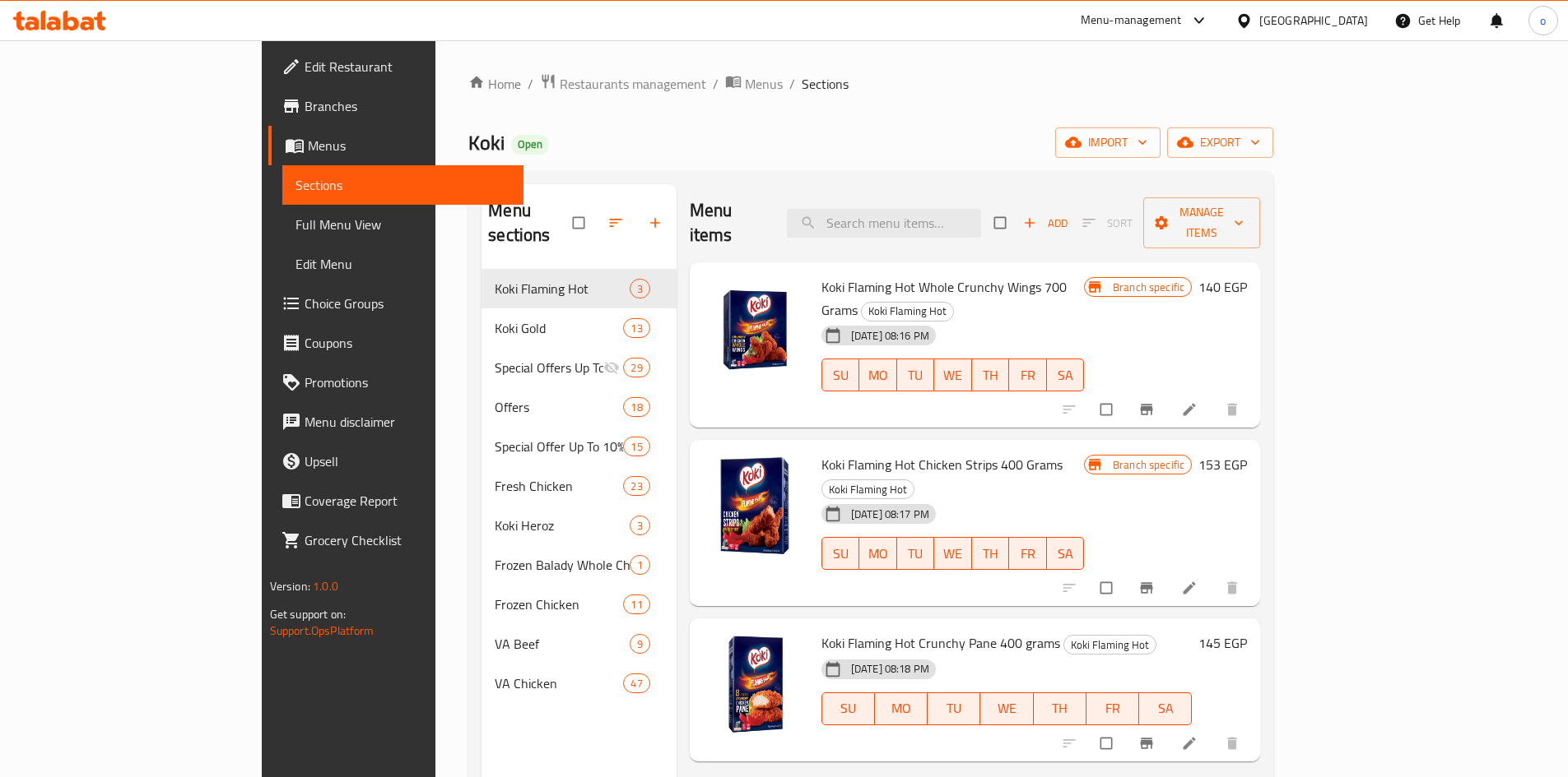
click at [305, 104] on span "Branches" at bounding box center [407, 106] width 206 height 20
